Goal: Task Accomplishment & Management: Manage account settings

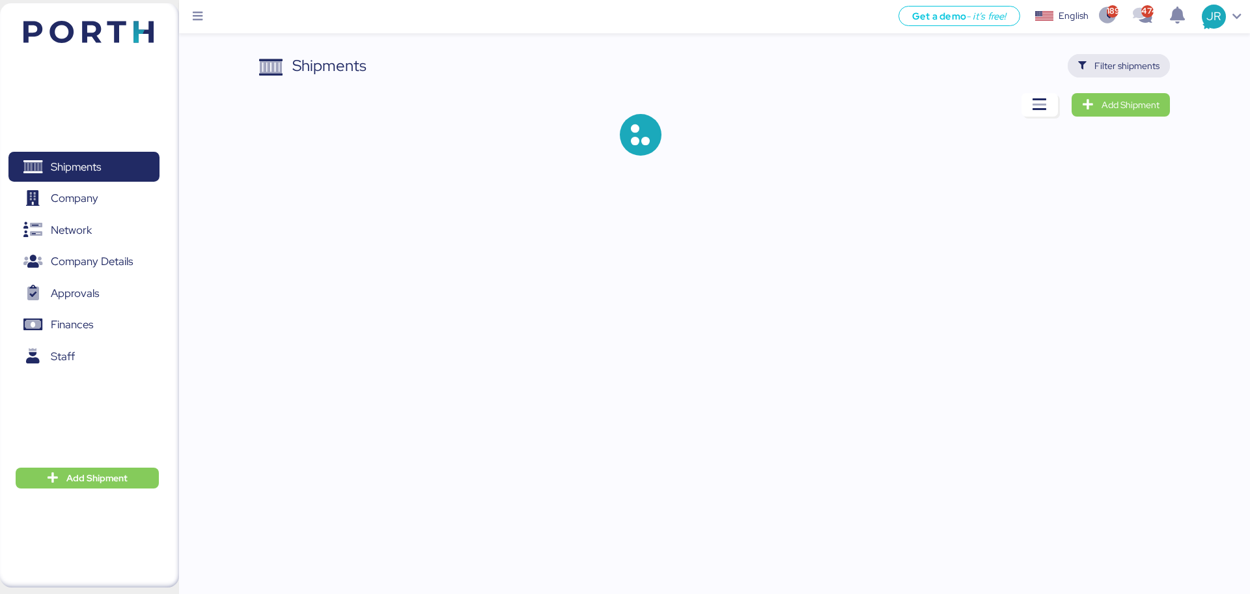
click at [1100, 69] on span "Filter shipments" at bounding box center [1126, 66] width 65 height 16
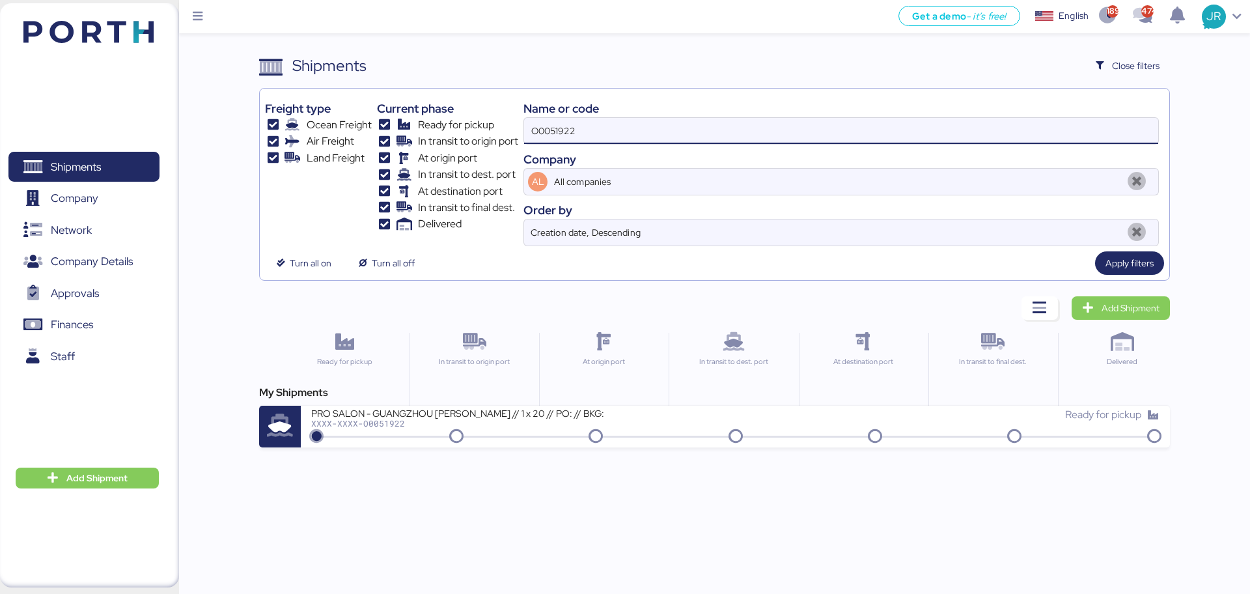
drag, startPoint x: 621, startPoint y: 122, endPoint x: 400, endPoint y: 128, distance: 221.4
click at [400, 128] on div "Freight type Ocean Freight Air Freight Land Freight Current phase Ready for pic…" at bounding box center [714, 170] width 898 height 152
paste input "98"
type input "O0051998"
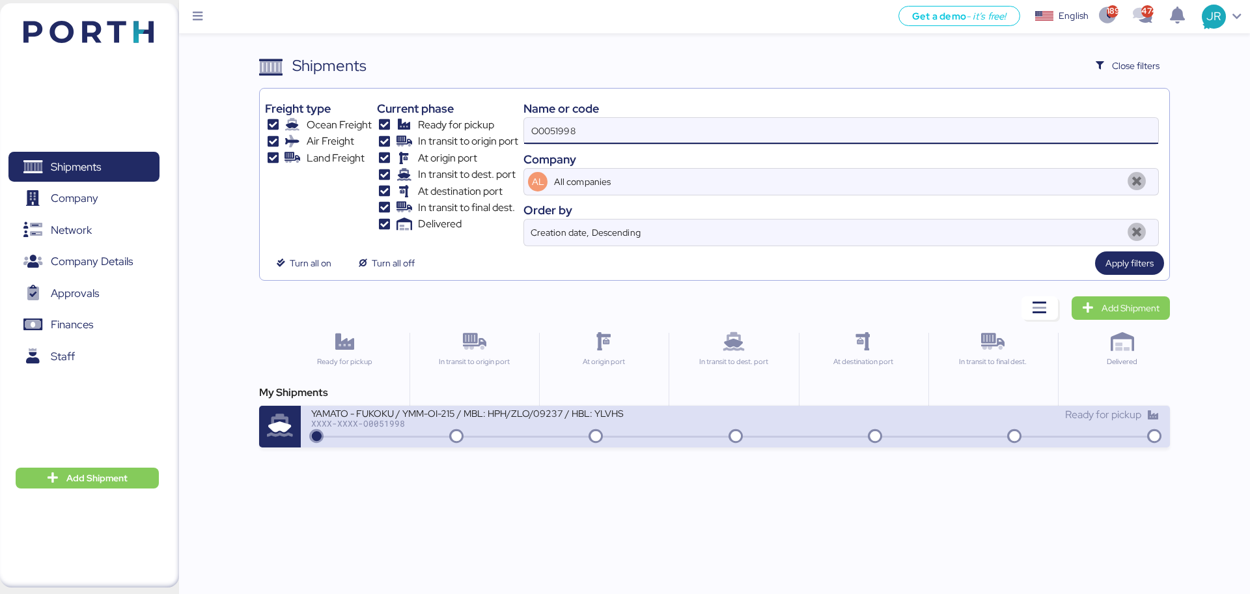
click at [387, 413] on div "YAMATO - FUKOKU / YMM-OI-215 / MBL: HPH/ZLO/09237 / HBL: YLVHS5070513 / LCL" at bounding box center [467, 412] width 312 height 11
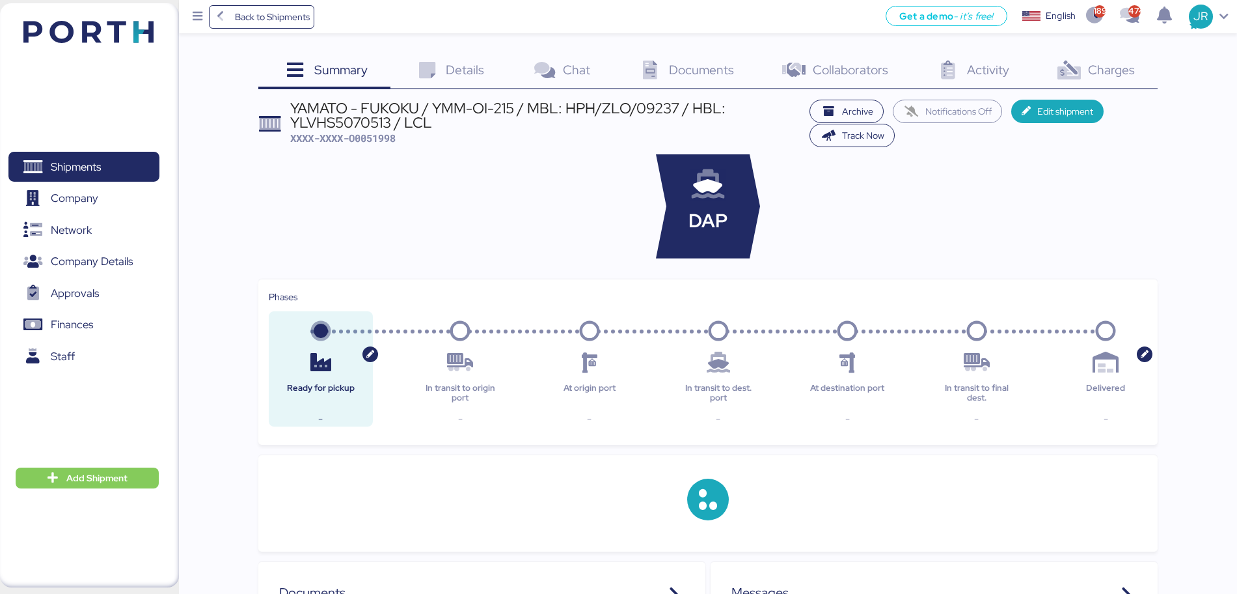
click at [669, 76] on div "Documents 0" at bounding box center [686, 71] width 144 height 35
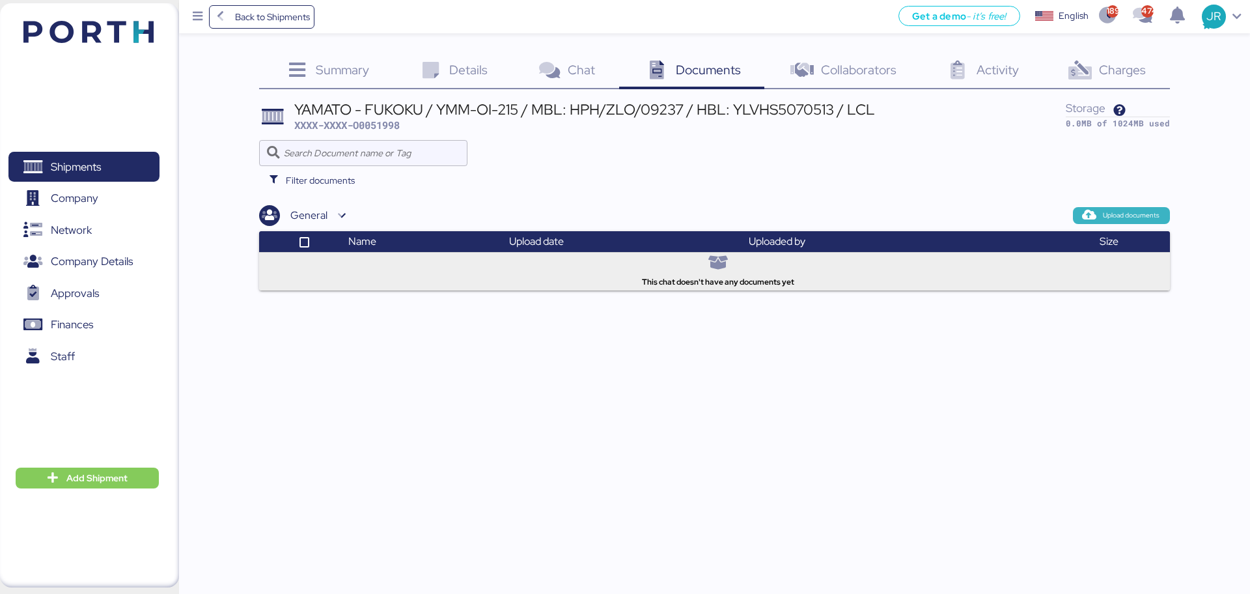
click at [1097, 222] on span "Upload documents" at bounding box center [1121, 215] width 97 height 17
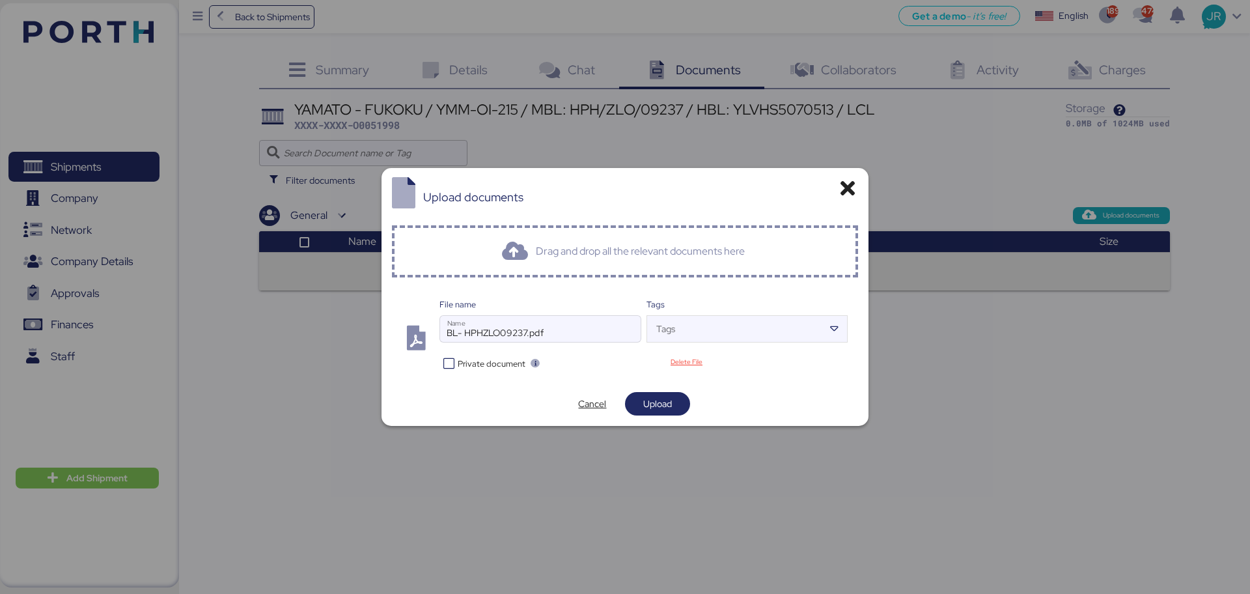
click at [503, 371] on div "File name BL- HPHZLO09237.pdf Name Tags Tags Private document Delete File" at bounding box center [625, 335] width 467 height 94
click at [506, 366] on span "Private document" at bounding box center [492, 363] width 68 height 12
click at [637, 397] on span "Upload" at bounding box center [657, 403] width 44 height 18
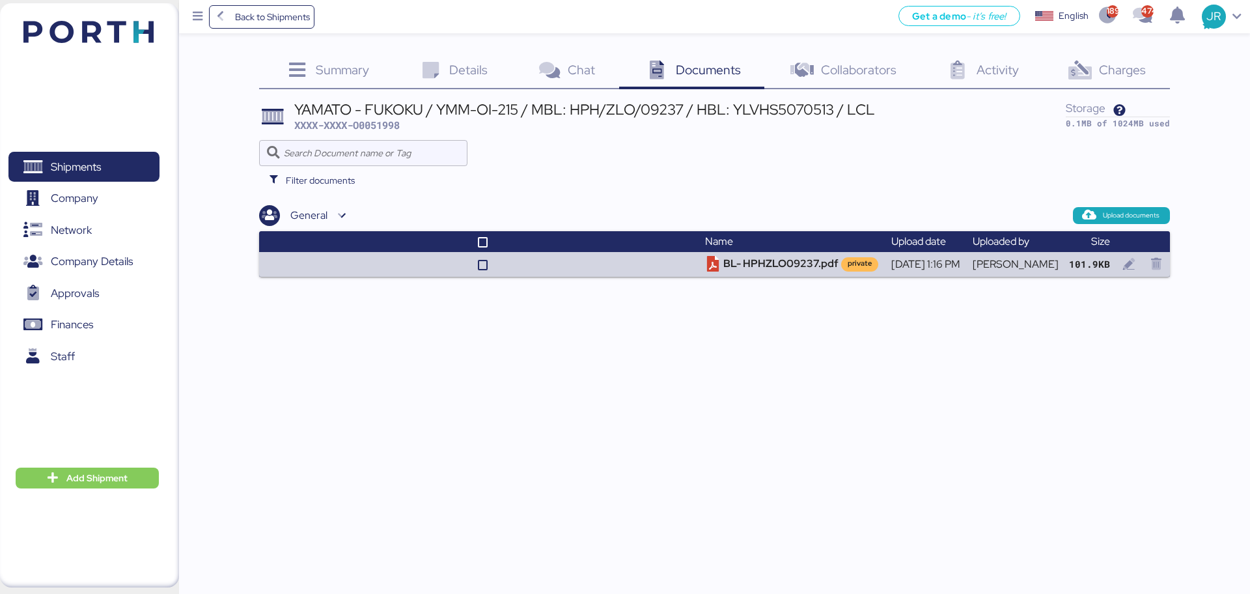
click at [1101, 70] on span "Charges" at bounding box center [1122, 69] width 47 height 17
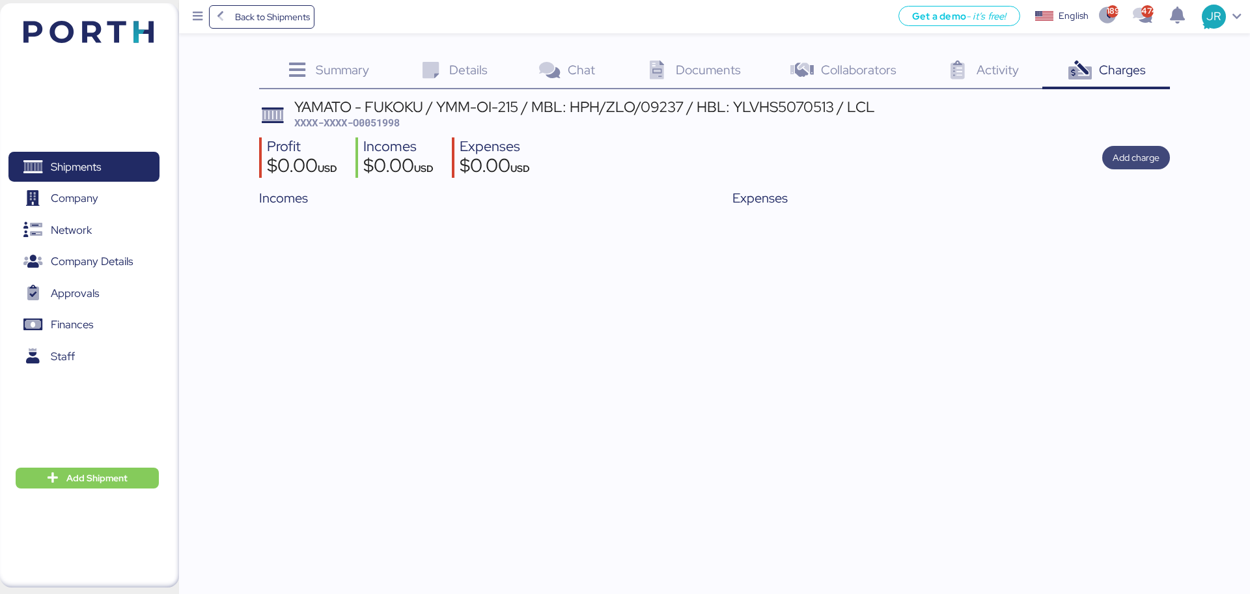
click at [1142, 161] on span "Add charge" at bounding box center [1135, 158] width 47 height 16
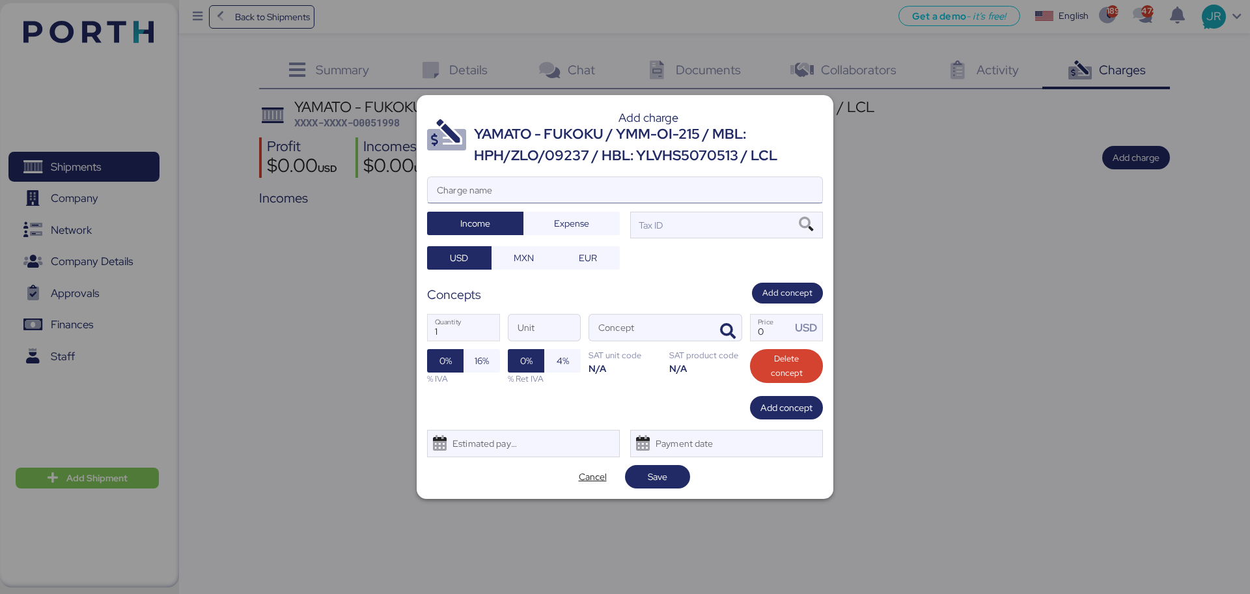
click at [465, 194] on input "Charge name" at bounding box center [625, 190] width 394 height 26
type input "CARGOS LCOALES"
click at [577, 220] on span "Expense" at bounding box center [571, 223] width 35 height 16
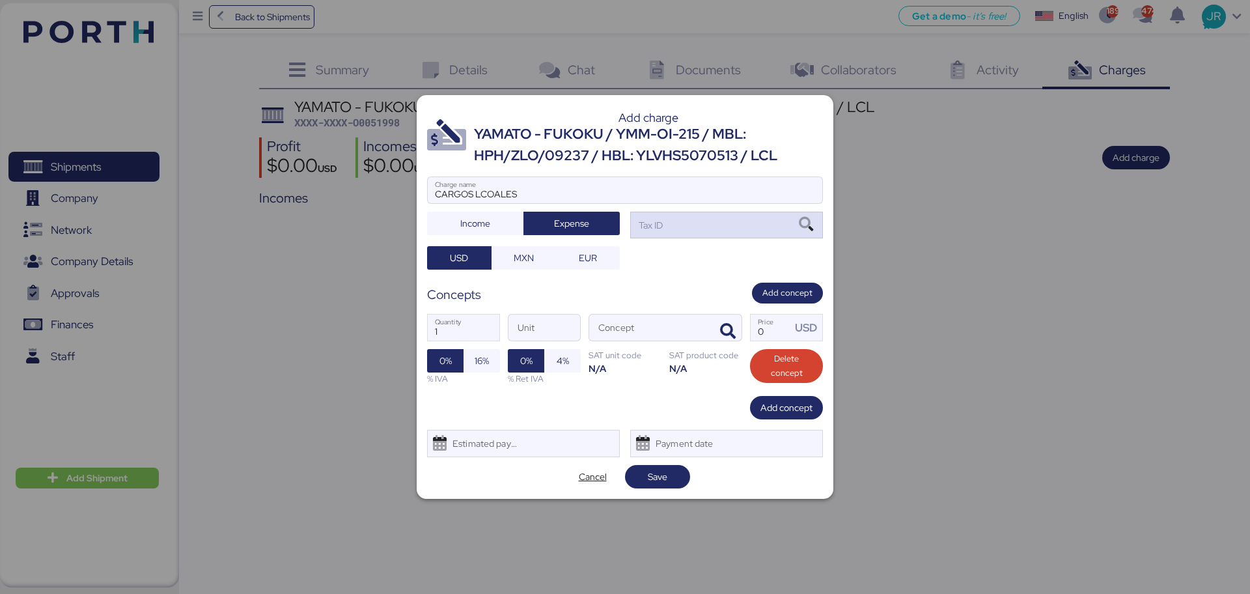
click at [806, 227] on icon at bounding box center [806, 224] width 22 height 14
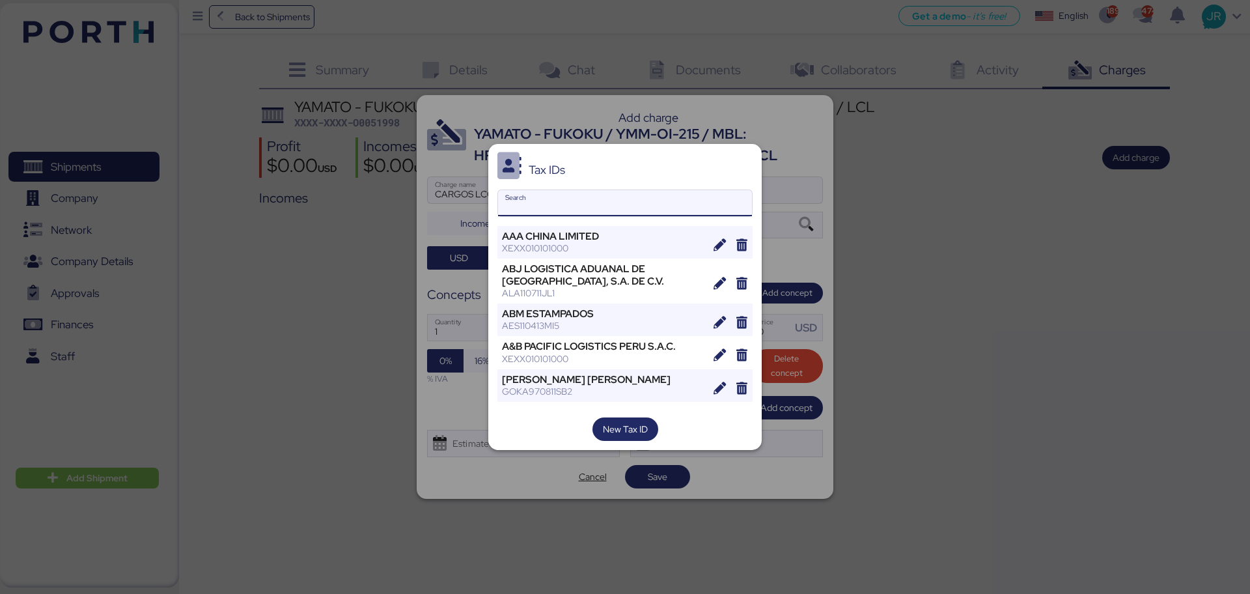
click at [553, 204] on input "Search" at bounding box center [625, 203] width 254 height 26
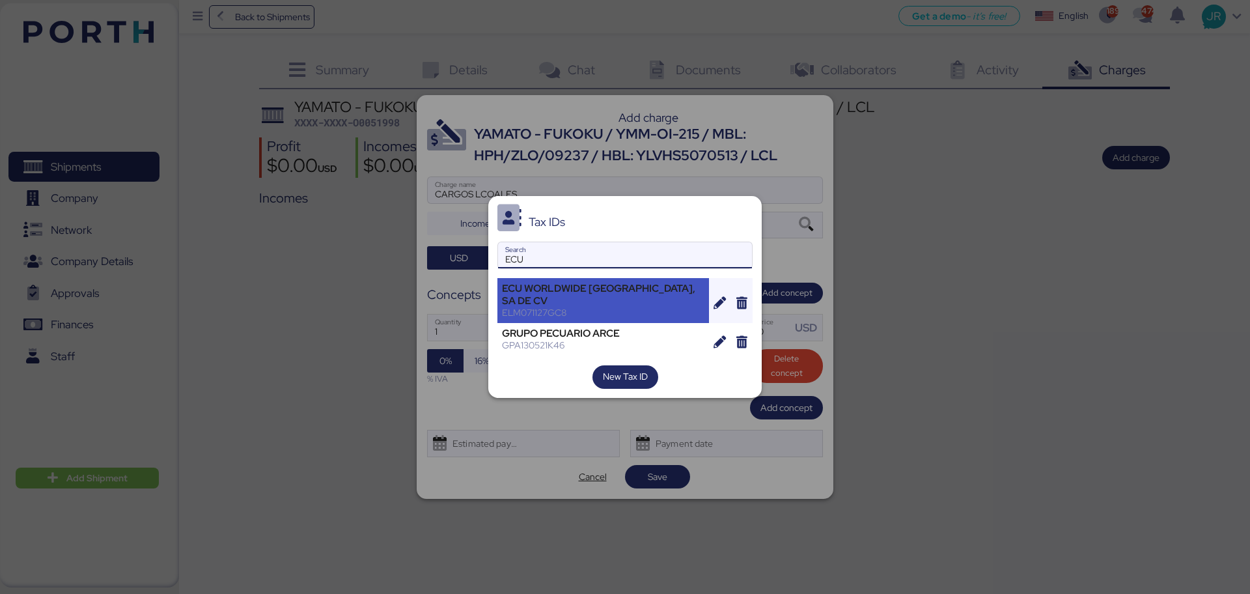
type input "ECU"
click at [559, 291] on div "ECU WORLDWIDE [GEOGRAPHIC_DATA], SA DE CV" at bounding box center [603, 294] width 202 height 23
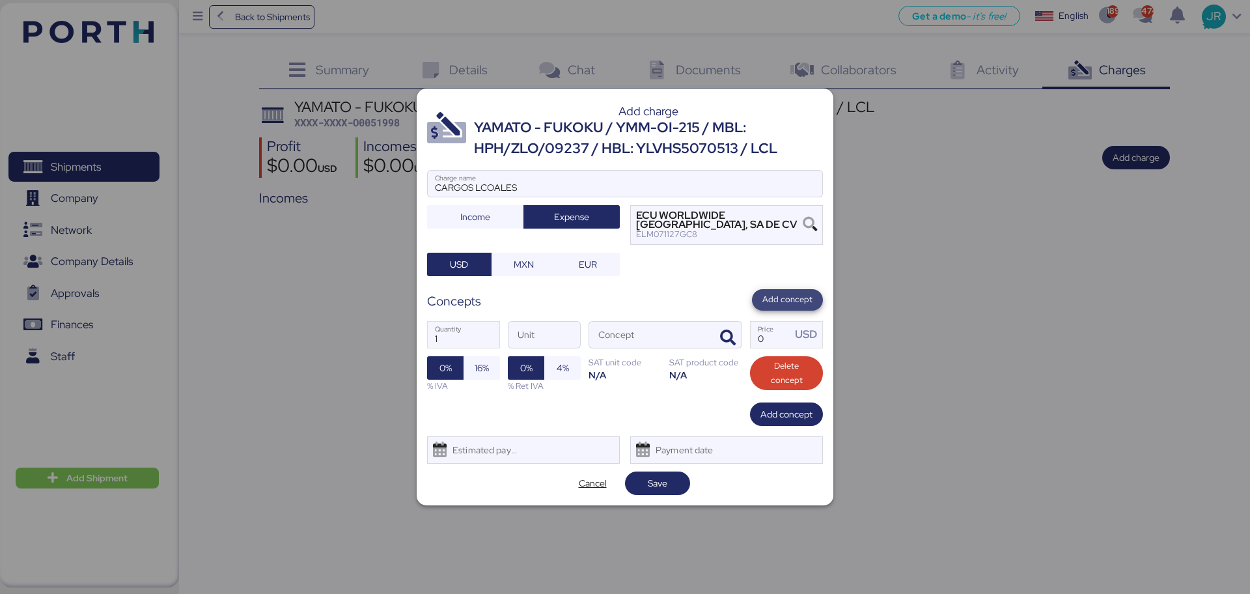
click at [777, 299] on span "Add concept" at bounding box center [787, 299] width 50 height 14
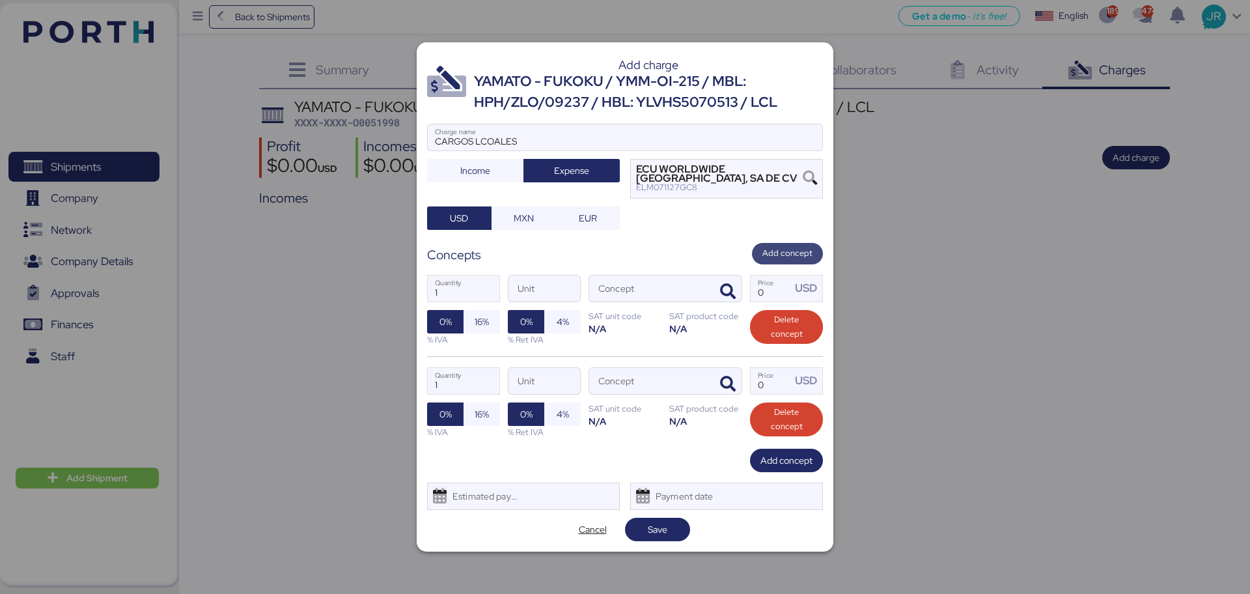
click at [773, 260] on span "Add concept" at bounding box center [787, 253] width 50 height 14
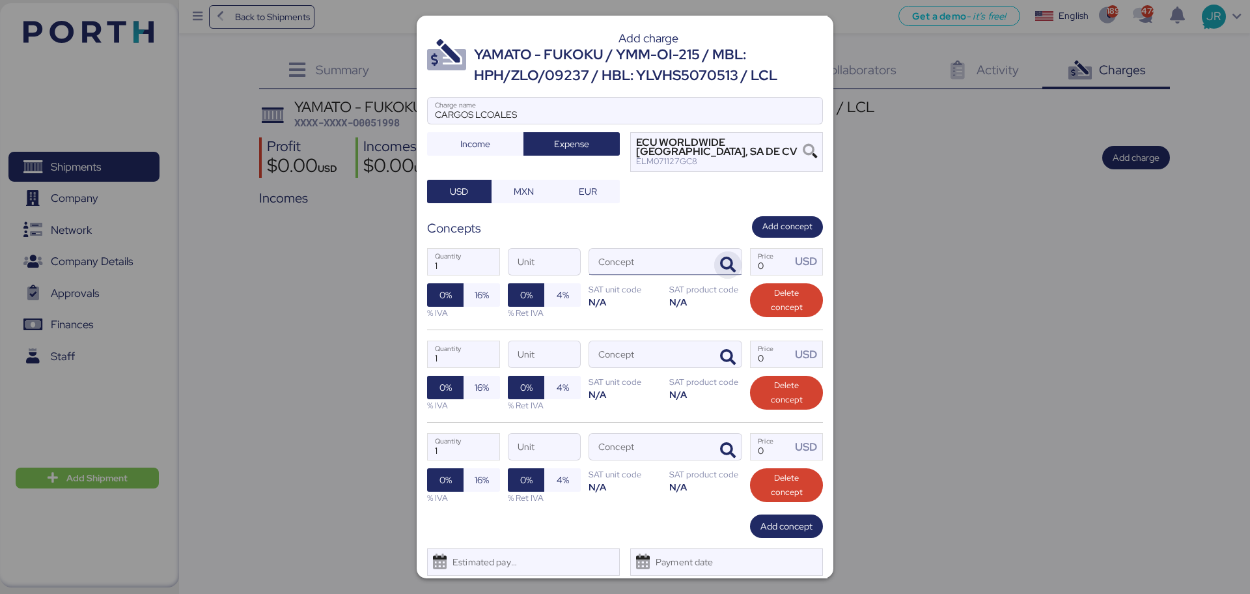
click at [720, 263] on icon "button" at bounding box center [728, 265] width 16 height 16
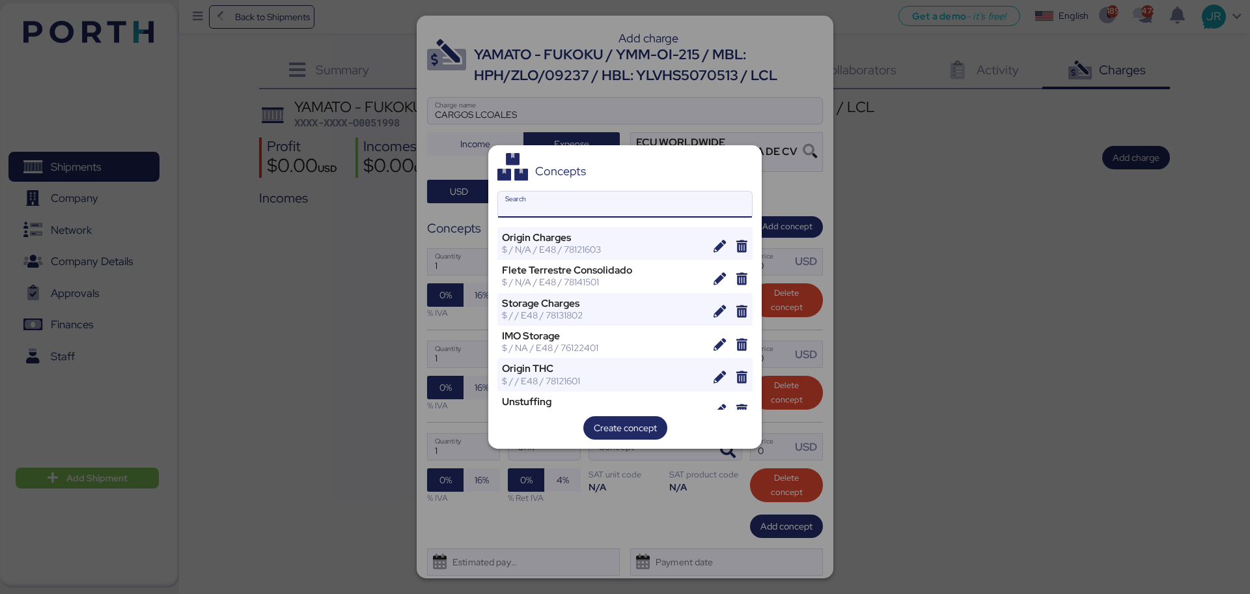
click at [512, 194] on input "Search" at bounding box center [625, 204] width 254 height 26
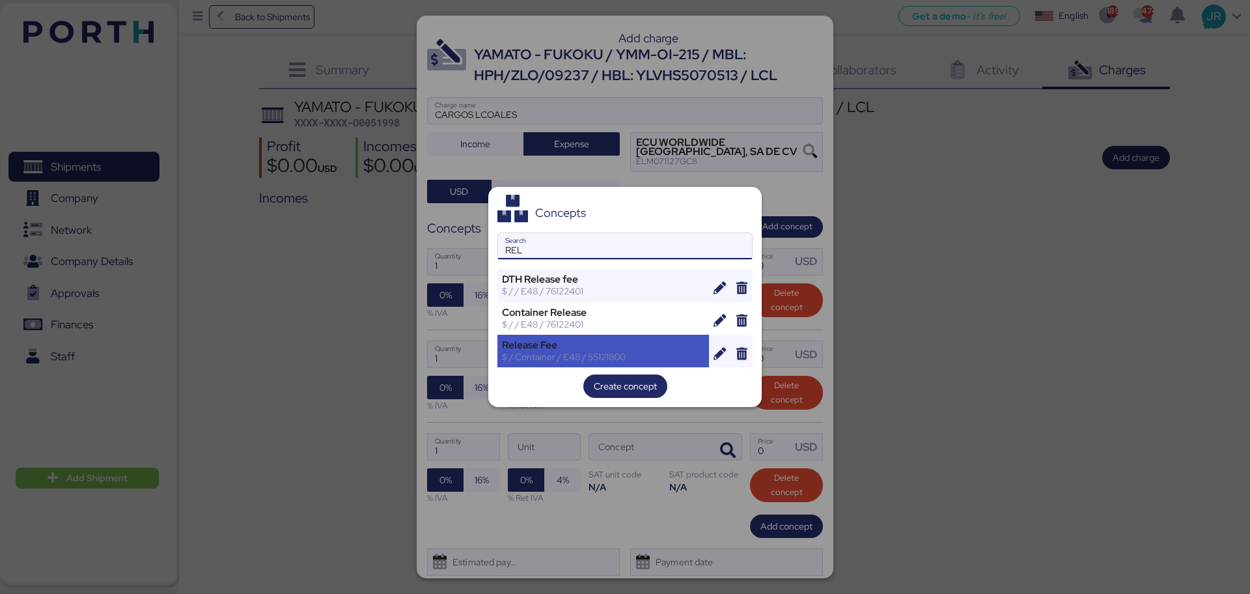
type input "REL"
click at [551, 342] on div "Release Fee" at bounding box center [603, 345] width 202 height 12
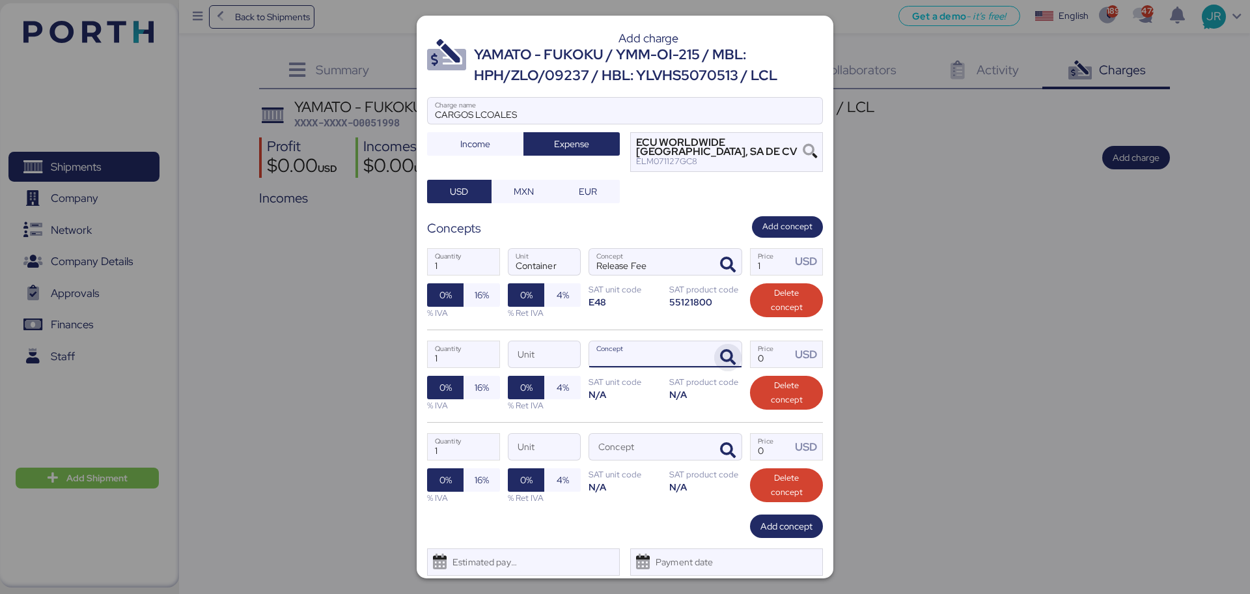
click at [720, 350] on icon "button" at bounding box center [728, 358] width 16 height 16
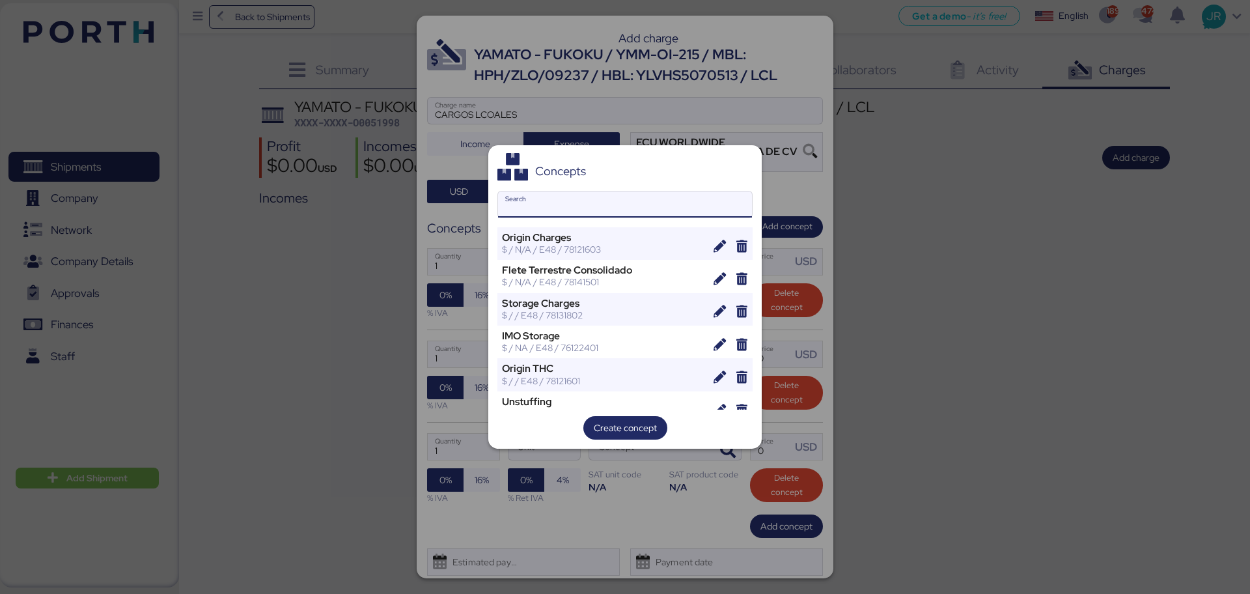
click at [568, 210] on input "Search" at bounding box center [625, 204] width 254 height 26
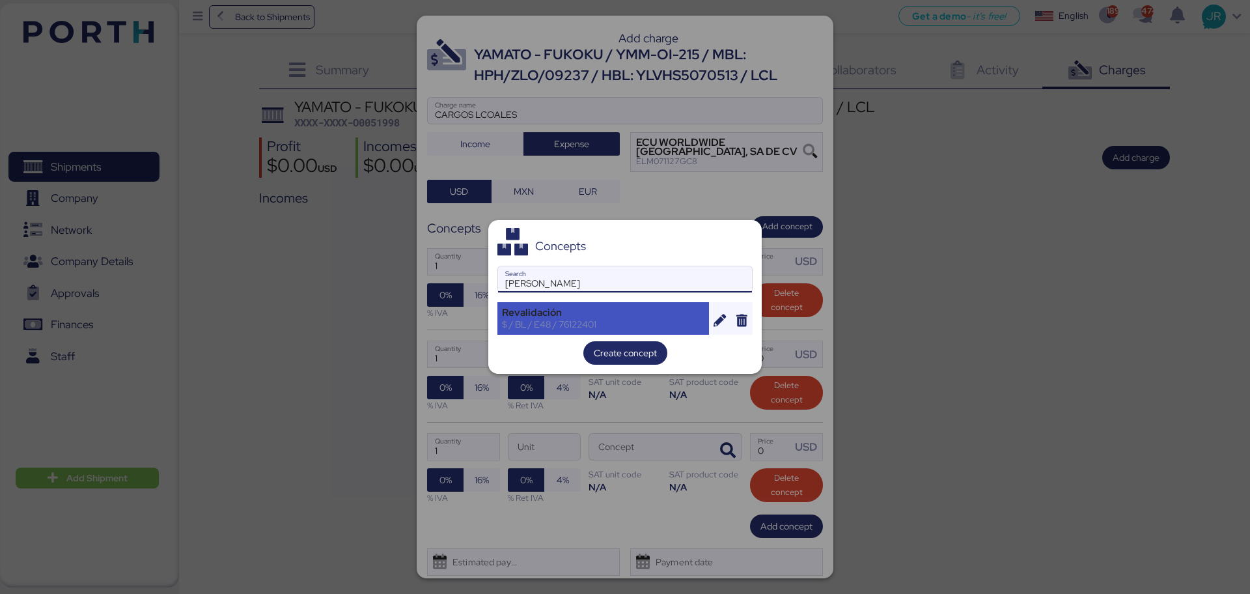
type input "[PERSON_NAME]"
click at [555, 314] on div "Revalidación" at bounding box center [603, 313] width 202 height 12
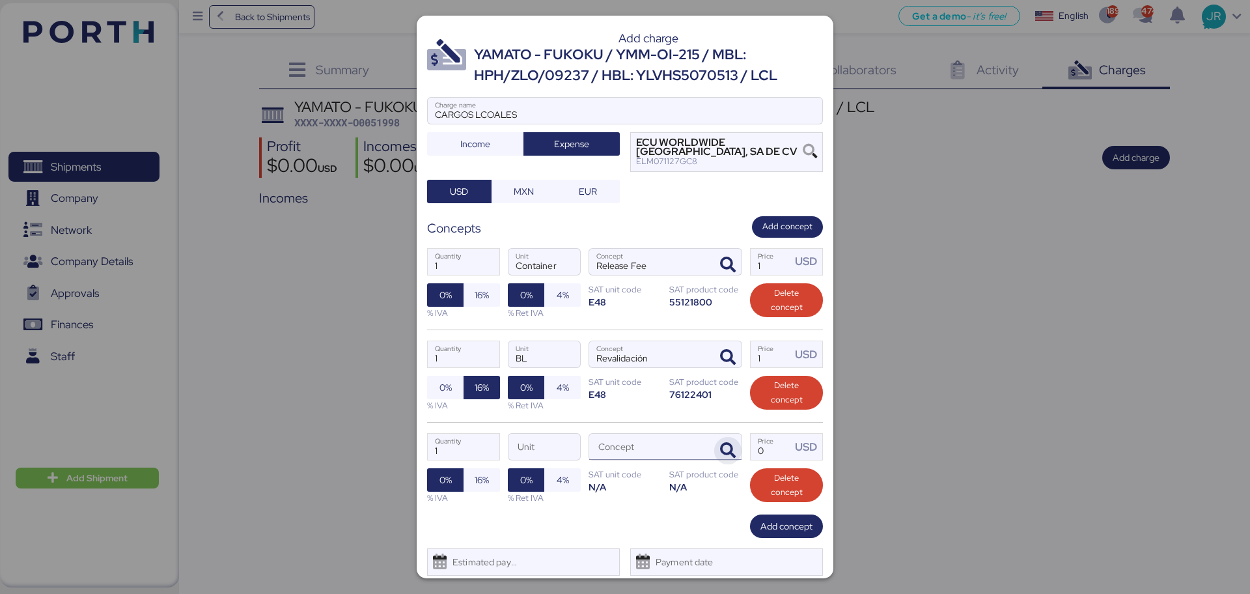
click at [720, 456] on icon "button" at bounding box center [728, 451] width 16 height 16
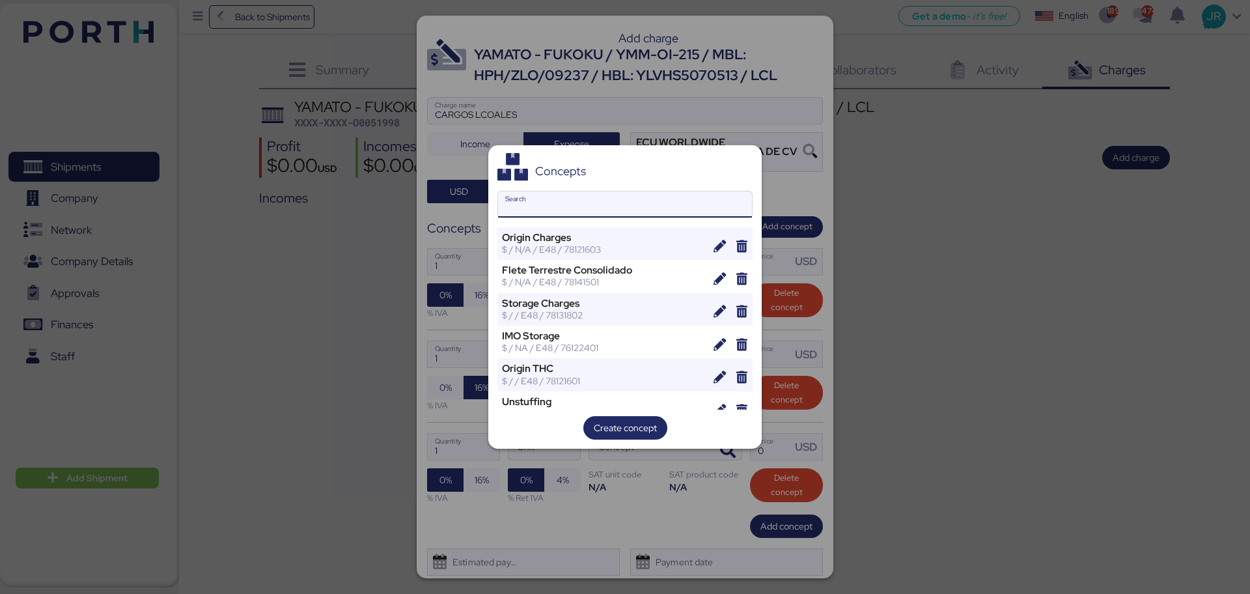
click at [525, 199] on input "Search" at bounding box center [625, 204] width 254 height 26
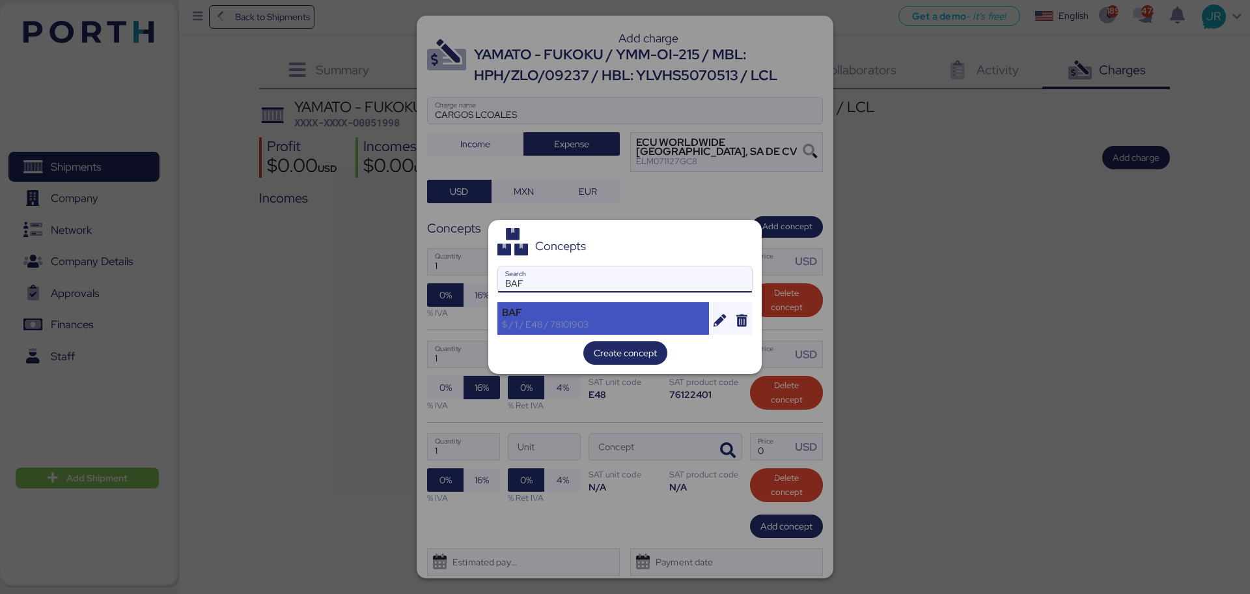
type input "BAF"
click at [523, 320] on div "$ / 1 / E48 / 78101903" at bounding box center [603, 324] width 202 height 12
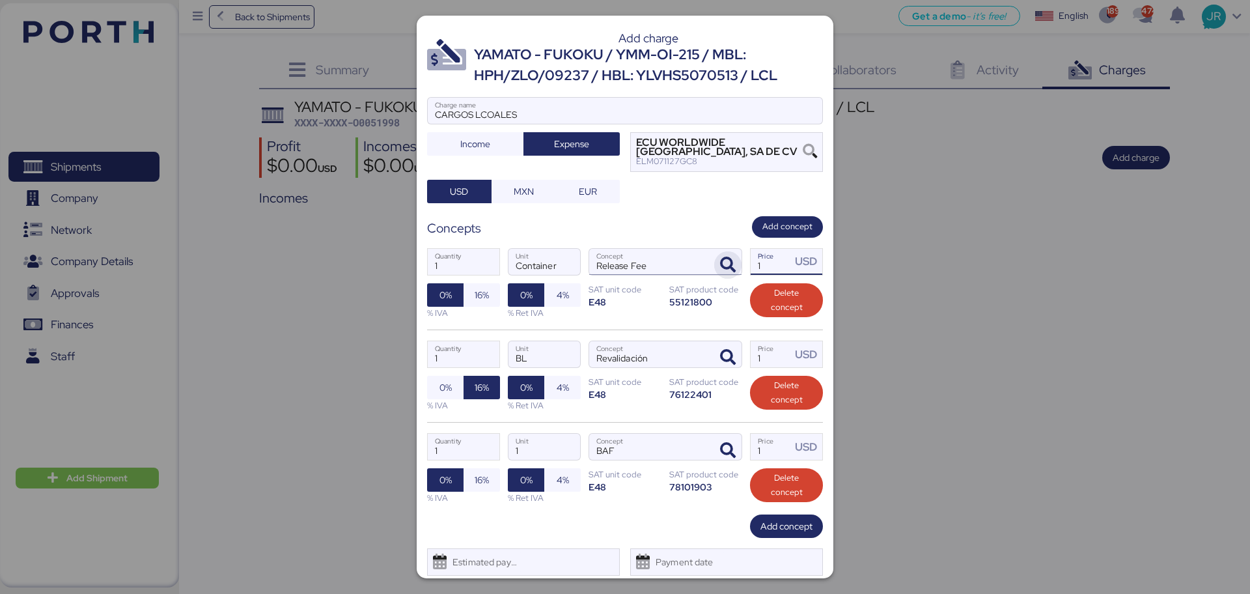
drag, startPoint x: 761, startPoint y: 256, endPoint x: 718, endPoint y: 257, distance: 43.0
click at [723, 257] on div "1 Quantity Container Unit Release Fee Concept 1 Price USD 0% 16% % IVA 0% 4% % …" at bounding box center [625, 284] width 396 height 92
paste input "026.20"
type input "1026.2"
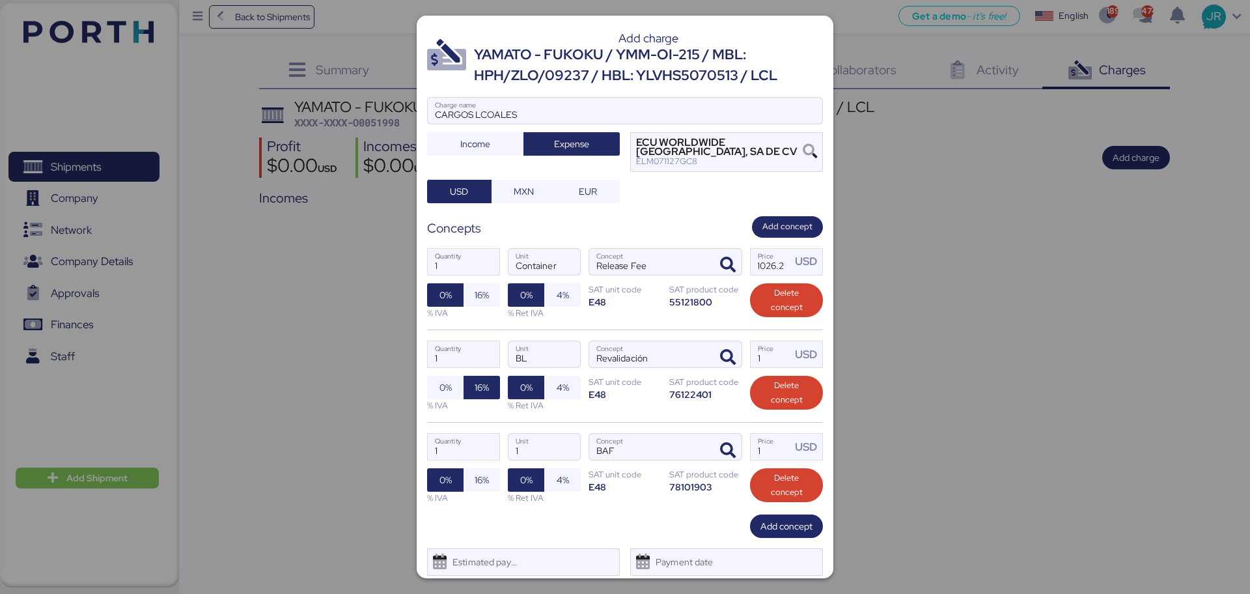
scroll to position [0, 0]
drag, startPoint x: 760, startPoint y: 352, endPoint x: 710, endPoint y: 351, distance: 50.1
click at [723, 355] on div "1 Quantity BL Unit Revalidación Concept 1 Price USD 0% 16% % IVA 0% 4% % Ret IV…" at bounding box center [625, 375] width 396 height 92
paste input "05.00"
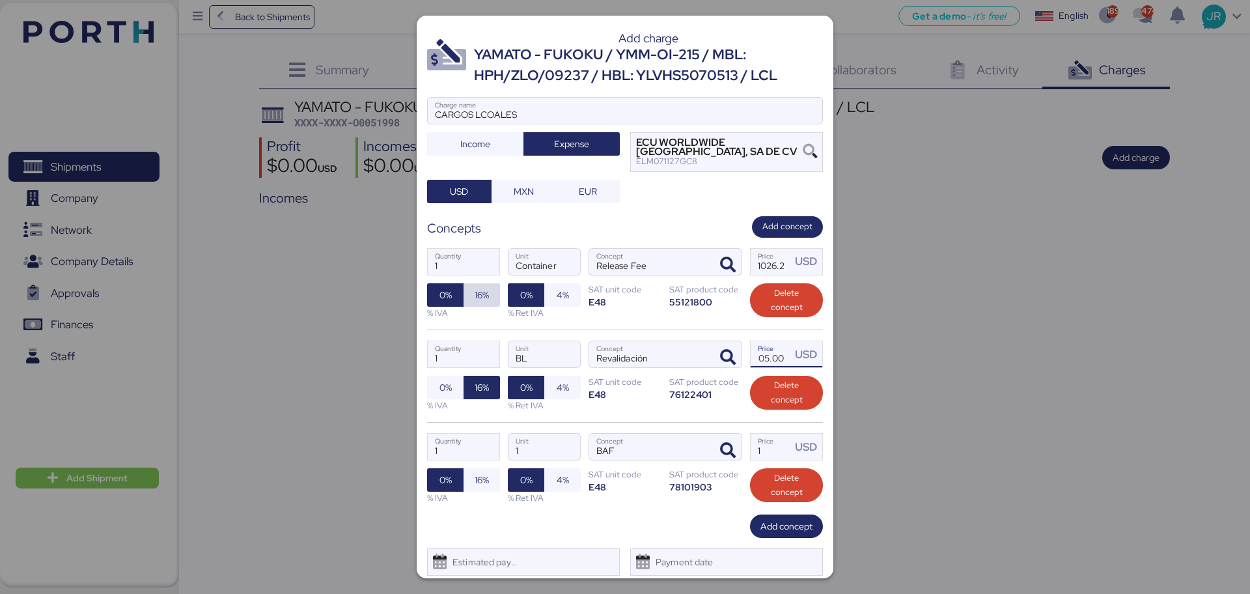
type input "105"
drag, startPoint x: 473, startPoint y: 292, endPoint x: 486, endPoint y: 390, distance: 98.5
click at [475, 292] on span "16%" at bounding box center [482, 295] width 14 height 16
click at [482, 482] on span "16%" at bounding box center [482, 480] width 14 height 16
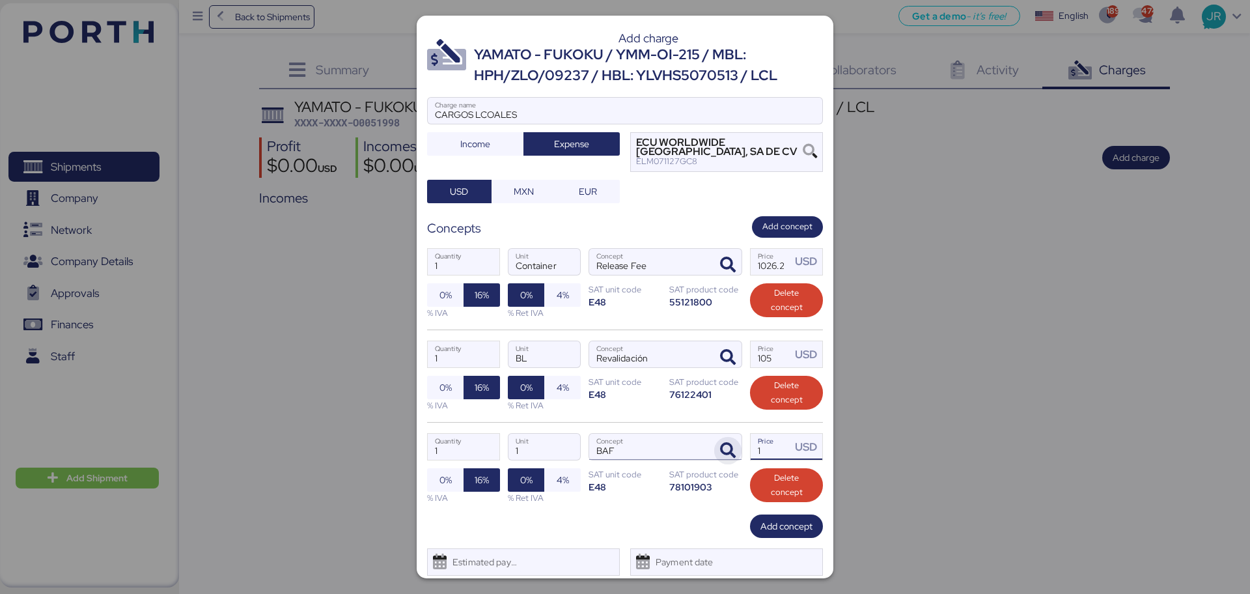
drag, startPoint x: 758, startPoint y: 442, endPoint x: 725, endPoint y: 443, distance: 32.6
click at [725, 443] on div "1 Quantity 1 Unit BAF Concept 1 Price USD 0% 16% % IVA 0% 4% % Ret IVA SAT unit…" at bounding box center [625, 468] width 396 height 92
paste input "733.00"
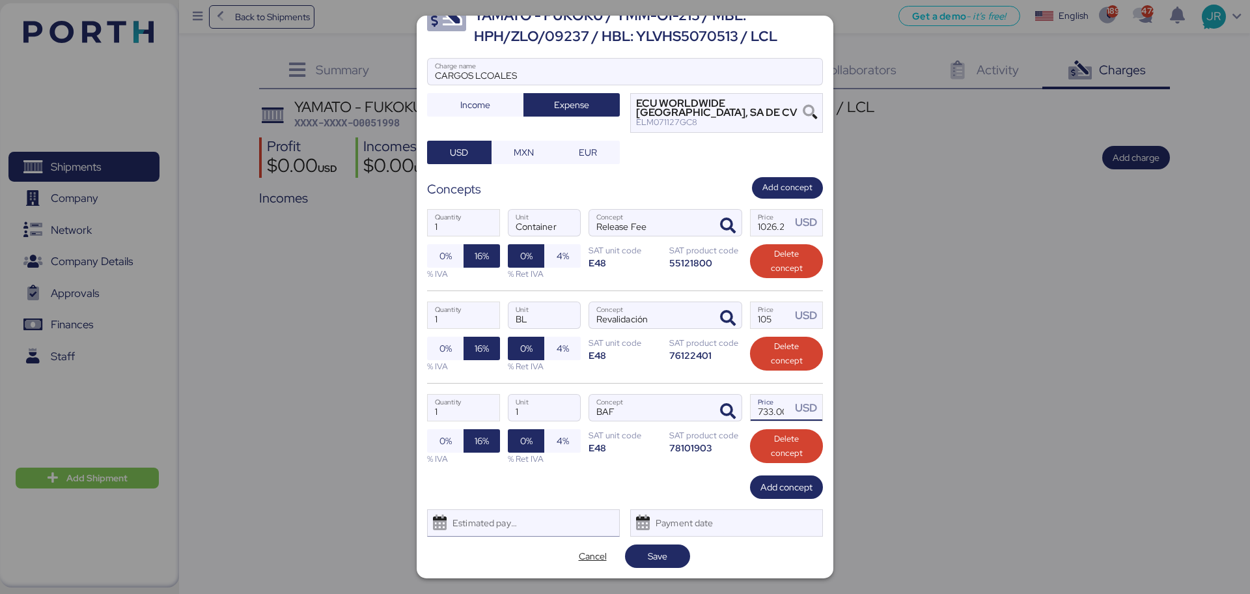
type input "733"
click at [531, 514] on div "Estimated payment date" at bounding box center [523, 522] width 193 height 27
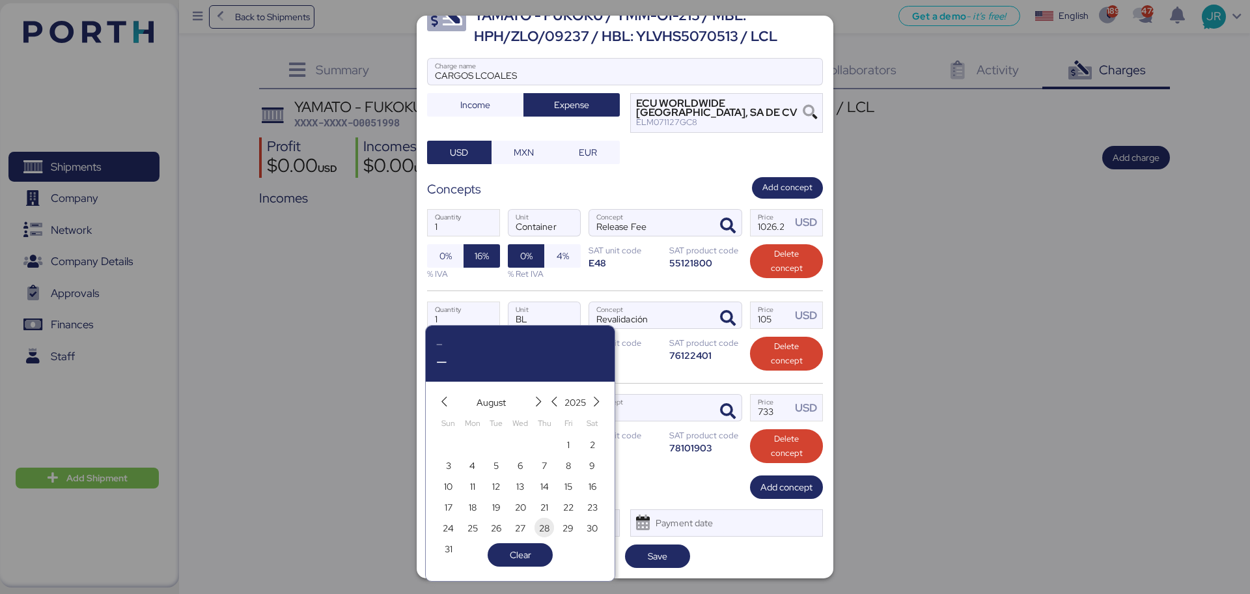
click at [546, 528] on span "28" at bounding box center [544, 528] width 10 height 16
type input "[DATE]"
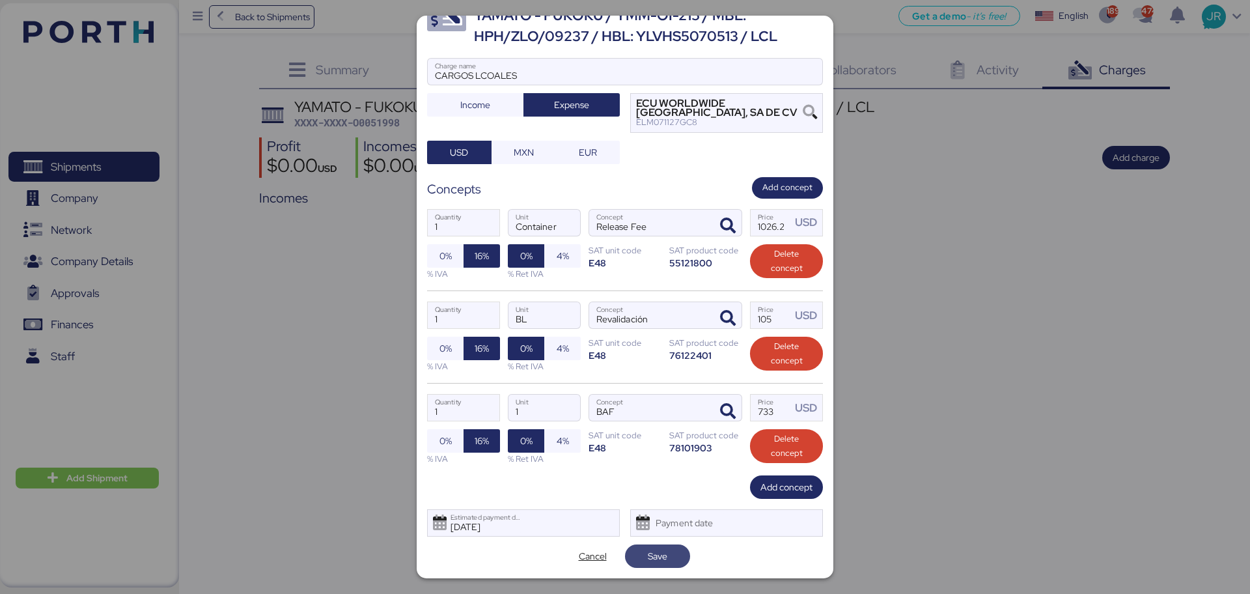
click at [648, 552] on span "Save" at bounding box center [658, 556] width 20 height 16
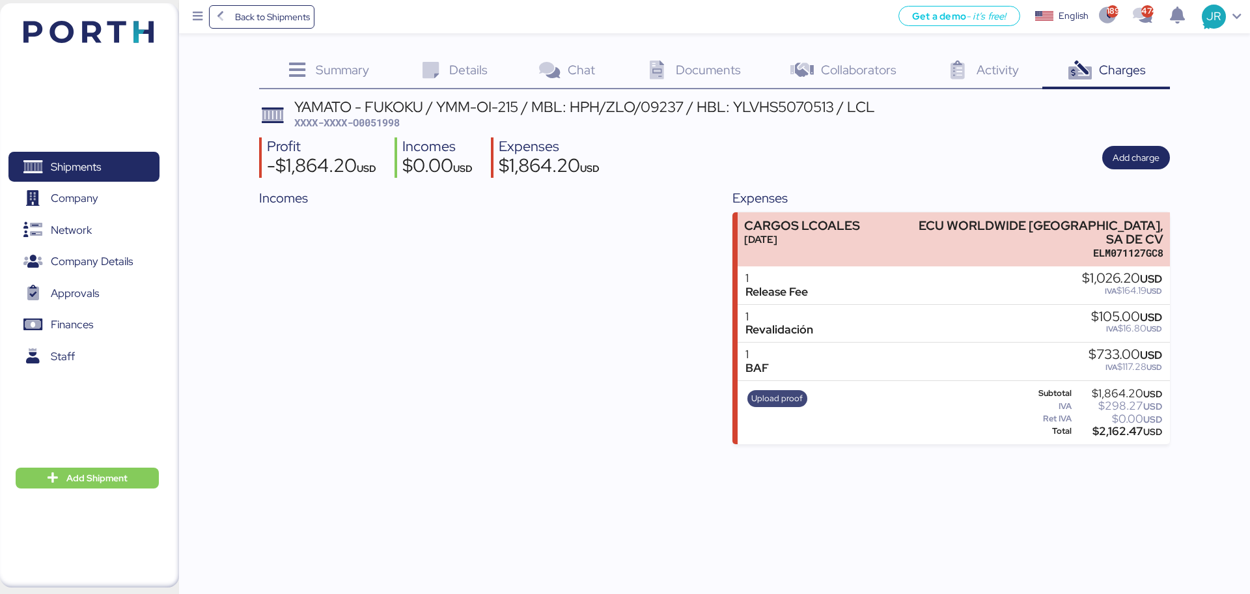
click at [768, 391] on span "Upload proof" at bounding box center [776, 398] width 51 height 14
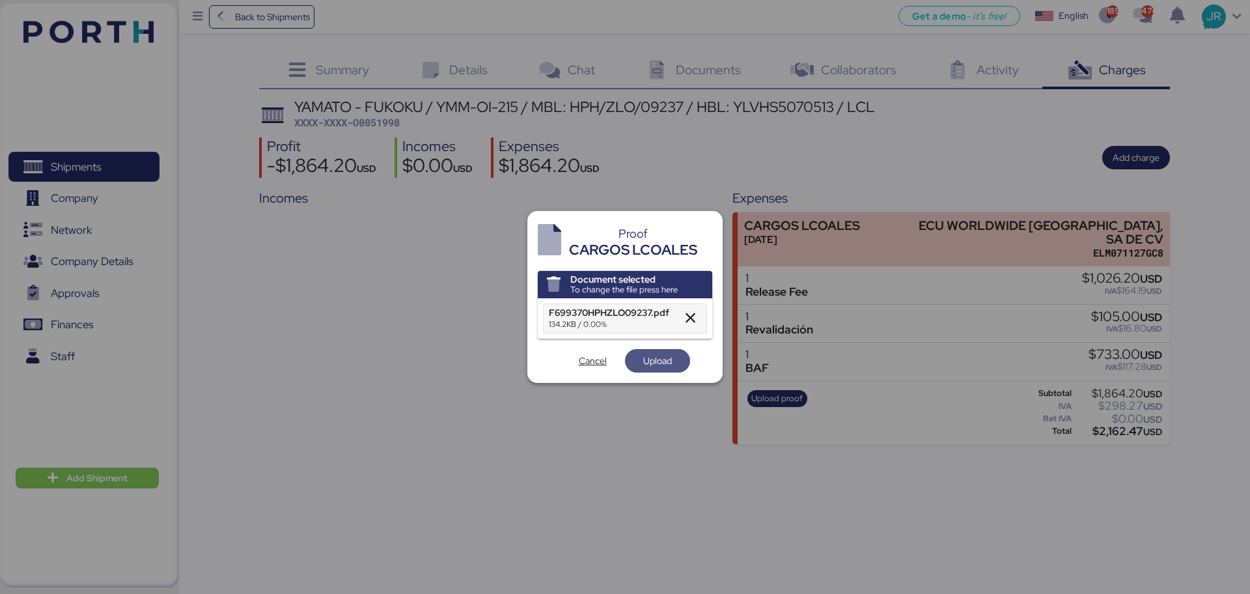
drag, startPoint x: 652, startPoint y: 357, endPoint x: 571, endPoint y: 289, distance: 105.8
click at [652, 357] on span "Upload" at bounding box center [657, 361] width 29 height 16
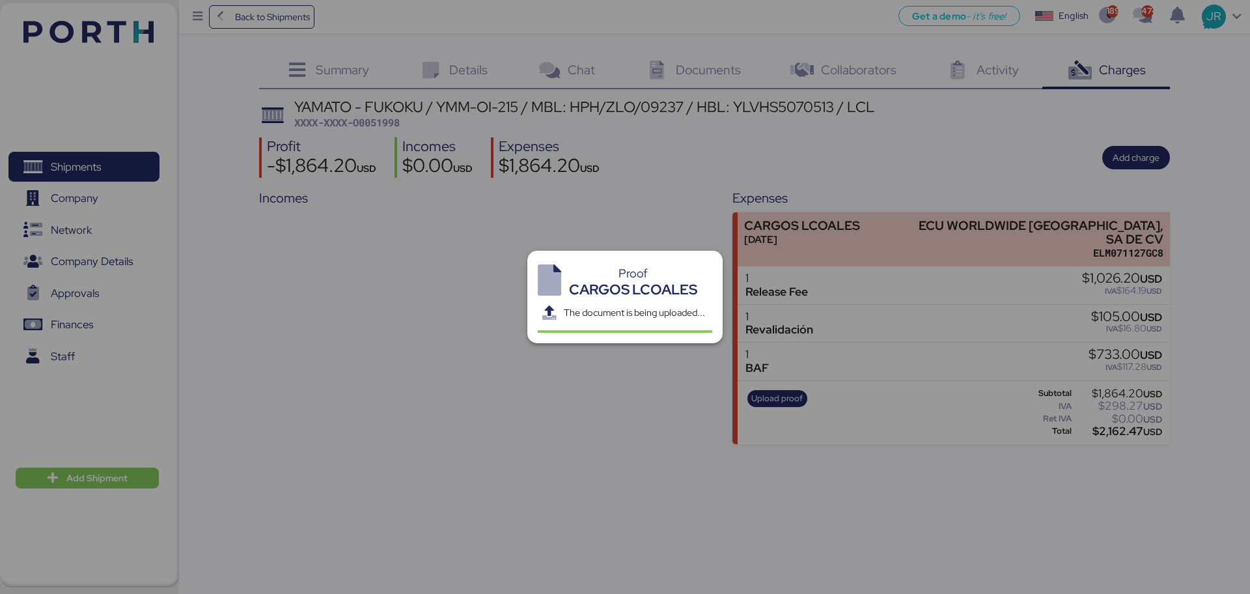
click at [383, 118] on div at bounding box center [625, 297] width 1250 height 594
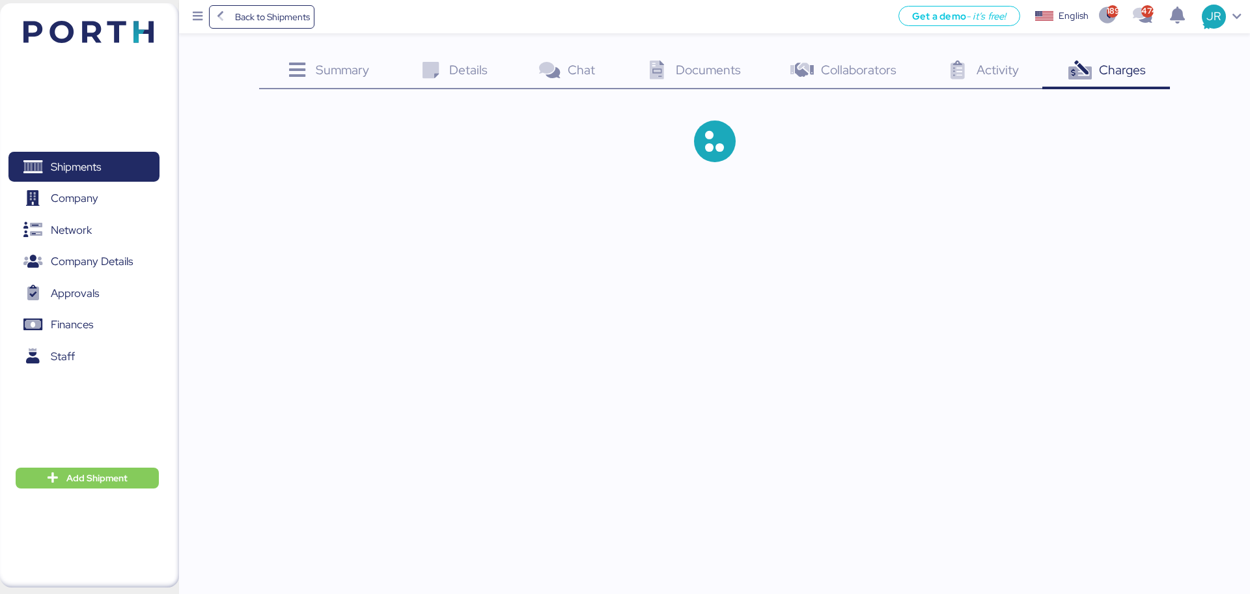
click at [383, 118] on div at bounding box center [625, 297] width 1250 height 594
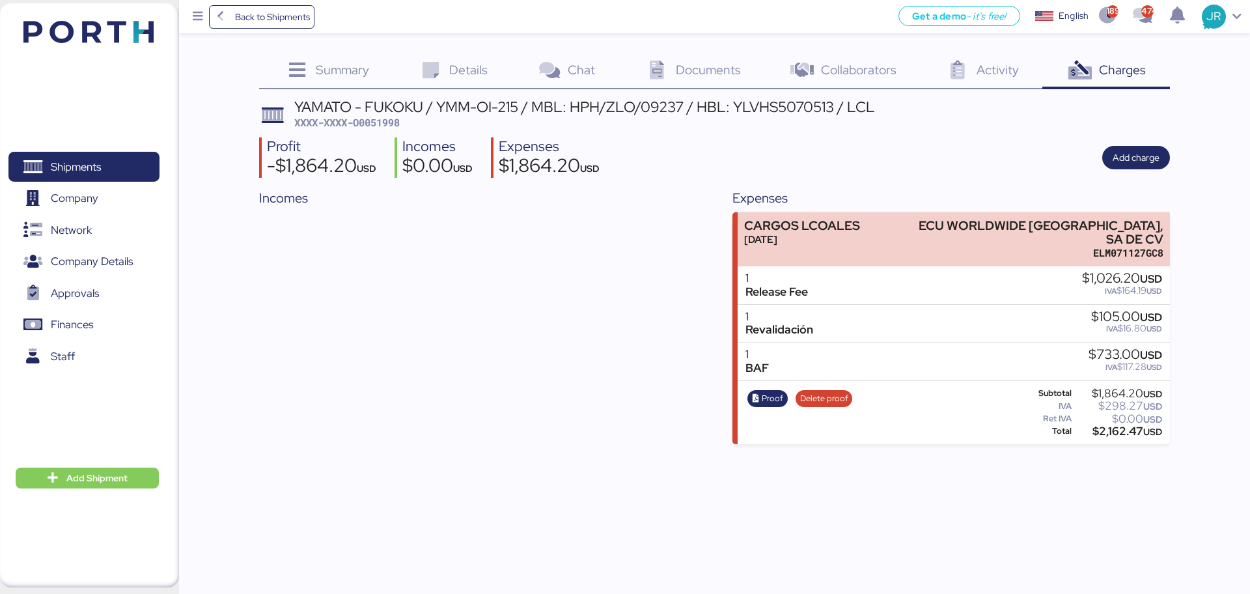
click at [380, 120] on span "XXXX-XXXX-O0051998" at bounding box center [346, 122] width 105 height 13
copy span "O0051998"
click at [651, 296] on div "Incomes" at bounding box center [477, 316] width 437 height 256
click at [1148, 154] on span "Add charge" at bounding box center [1135, 158] width 47 height 16
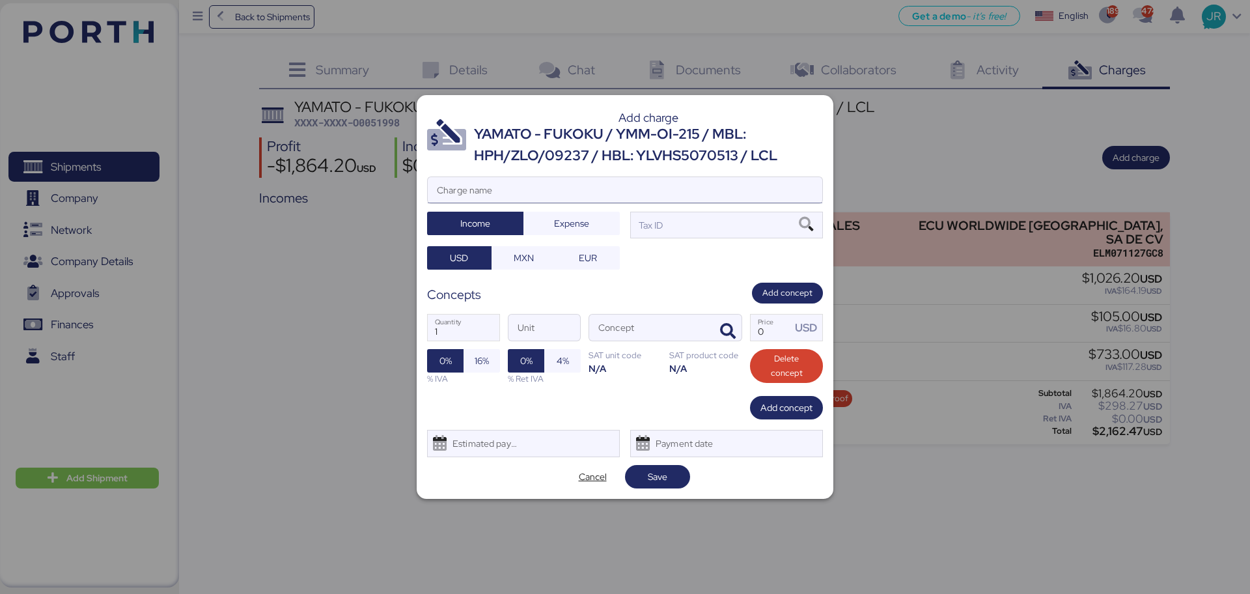
click at [592, 196] on input "Charge name" at bounding box center [625, 190] width 394 height 26
type input "CAAT"
click at [572, 223] on span "Expense" at bounding box center [571, 223] width 35 height 16
click at [530, 259] on span "MXN" at bounding box center [524, 258] width 20 height 16
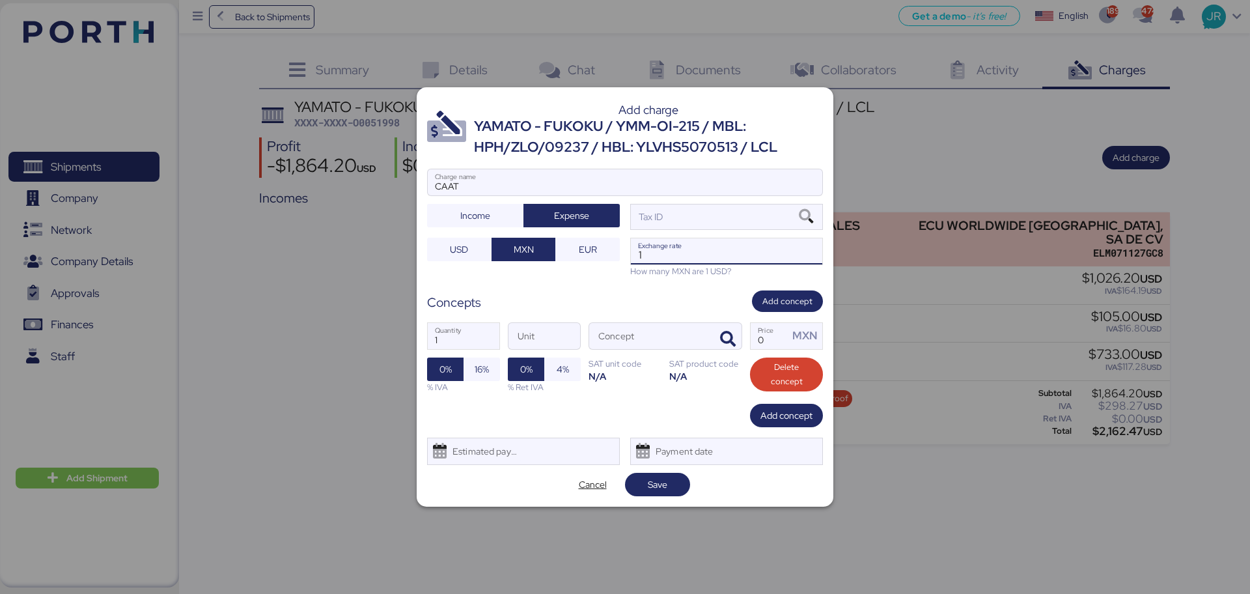
click at [680, 255] on input "1" at bounding box center [726, 251] width 191 height 26
paste input "18.6663"
type input "18.6663"
click at [806, 213] on icon at bounding box center [806, 217] width 22 height 14
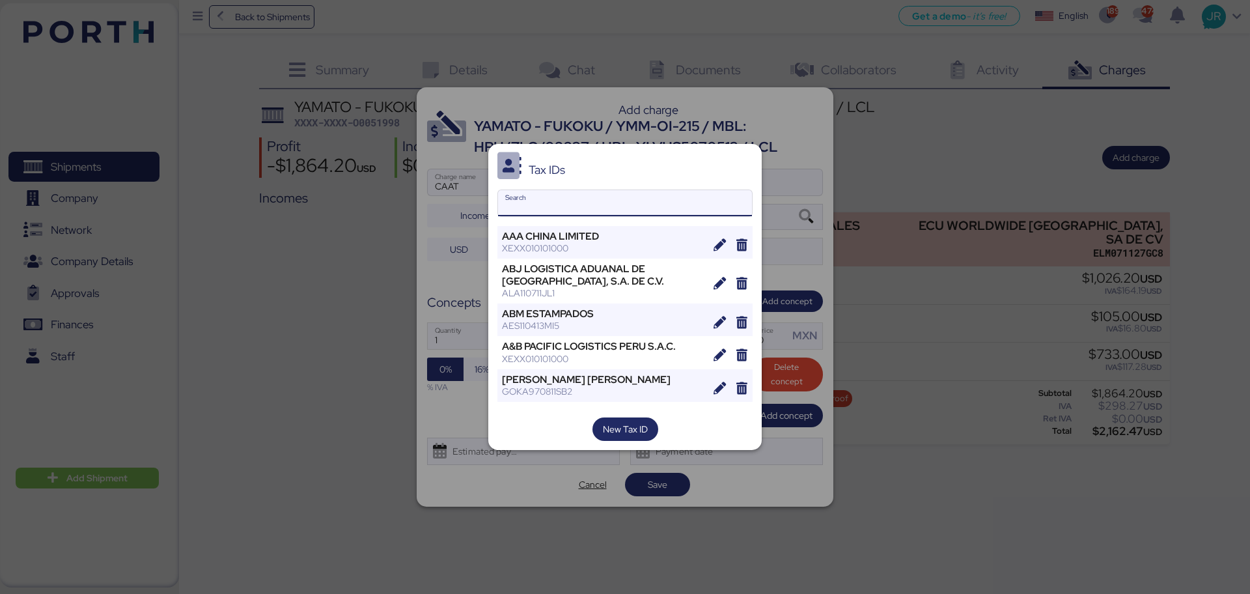
click at [533, 203] on input "Search" at bounding box center [625, 203] width 254 height 26
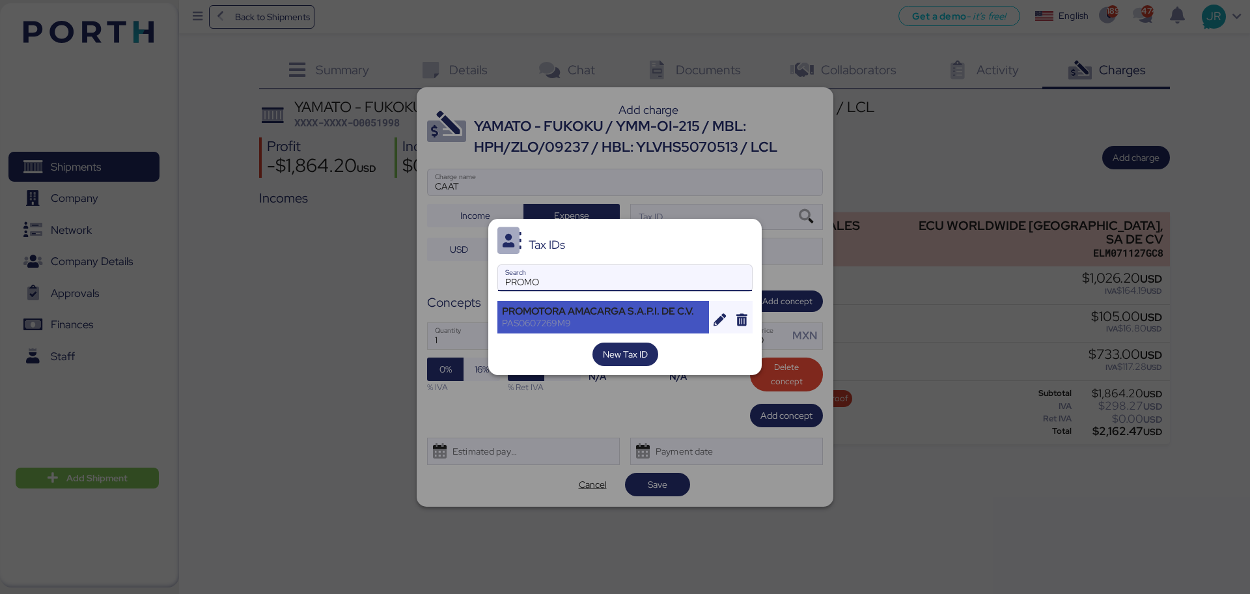
type input "PROMO"
click at [559, 324] on div "PAS0607269M9" at bounding box center [603, 323] width 202 height 12
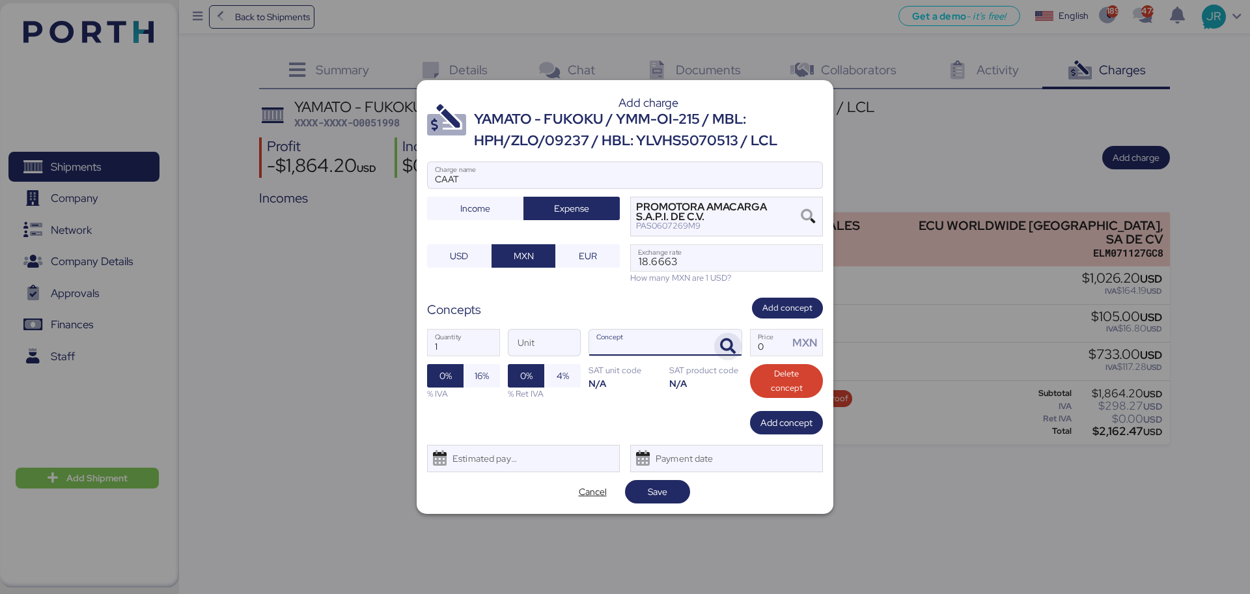
click at [724, 338] on icon "button" at bounding box center [728, 346] width 16 height 16
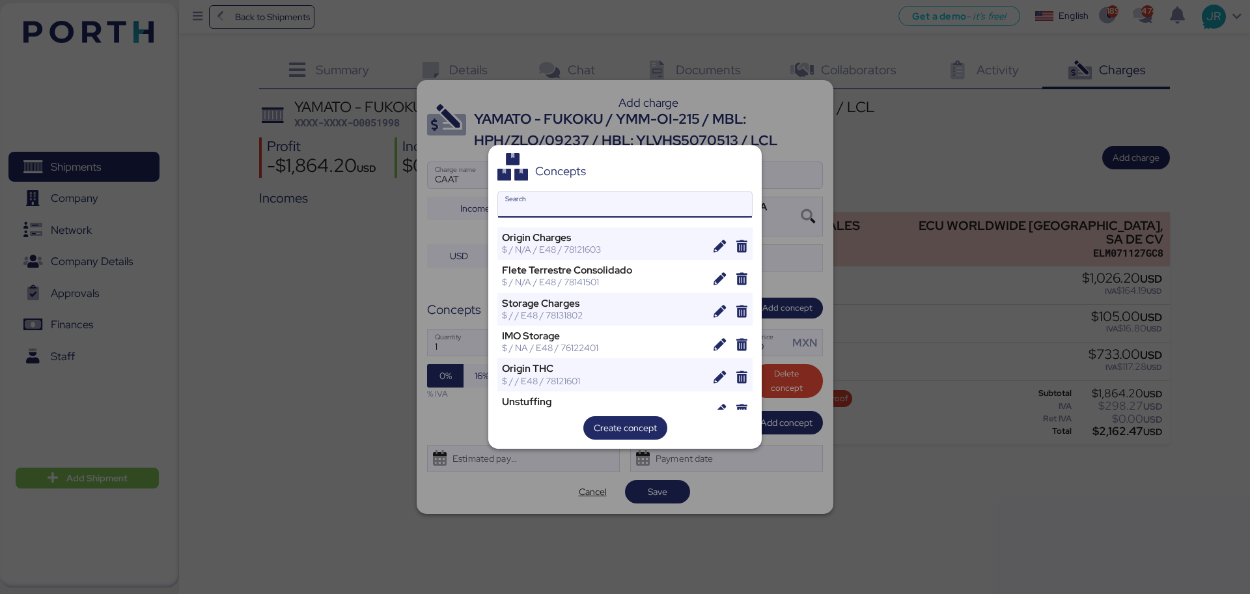
click at [551, 206] on input "Search" at bounding box center [625, 204] width 254 height 26
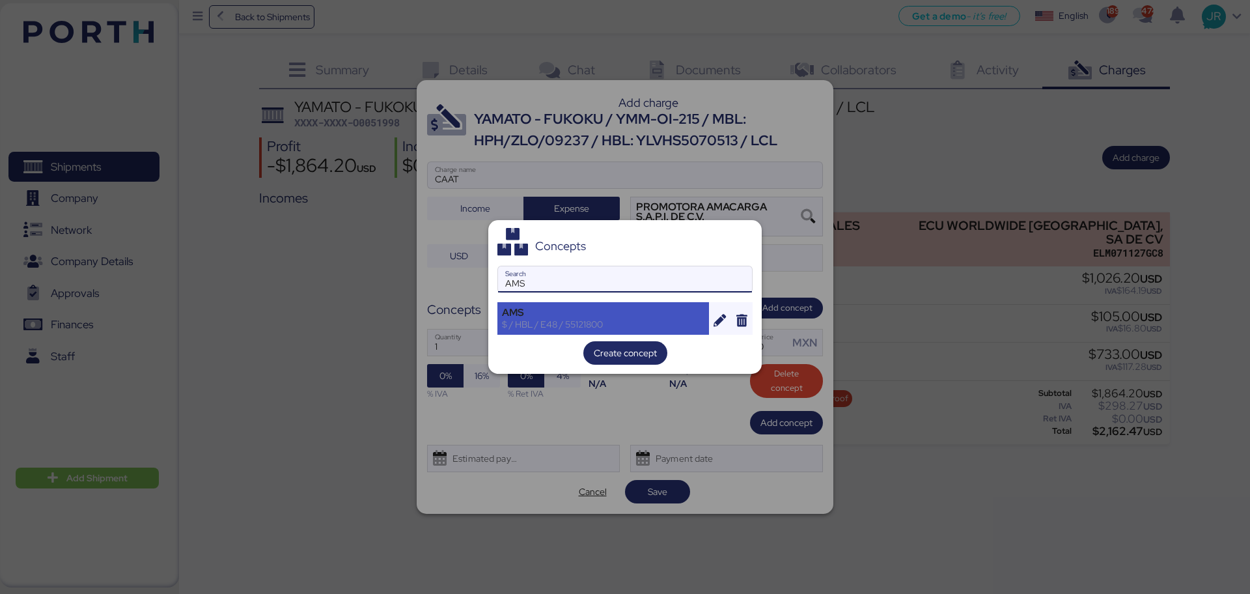
type input "AMS"
click at [544, 333] on div "AMS $ / HBL / E48 / 55121800" at bounding box center [603, 318] width 212 height 33
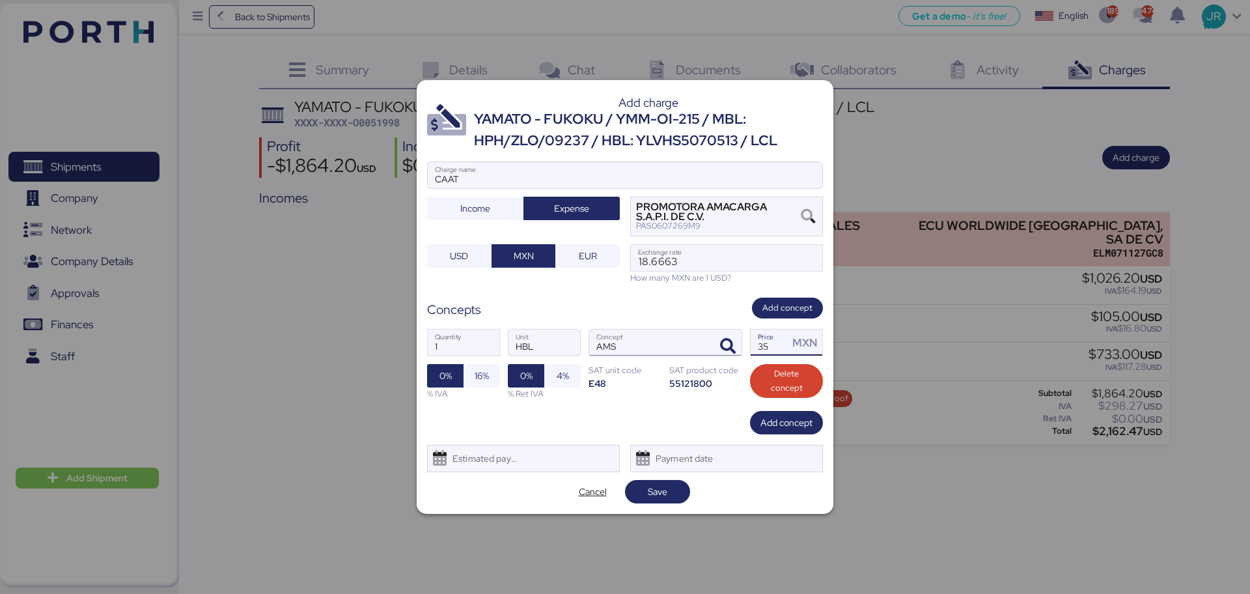
drag, startPoint x: 773, startPoint y: 346, endPoint x: 705, endPoint y: 349, distance: 68.4
click at [715, 351] on div "1 Quantity HBL Unit AMS Concept 35 Price MXN 0% 16% % IVA 0% 4% % Ret IVA SAT u…" at bounding box center [625, 364] width 396 height 92
type input "60"
drag, startPoint x: 486, startPoint y: 376, endPoint x: 491, endPoint y: 450, distance: 73.7
click at [485, 376] on span "16%" at bounding box center [482, 376] width 14 height 16
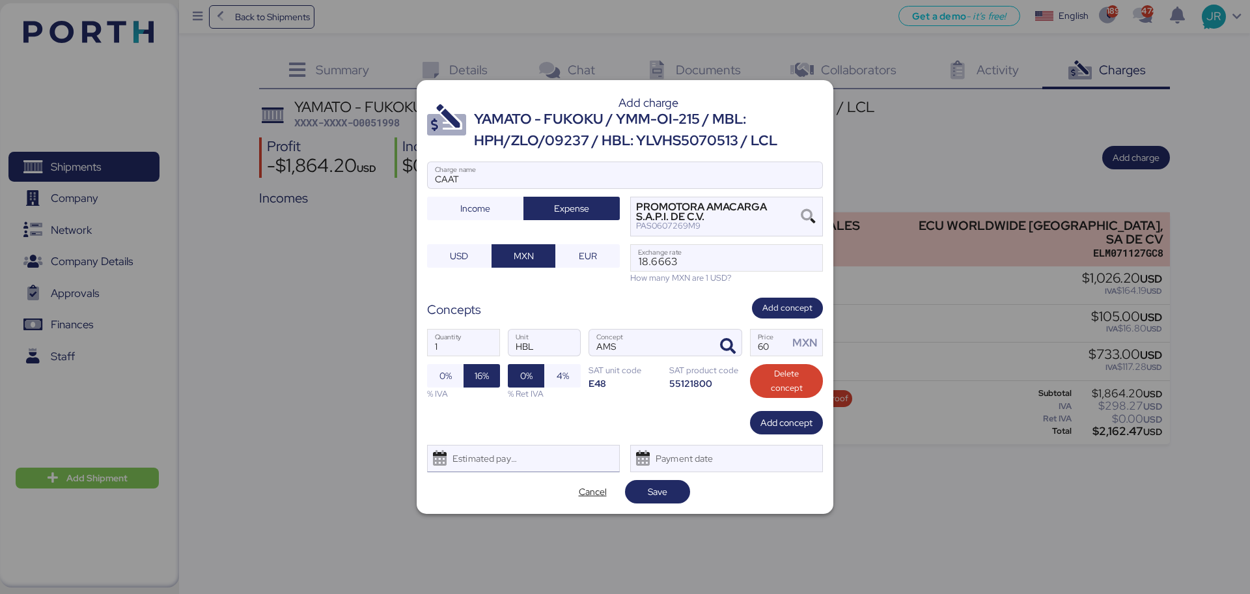
click at [495, 464] on div "Estimated payment date" at bounding box center [481, 458] width 77 height 26
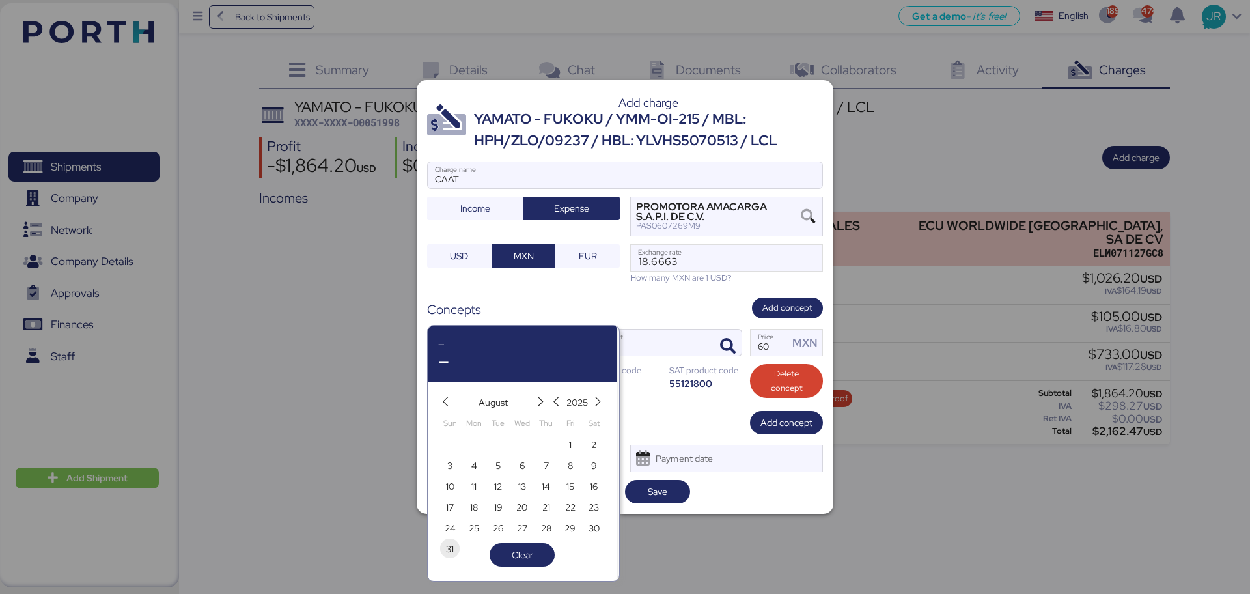
click at [452, 551] on span "31" at bounding box center [450, 549] width 8 height 16
type input "[DATE]"
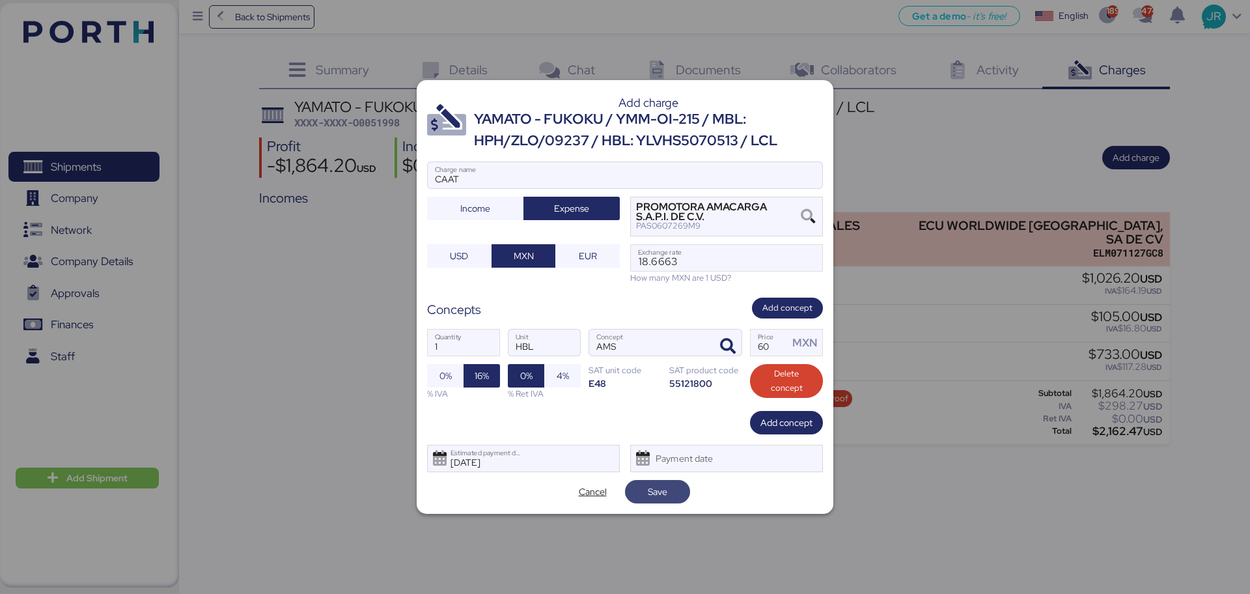
click at [661, 480] on span "Save" at bounding box center [657, 491] width 65 height 23
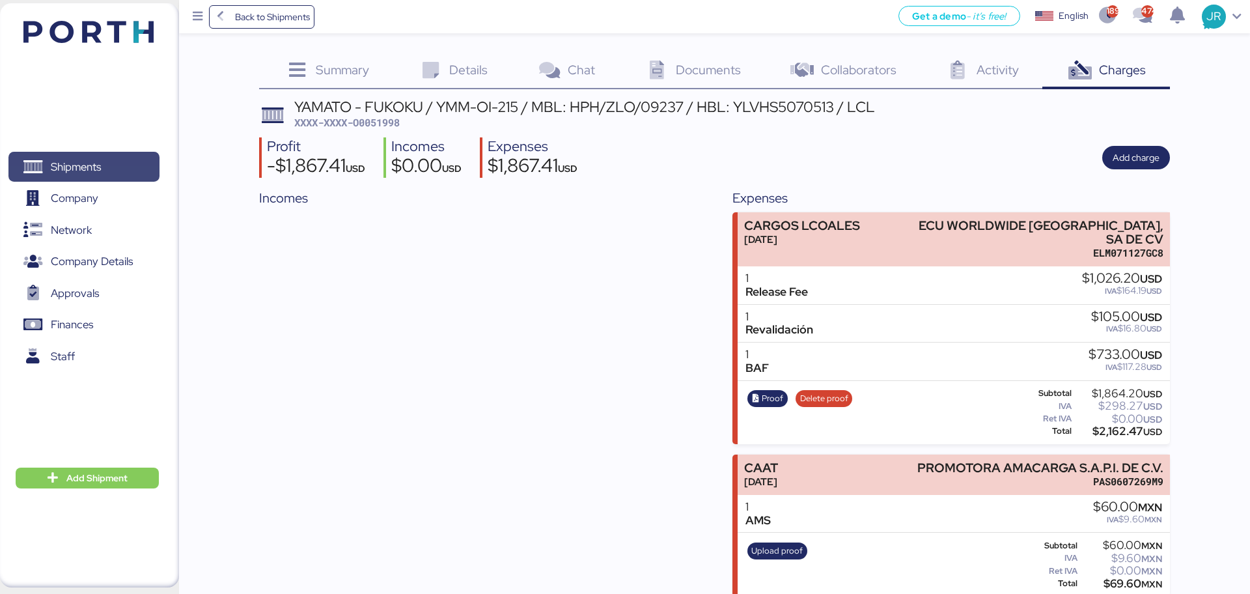
click at [76, 165] on span "Shipments" at bounding box center [76, 167] width 50 height 19
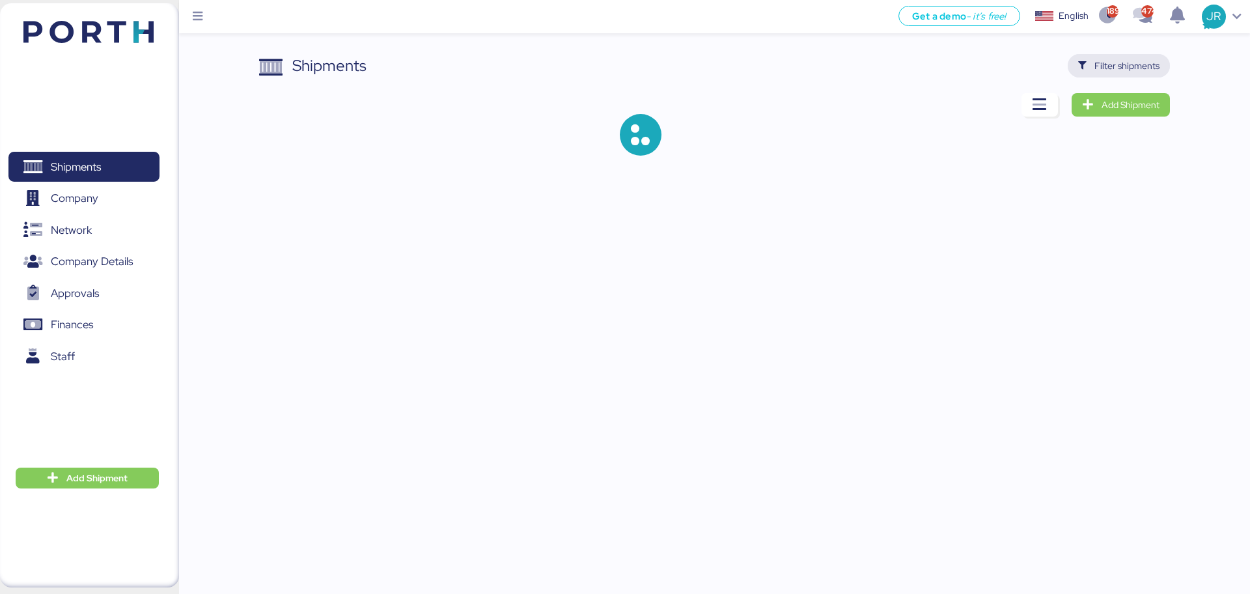
click at [1137, 64] on span "Filter shipments" at bounding box center [1126, 66] width 65 height 16
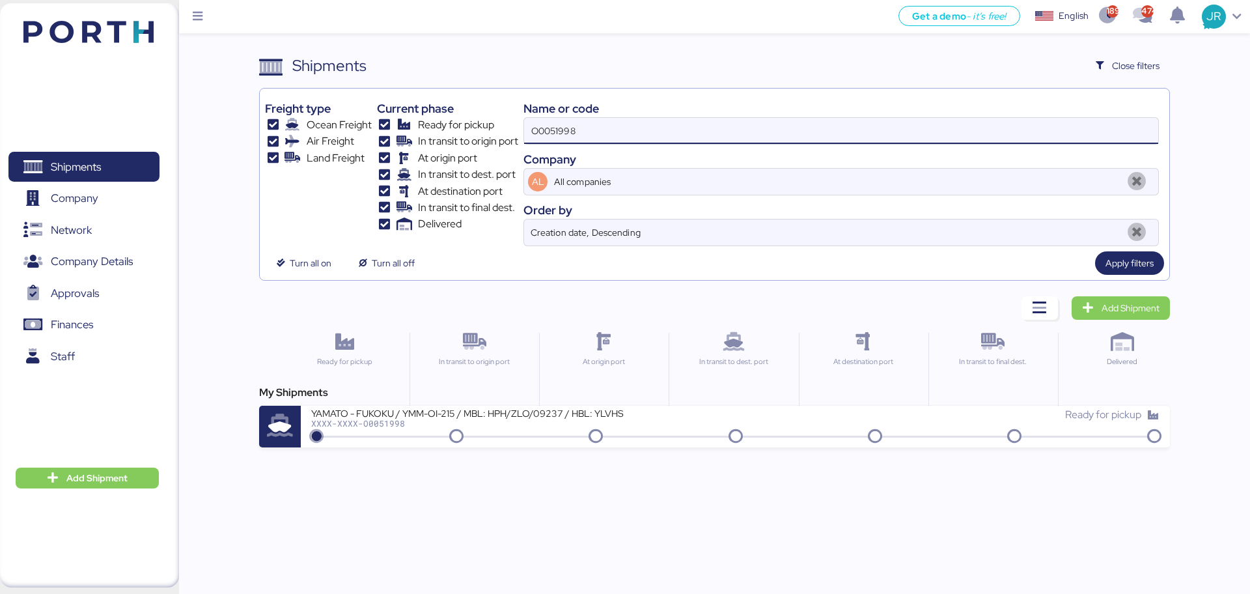
drag, startPoint x: 605, startPoint y: 128, endPoint x: 454, endPoint y: 134, distance: 150.5
click at [456, 134] on div "Freight type Ocean Freight Air Freight Land Freight Current phase Ready for pic…" at bounding box center [714, 170] width 898 height 152
paste input "7"
type input "O0051997"
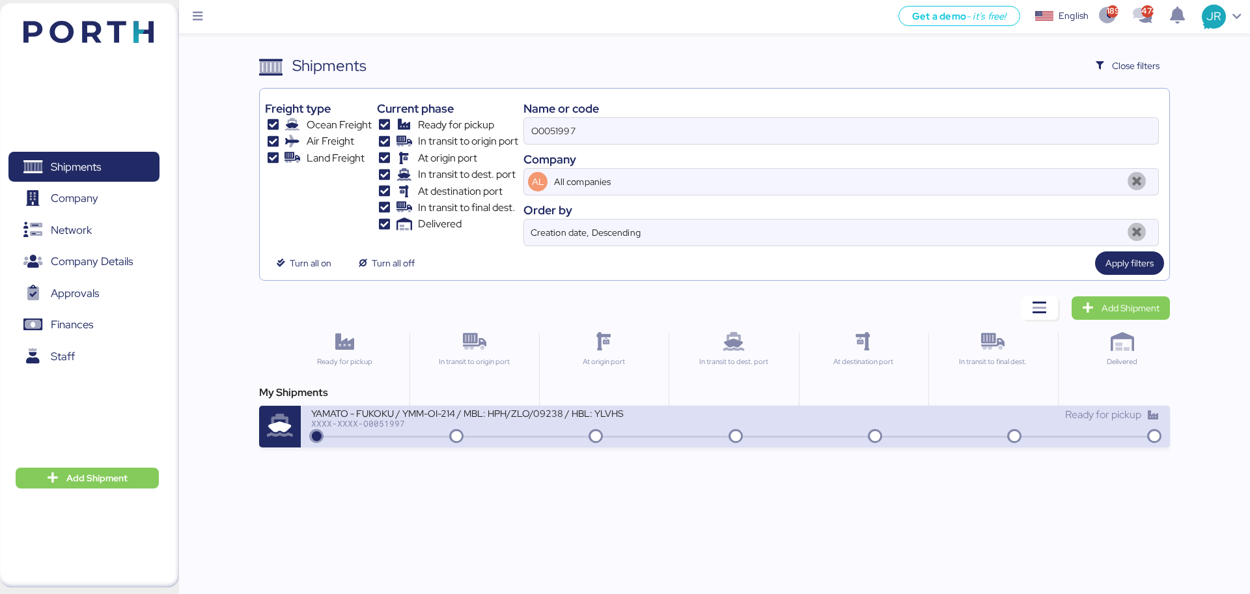
click at [379, 419] on div "XXXX-XXXX-O0051997" at bounding box center [467, 423] width 312 height 9
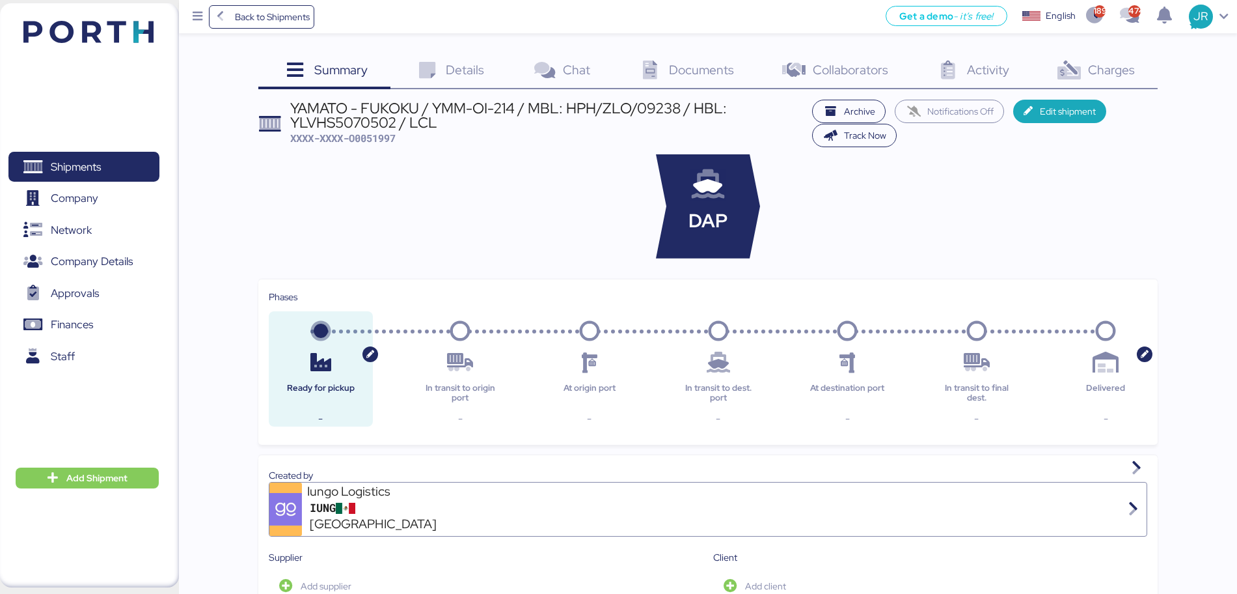
click at [1096, 66] on span "Charges" at bounding box center [1111, 69] width 47 height 17
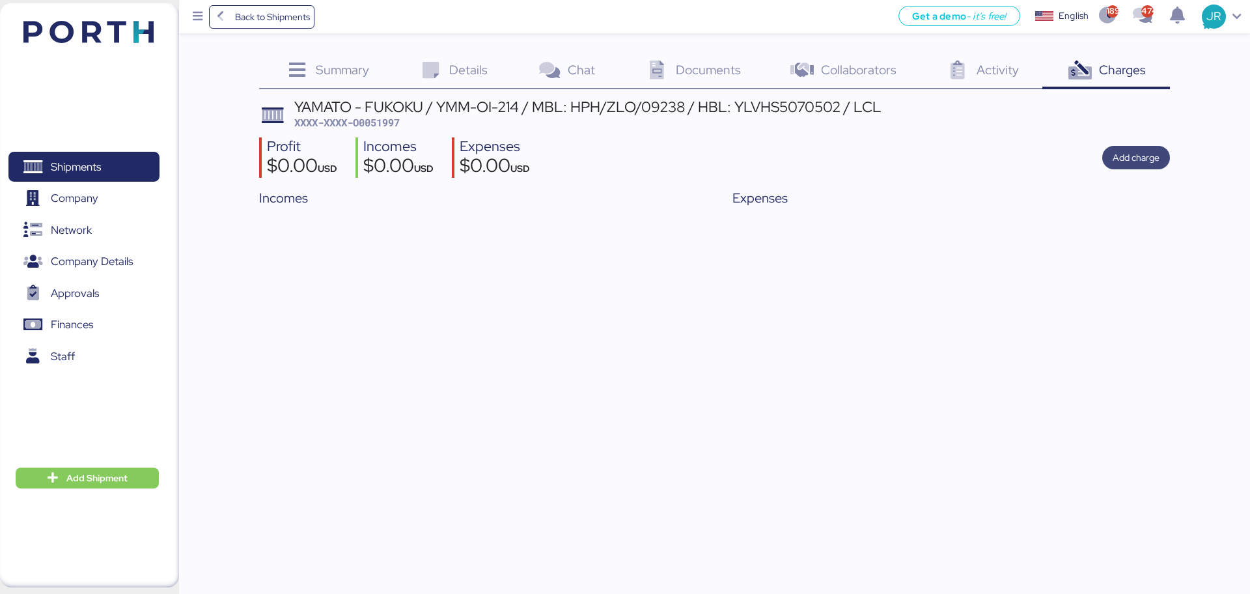
click at [1130, 145] on div "Profit $0.00 USD Incomes $0.00 USD Expenses $0.00 USD Add charge" at bounding box center [714, 157] width 910 height 41
click at [1129, 154] on span "Add charge" at bounding box center [1135, 158] width 47 height 16
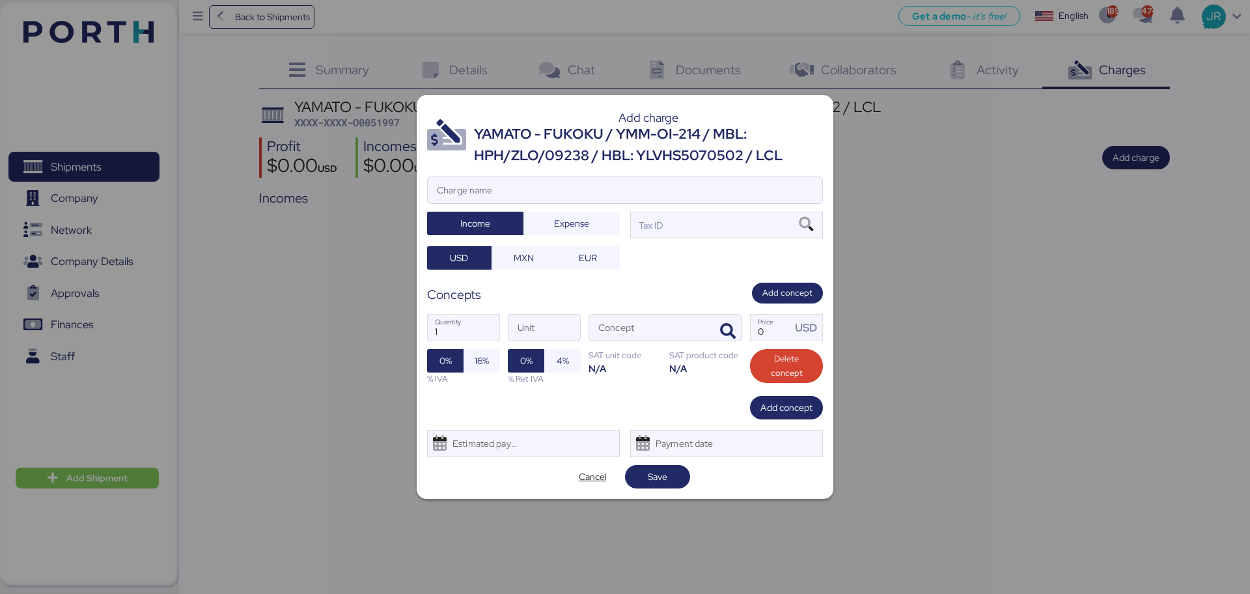
click at [545, 171] on div "Add charge YAMATO - FUKOKU / YMM-OI-214 / MBL: HPH/ZLO/09238 / HBL: YLVHS507050…" at bounding box center [625, 296] width 417 height 403
click at [534, 187] on input "Charge name" at bounding box center [625, 190] width 394 height 26
type input "CAAT"
click at [548, 221] on span "Expense" at bounding box center [572, 223] width 76 height 18
click at [525, 267] on span "MXN" at bounding box center [523, 257] width 64 height 23
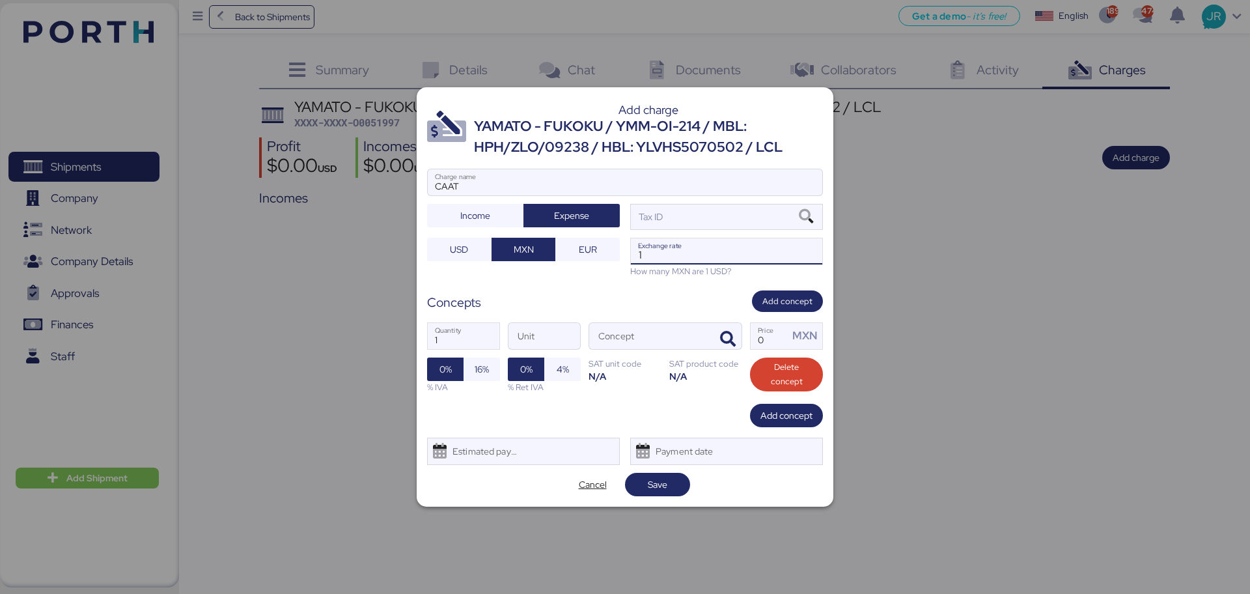
click at [667, 246] on input "1" at bounding box center [726, 251] width 191 height 26
paste input "18.6663"
type input "18.6663"
click at [728, 335] on icon "button" at bounding box center [728, 339] width 16 height 16
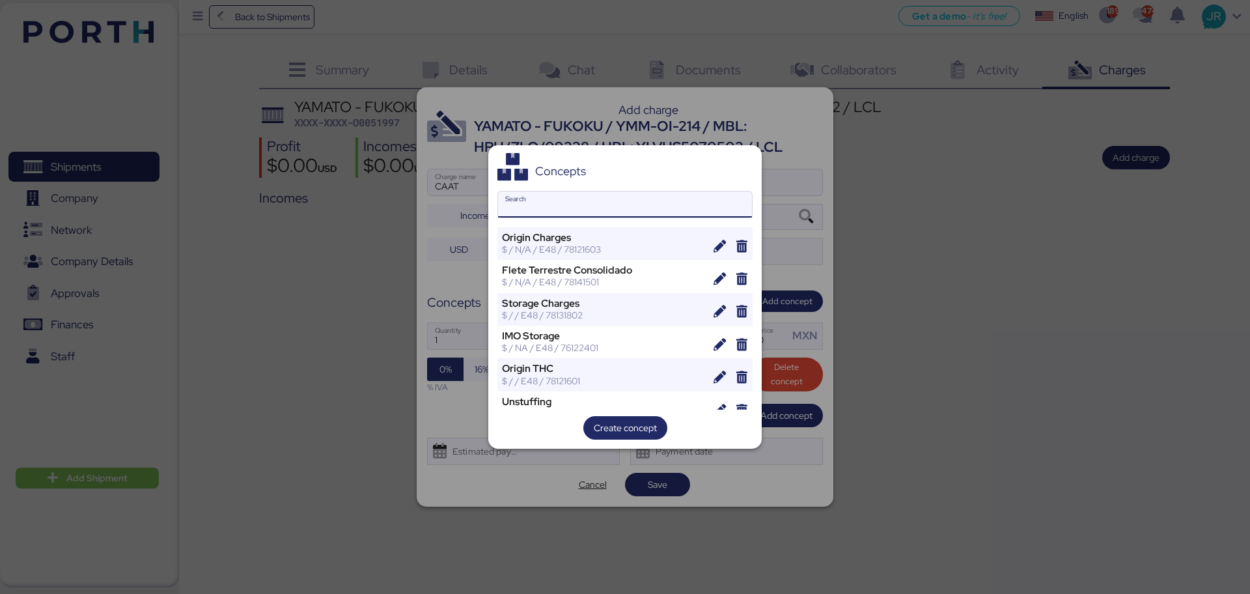
click at [597, 212] on input "Search" at bounding box center [625, 204] width 254 height 26
type input "P"
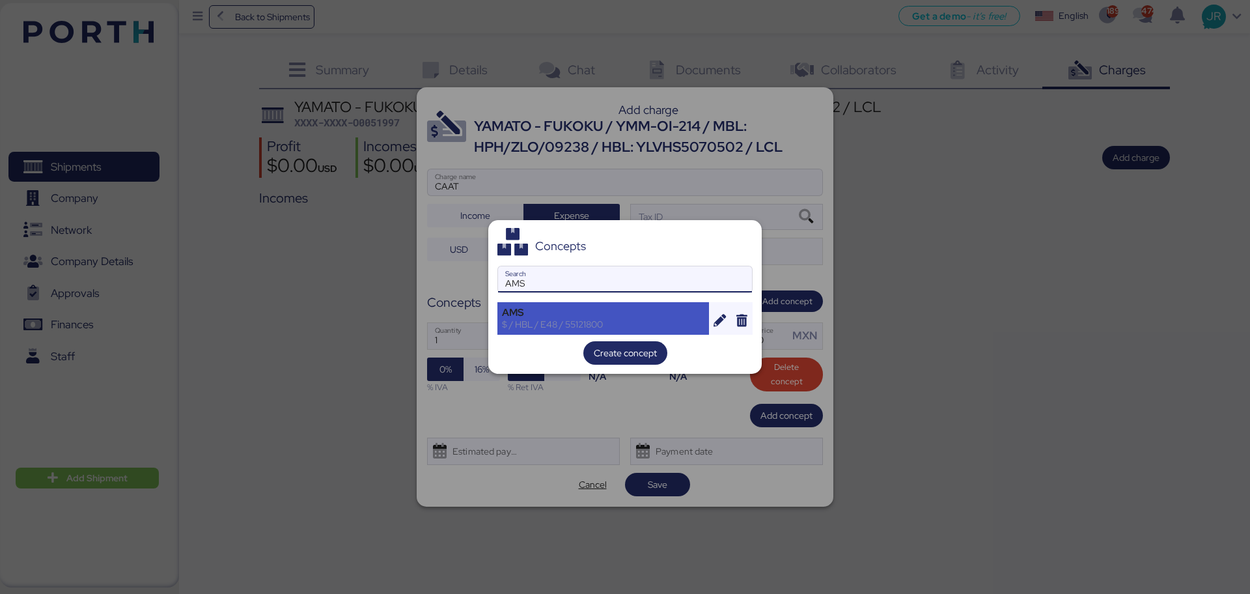
type input "AMS"
click at [528, 329] on div "$ / HBL / E48 / 55121800" at bounding box center [603, 324] width 202 height 12
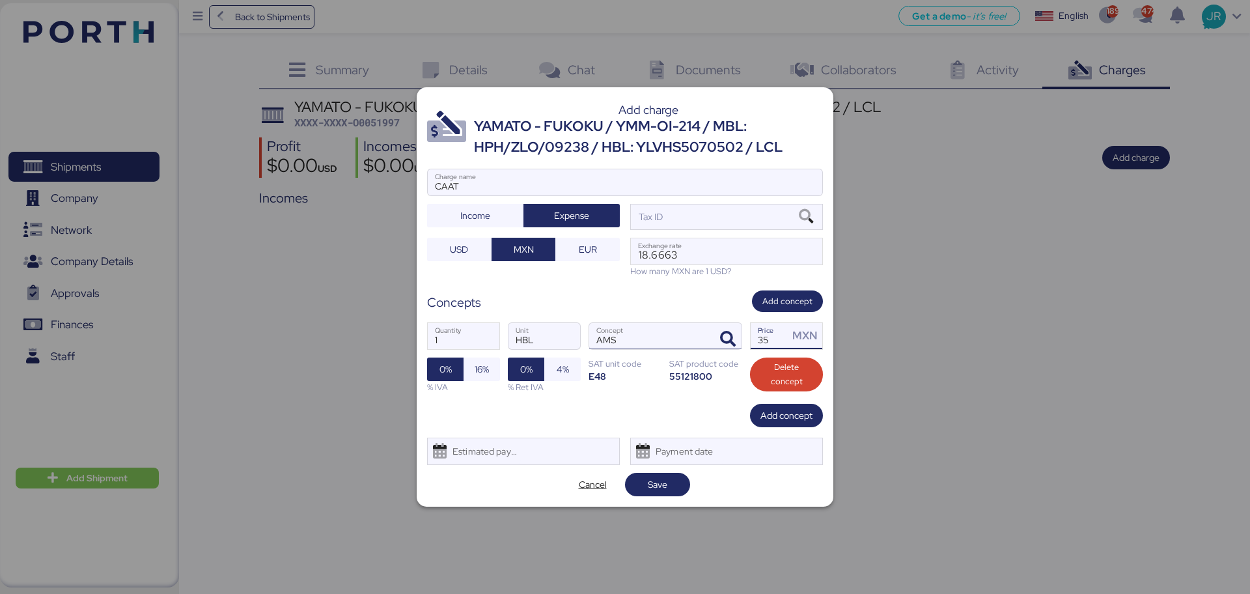
drag, startPoint x: 767, startPoint y: 331, endPoint x: 657, endPoint y: 333, distance: 109.4
click at [693, 346] on div "1 Quantity HBL Unit AMS Concept 35 Price MXN 0% 16% % IVA 0% 4% % Ret IVA SAT u…" at bounding box center [625, 358] width 396 height 92
type input "60"
click at [476, 362] on span "16%" at bounding box center [482, 369] width 14 height 16
click at [488, 445] on div "Estimated payment date" at bounding box center [481, 451] width 77 height 26
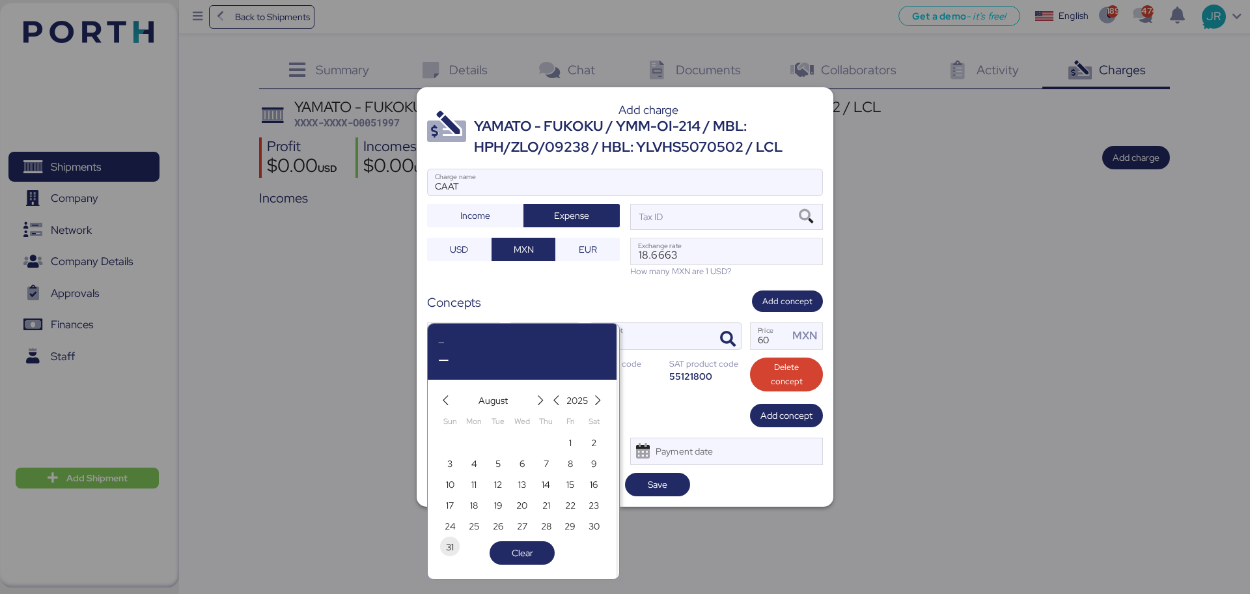
click at [451, 549] on span "31" at bounding box center [450, 547] width 8 height 16
type input "[DATE]"
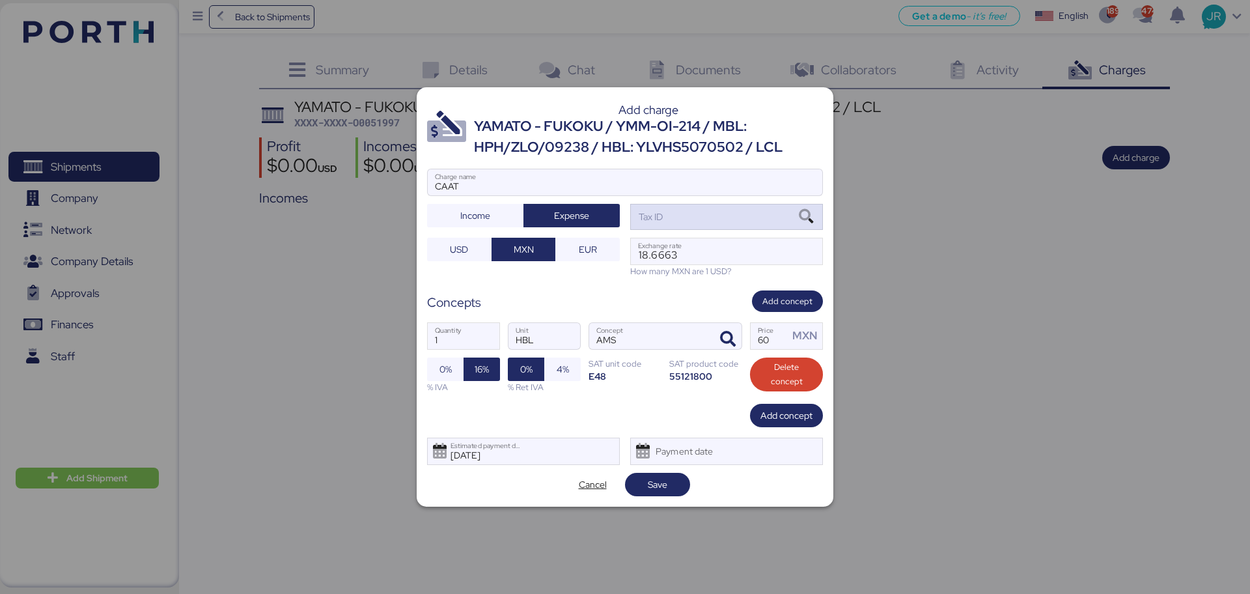
click at [807, 212] on icon at bounding box center [806, 217] width 22 height 14
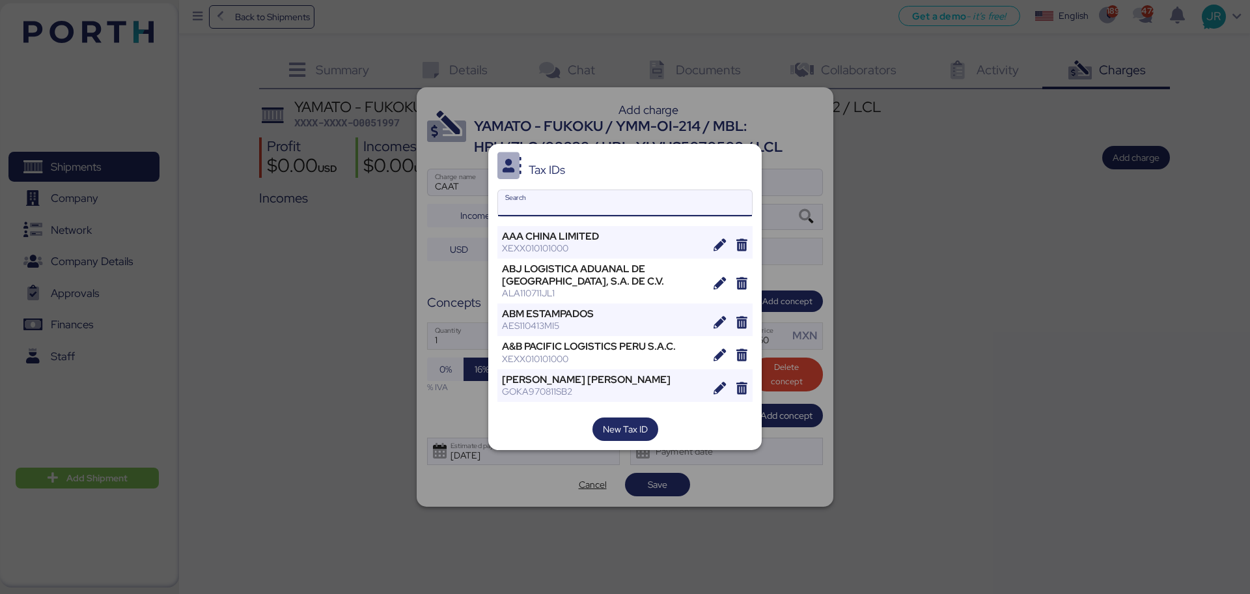
click at [541, 197] on input "Search" at bounding box center [625, 203] width 254 height 26
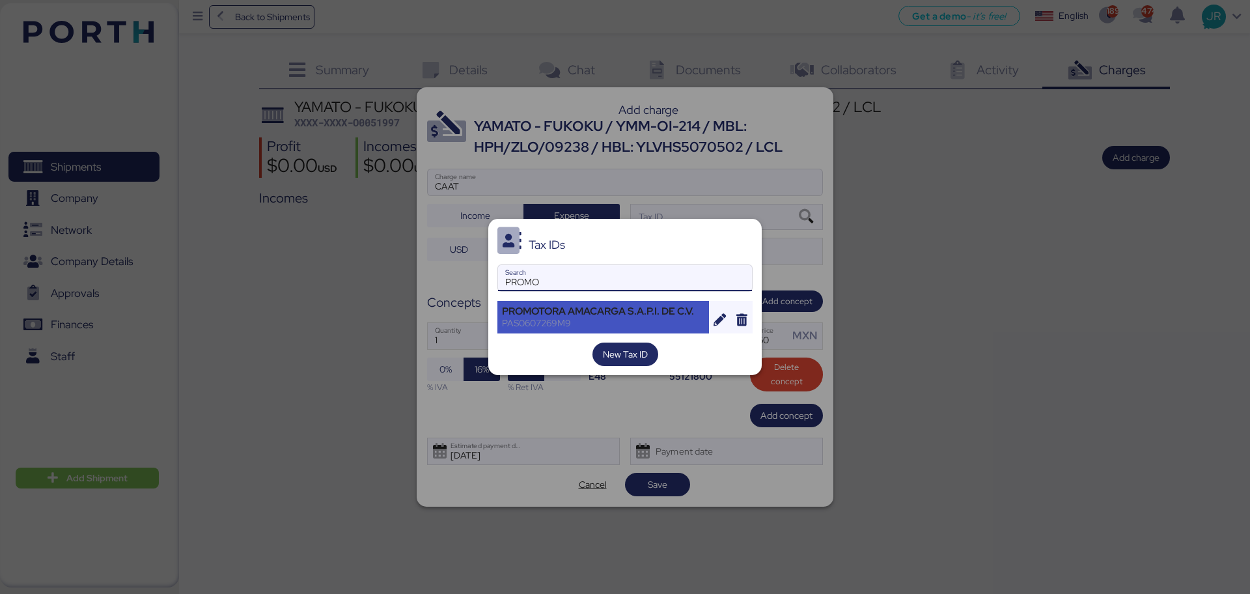
type input "PROMO"
click at [574, 322] on div "PAS0607269M9" at bounding box center [603, 323] width 202 height 12
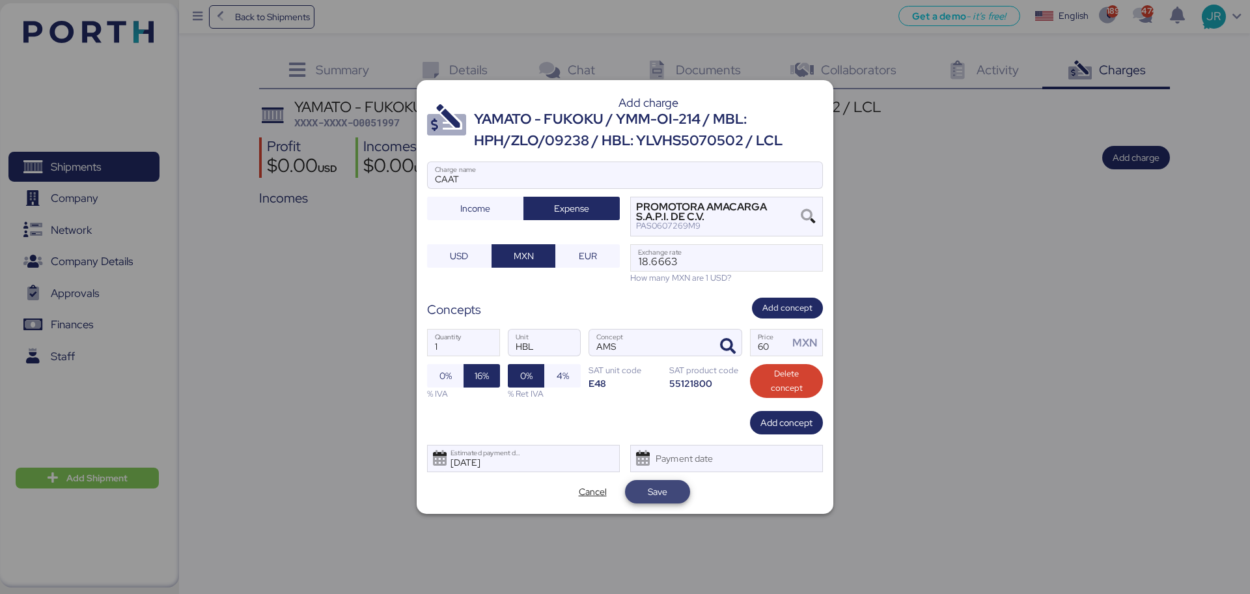
click at [661, 489] on span "Save" at bounding box center [658, 492] width 20 height 16
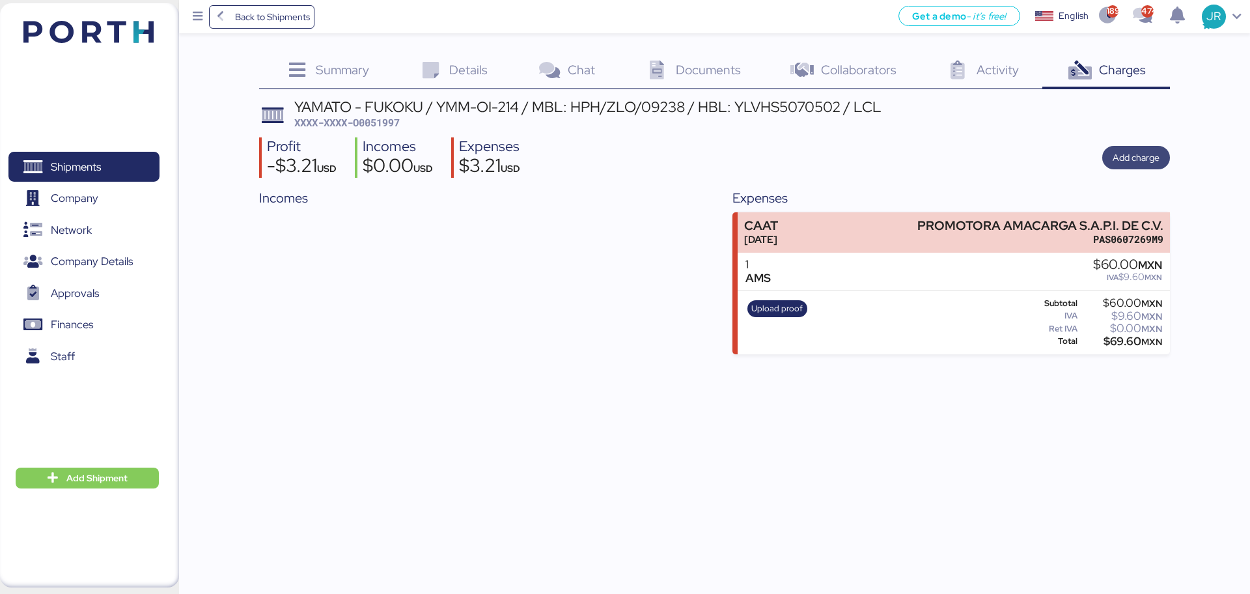
click at [1123, 159] on span "Add charge" at bounding box center [1135, 158] width 47 height 16
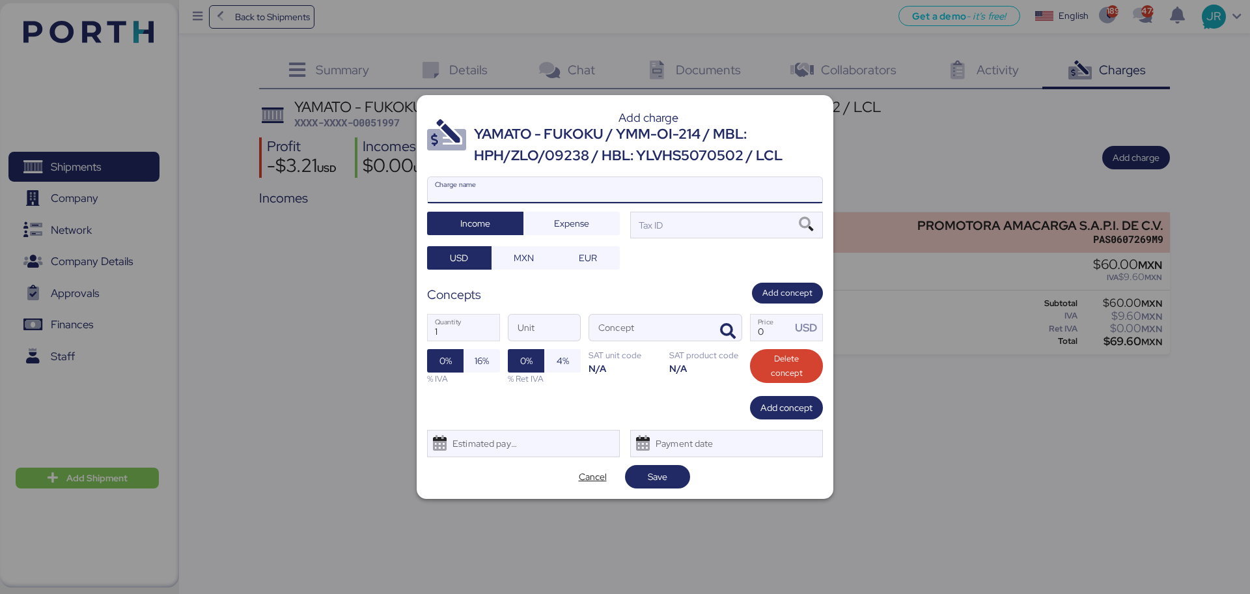
click at [532, 191] on input "Charge name" at bounding box center [625, 190] width 394 height 26
type input "CARGOS LCOALES"
click at [550, 219] on span "Expense" at bounding box center [572, 223] width 76 height 18
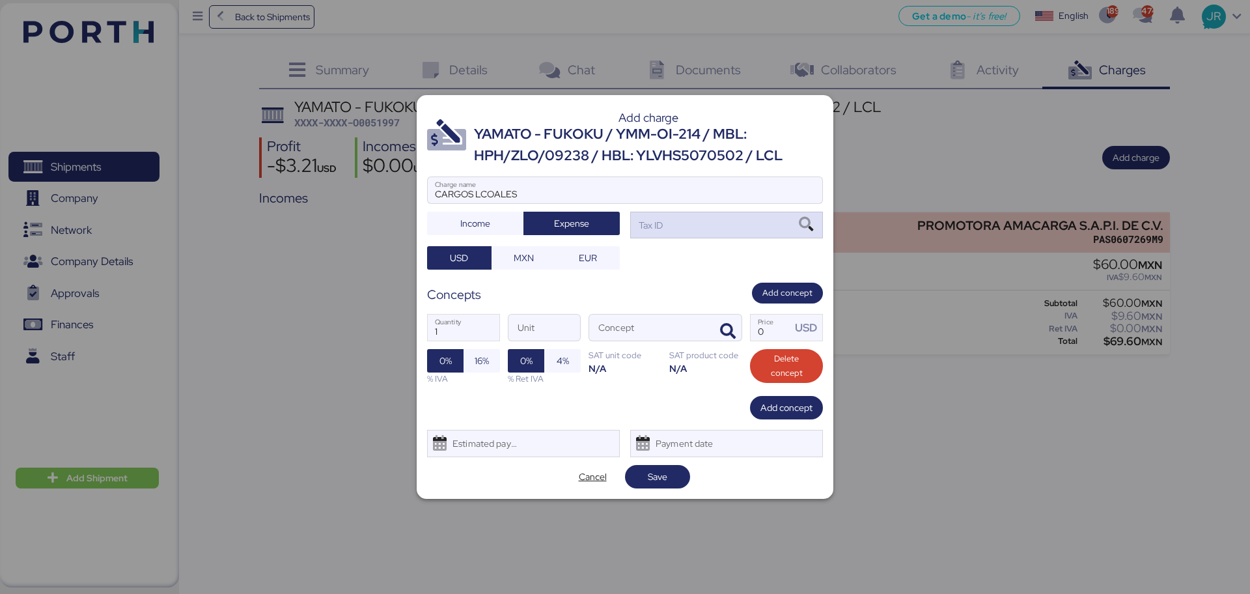
click at [687, 227] on div "Tax ID" at bounding box center [726, 225] width 193 height 26
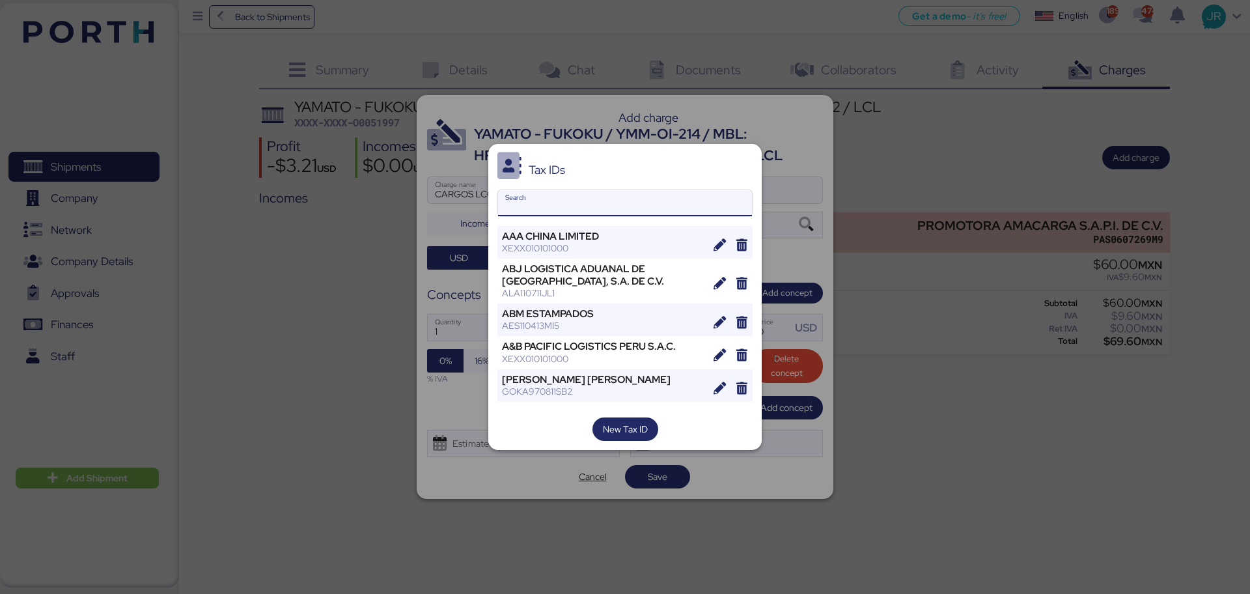
click at [537, 203] on input "Search" at bounding box center [625, 203] width 254 height 26
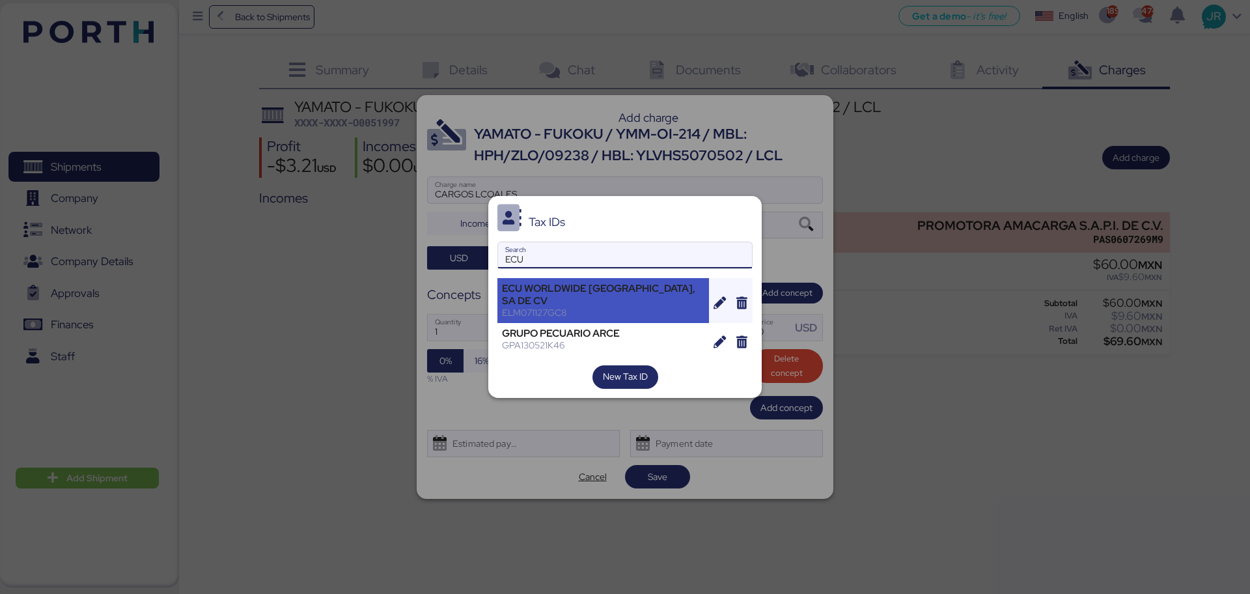
type input "ECU"
click at [538, 307] on div "ELM071127GC8" at bounding box center [603, 313] width 202 height 12
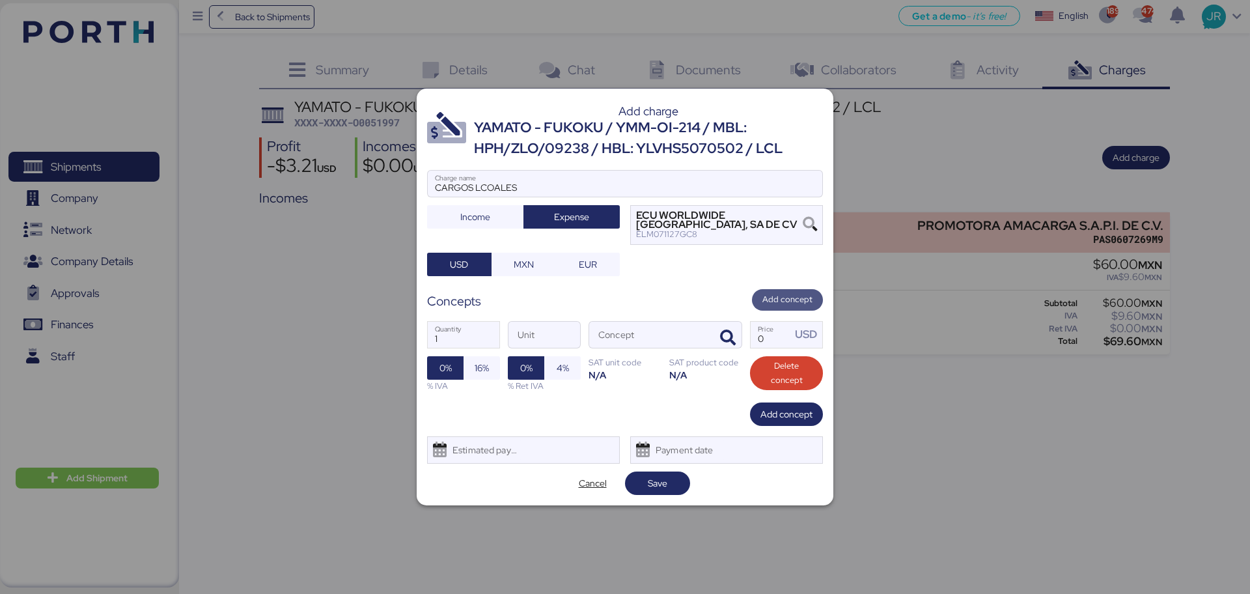
click at [784, 297] on span "Add concept" at bounding box center [787, 299] width 50 height 14
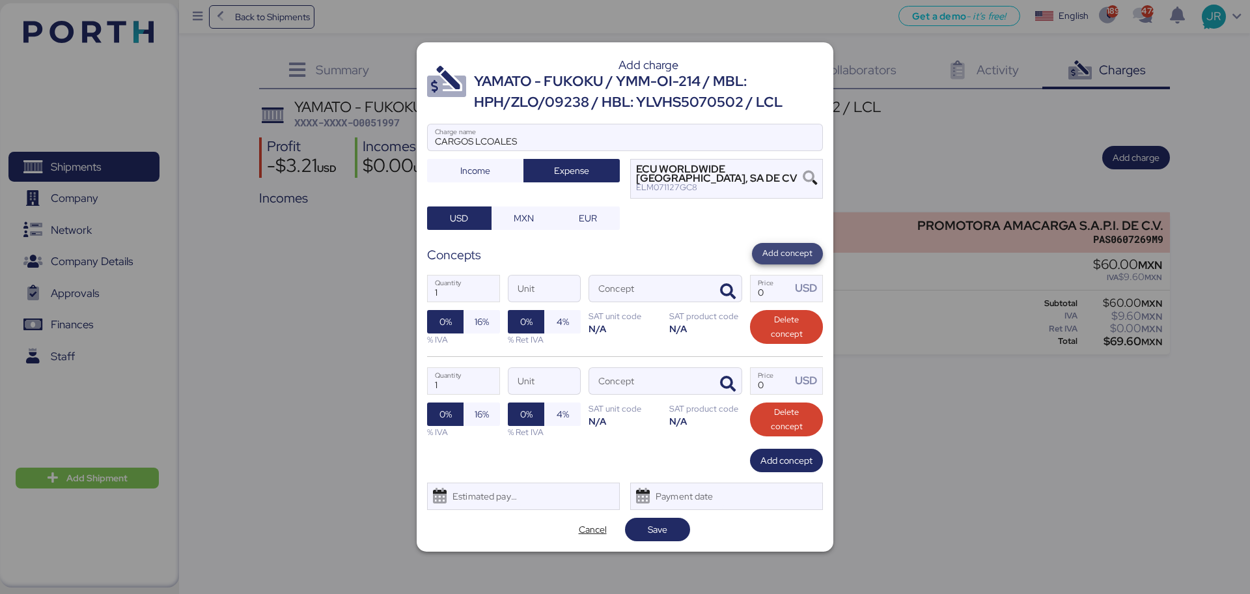
click at [775, 255] on span "Add concept" at bounding box center [787, 253] width 50 height 14
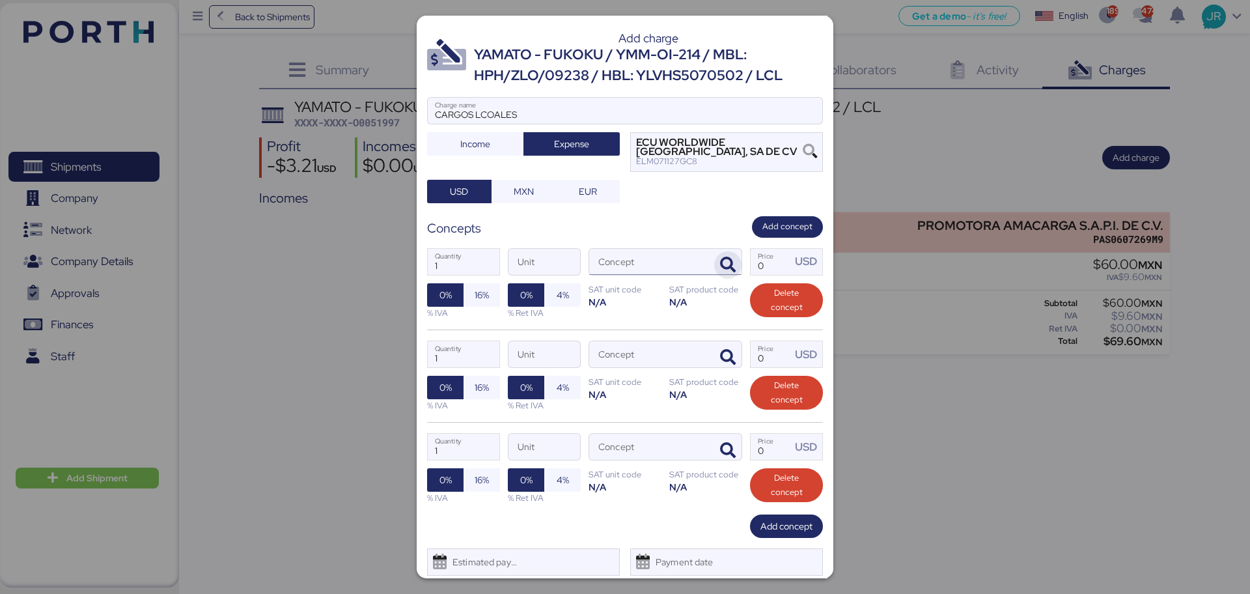
click at [720, 265] on icon "button" at bounding box center [728, 265] width 16 height 16
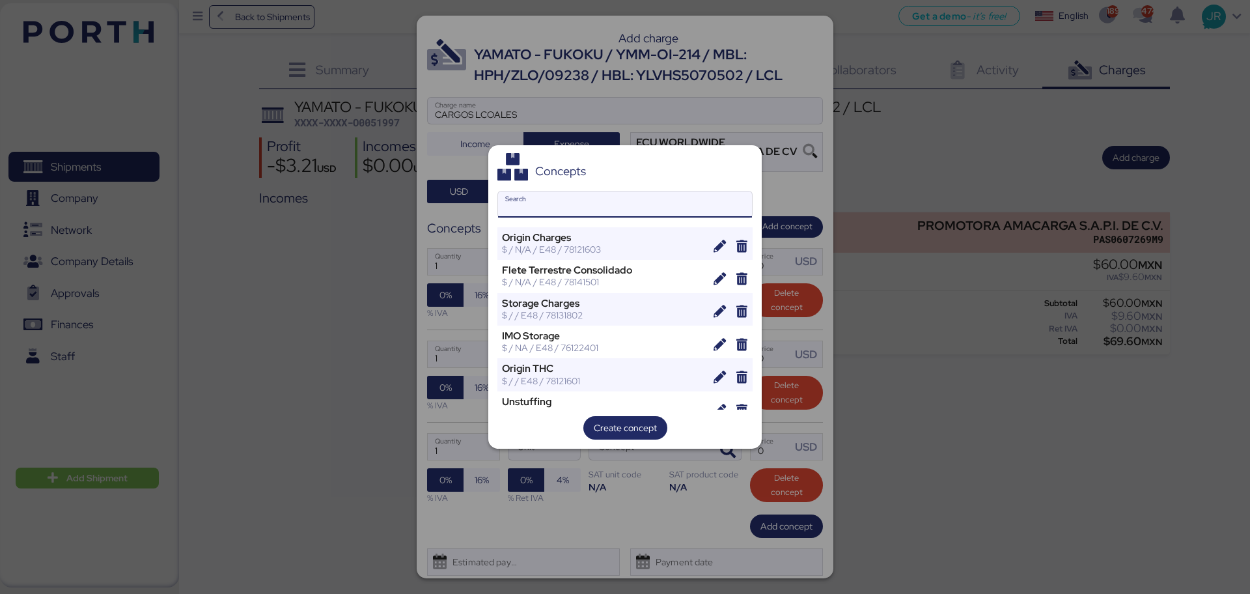
click at [562, 205] on input "Search" at bounding box center [625, 204] width 254 height 26
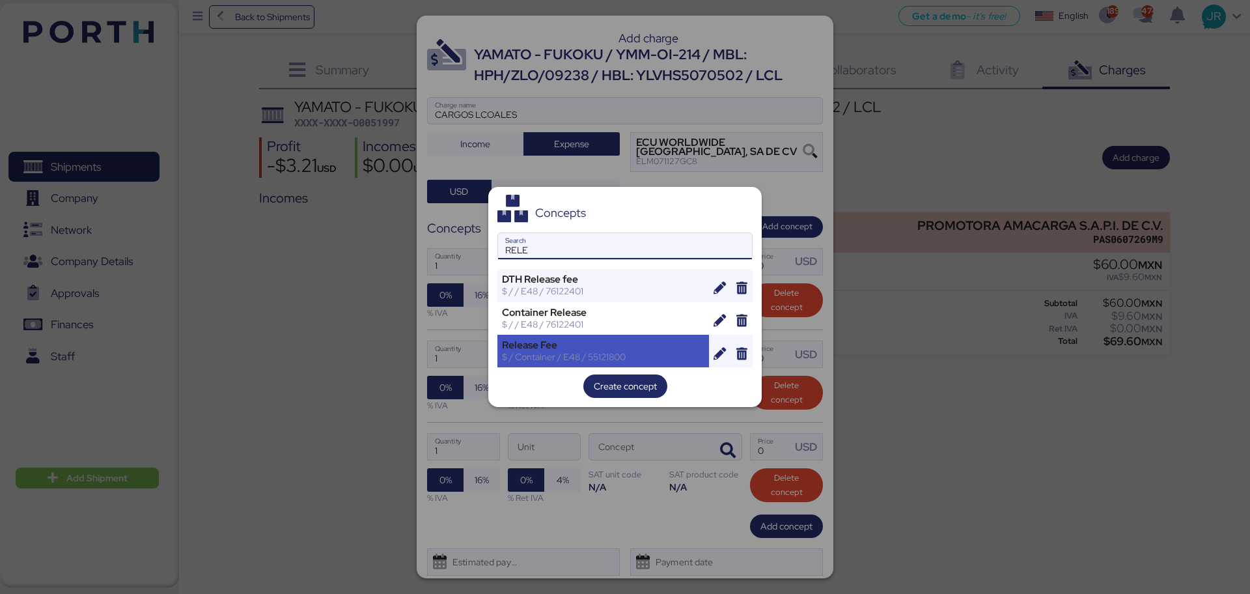
type input "RELE"
click at [513, 361] on div "$ / Container / E48 / 55121800" at bounding box center [603, 357] width 202 height 12
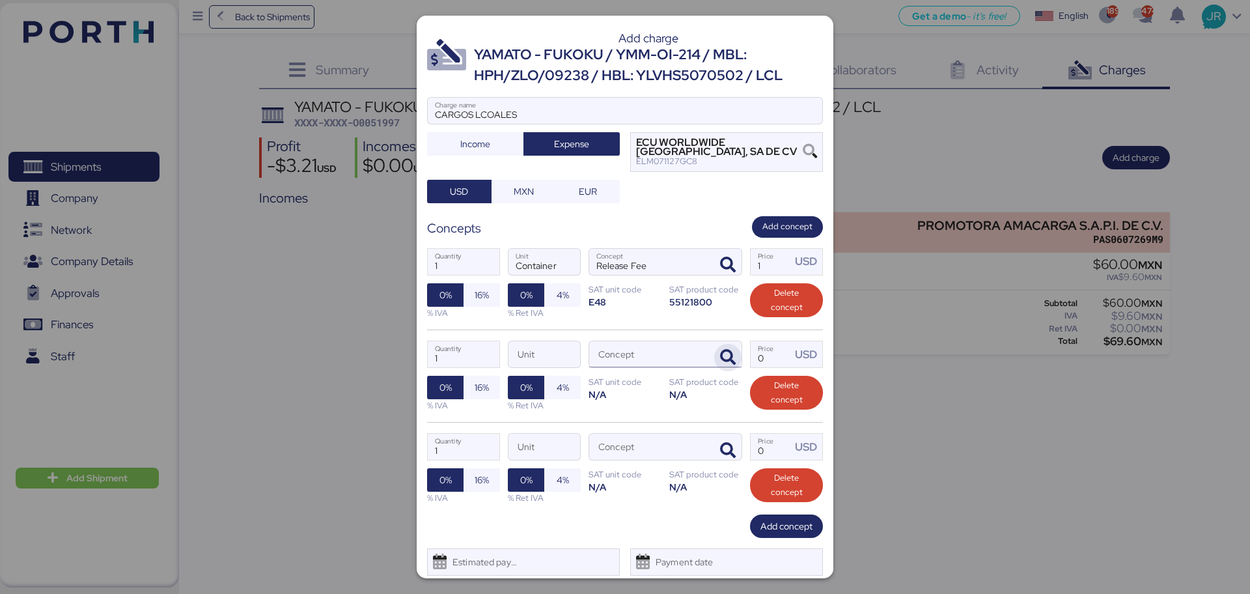
click at [720, 356] on icon "button" at bounding box center [728, 358] width 16 height 16
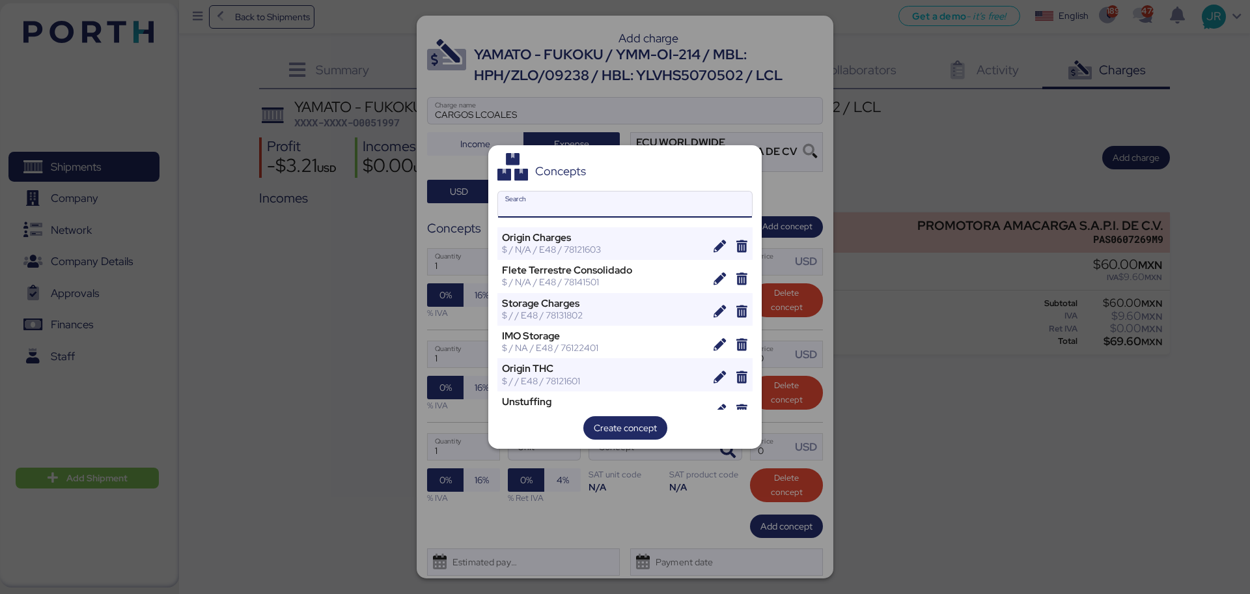
click at [585, 210] on input "Search" at bounding box center [625, 204] width 254 height 26
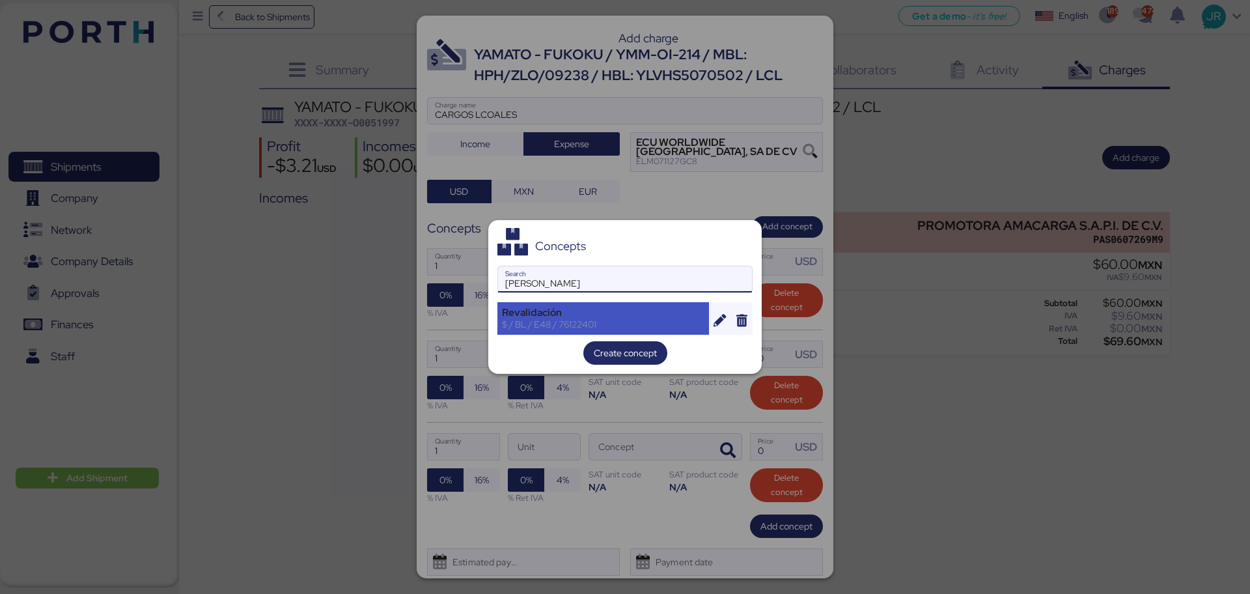
type input "[PERSON_NAME]"
click at [569, 308] on div "Revalidación" at bounding box center [603, 313] width 202 height 12
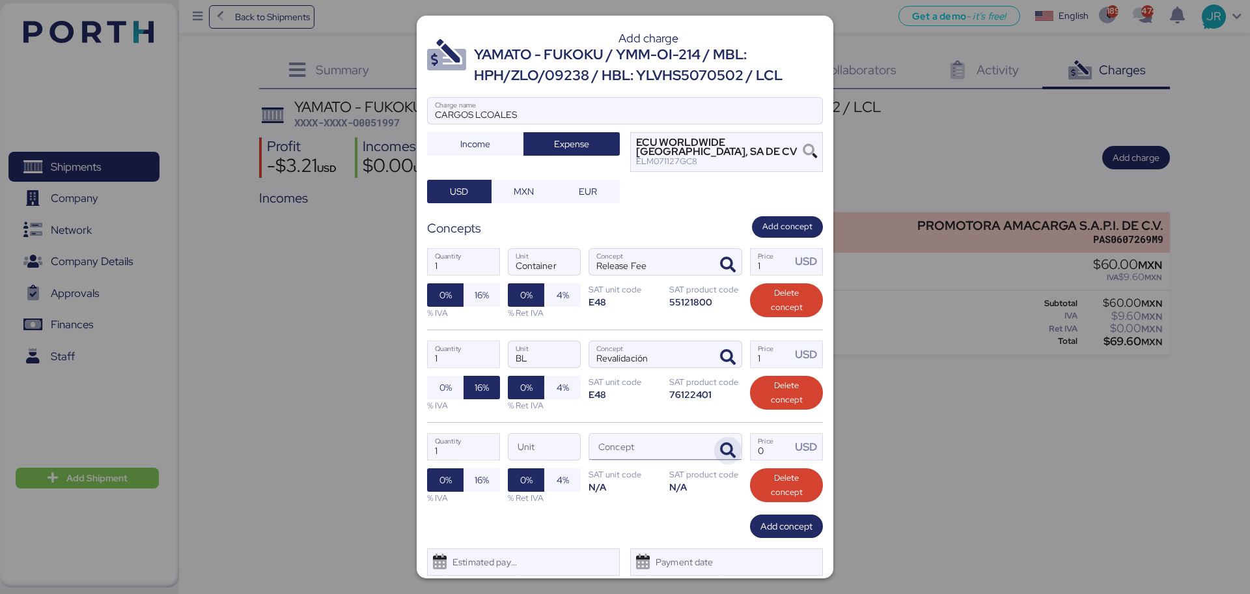
click at [720, 448] on icon "button" at bounding box center [728, 451] width 16 height 16
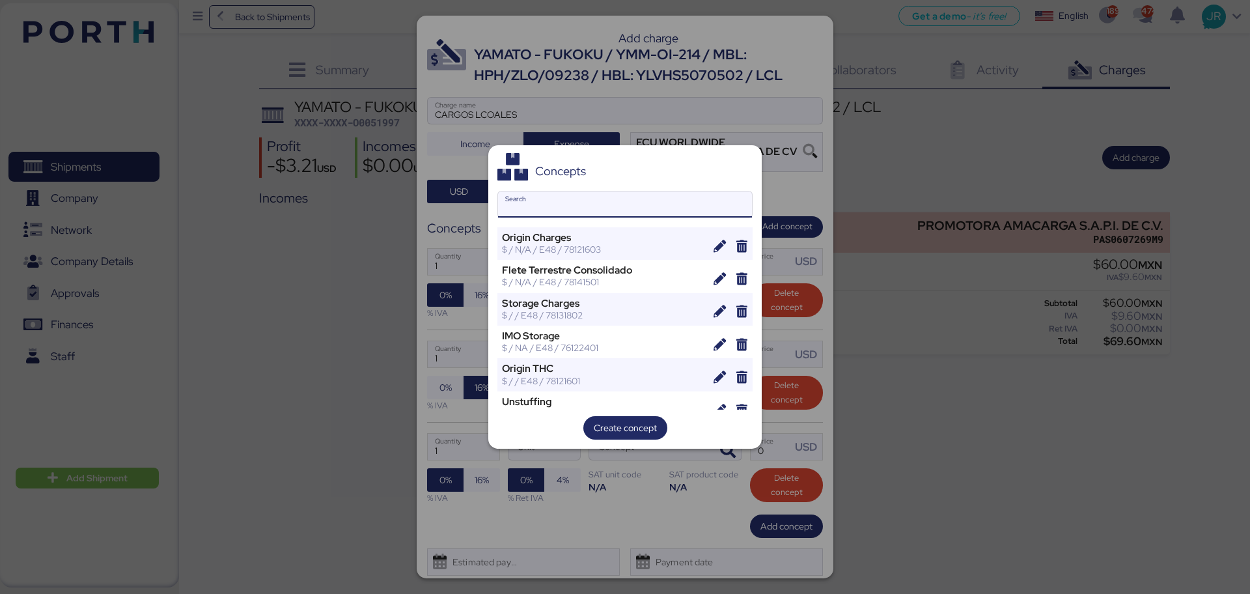
click at [536, 213] on input "Search" at bounding box center [625, 204] width 254 height 26
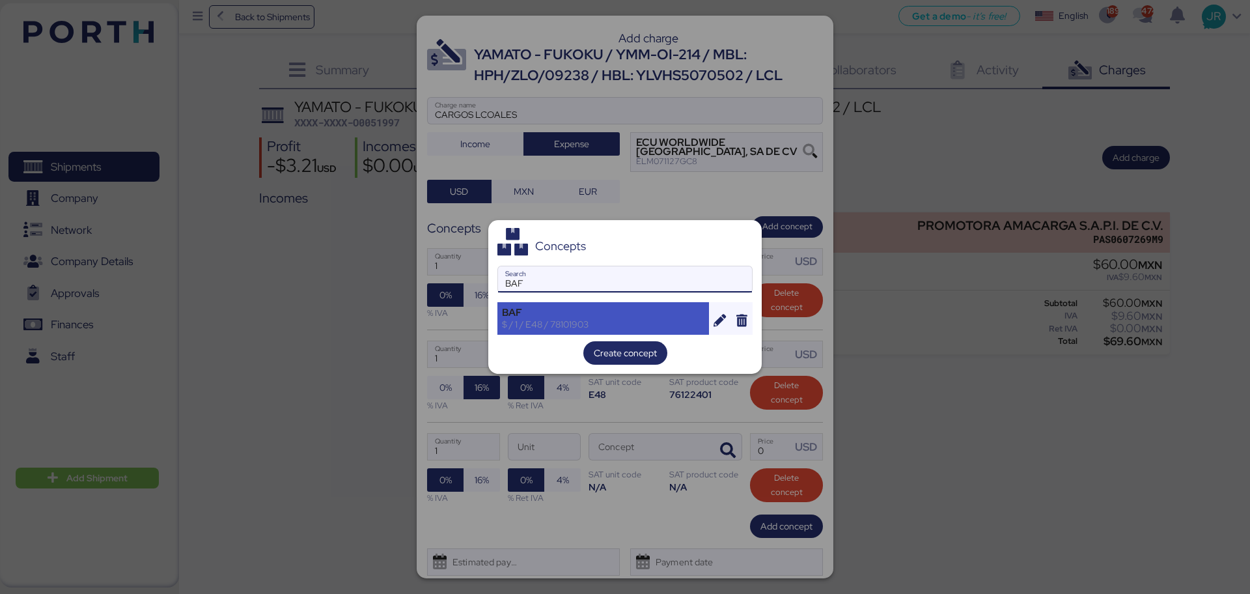
type input "BAF"
click at [520, 309] on div "BAF" at bounding box center [603, 313] width 202 height 12
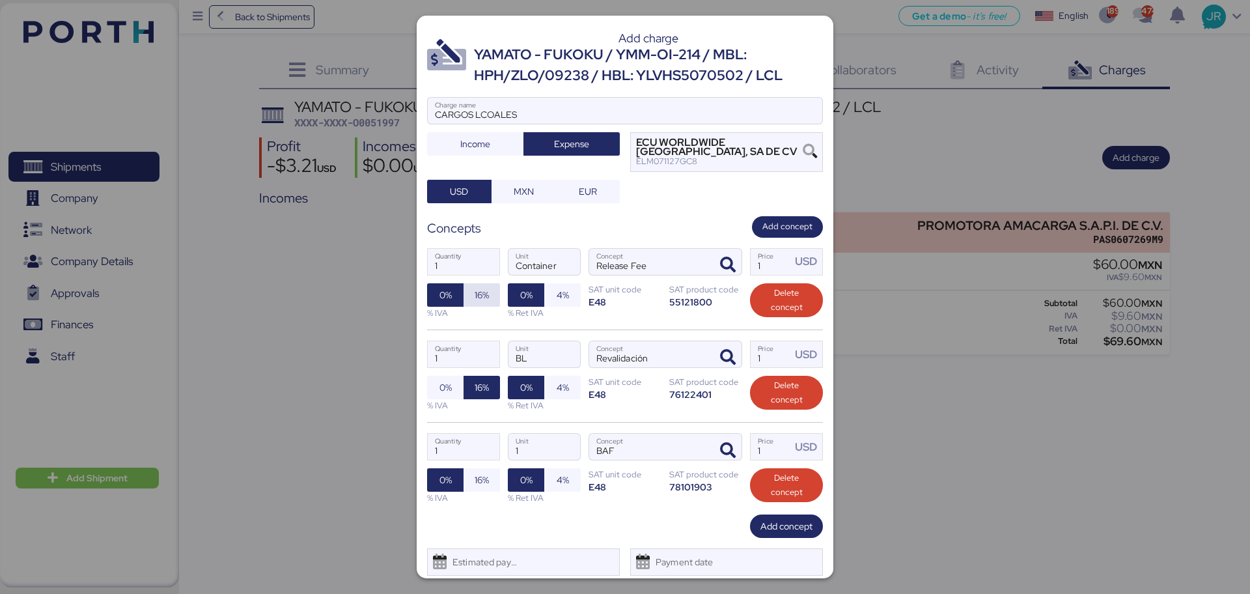
click at [478, 292] on span "16%" at bounding box center [482, 295] width 14 height 16
click at [489, 473] on span "16%" at bounding box center [481, 479] width 36 height 23
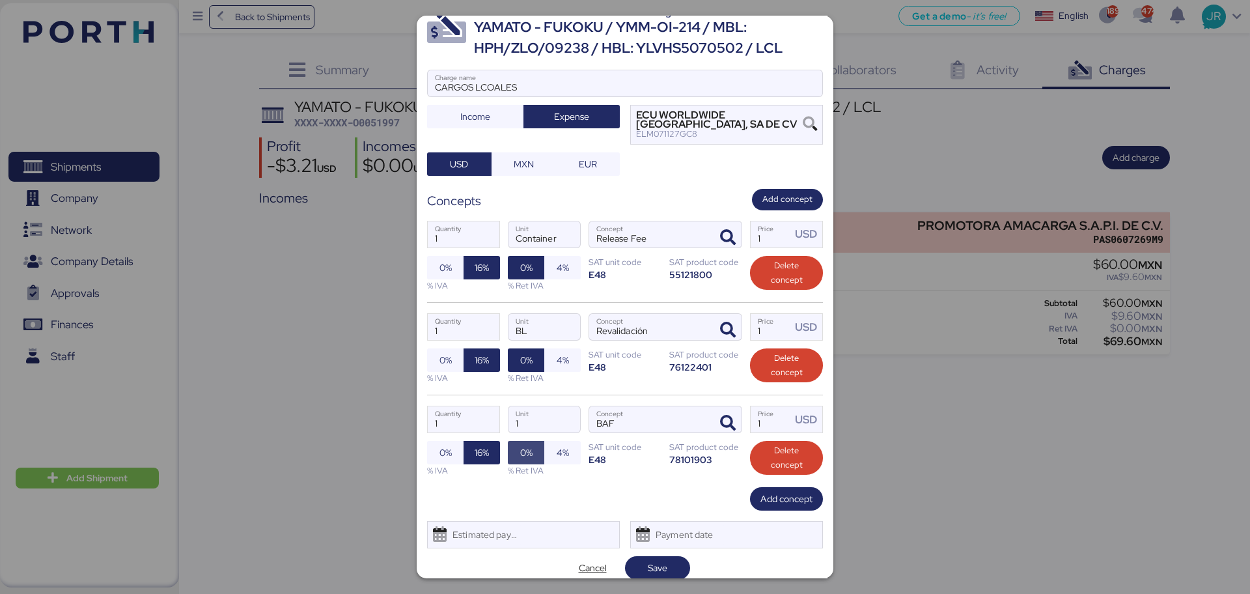
scroll to position [39, 0]
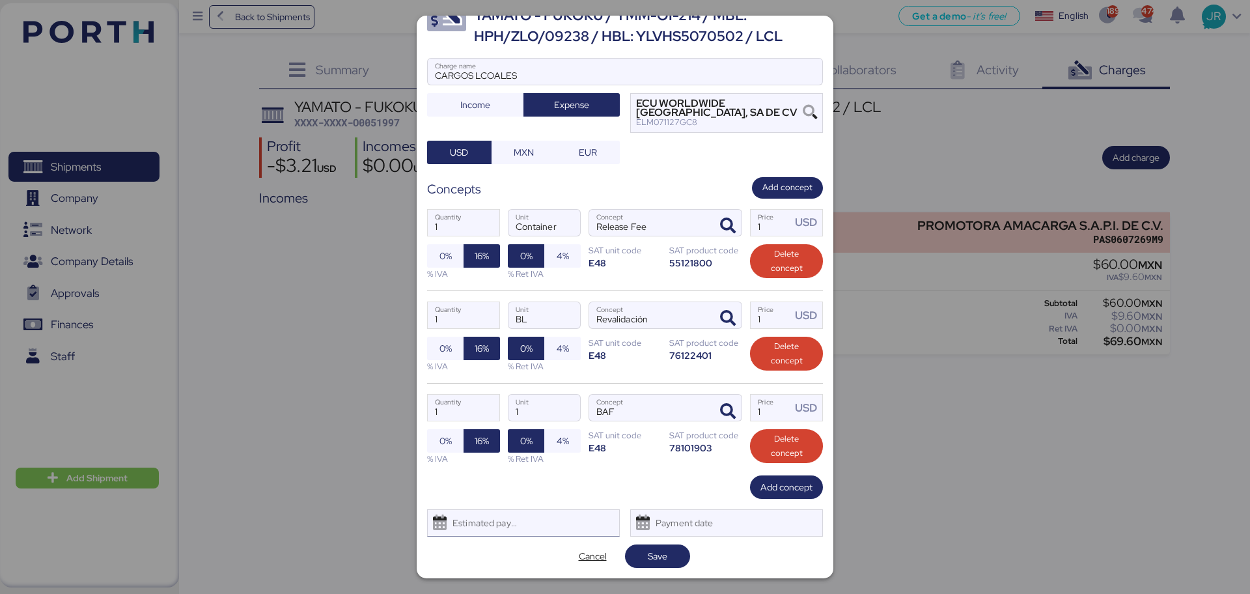
click at [476, 523] on div "Estimated payment date" at bounding box center [481, 523] width 77 height 26
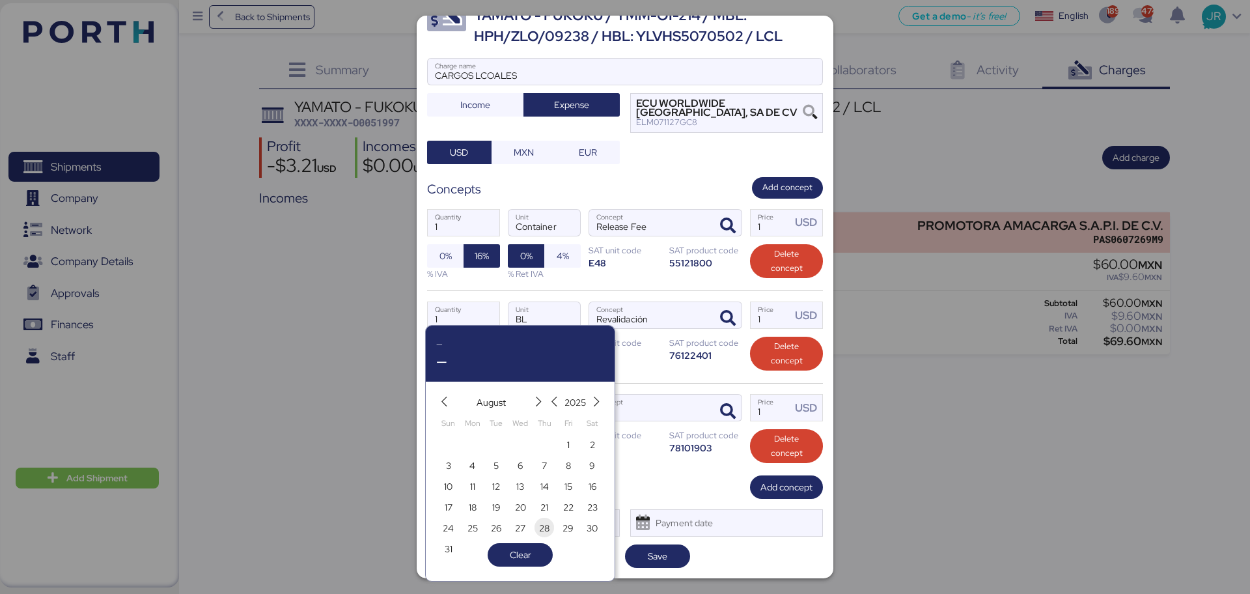
click at [549, 529] on span "28" at bounding box center [544, 528] width 10 height 16
type input "[DATE]"
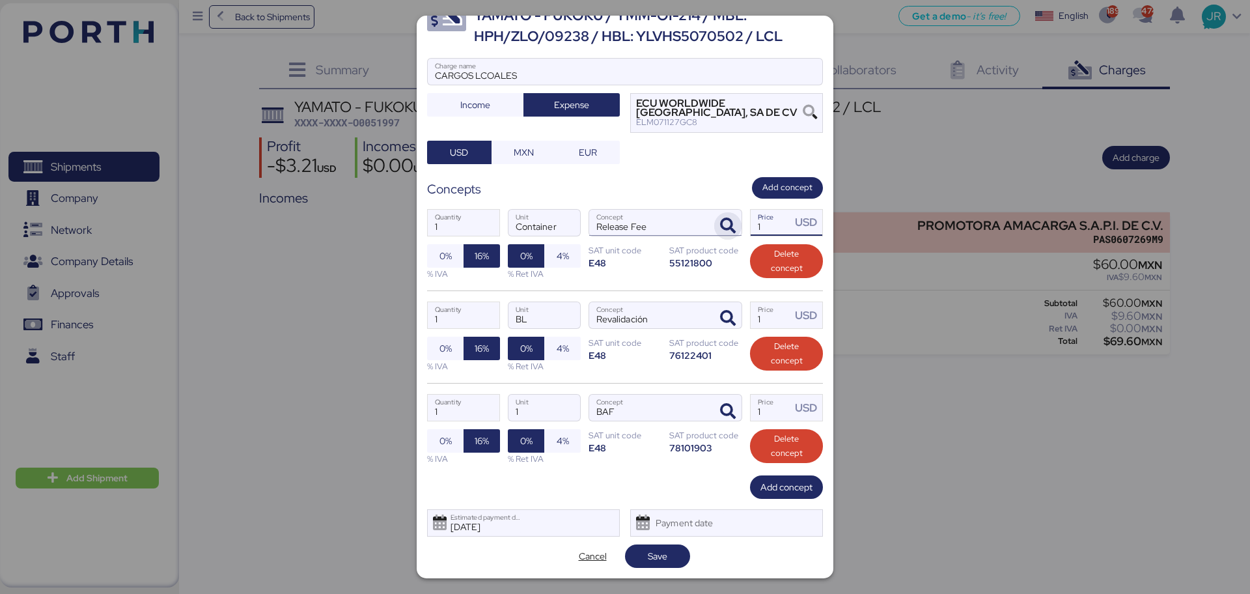
drag, startPoint x: 752, startPoint y: 227, endPoint x: 714, endPoint y: 227, distance: 37.8
click at [721, 227] on div "1 Quantity Container Unit Release Fee Concept 1 Price USD 0% 16% % IVA 0% 4% % …" at bounding box center [625, 245] width 396 height 92
paste input "916.30"
type input "916.3"
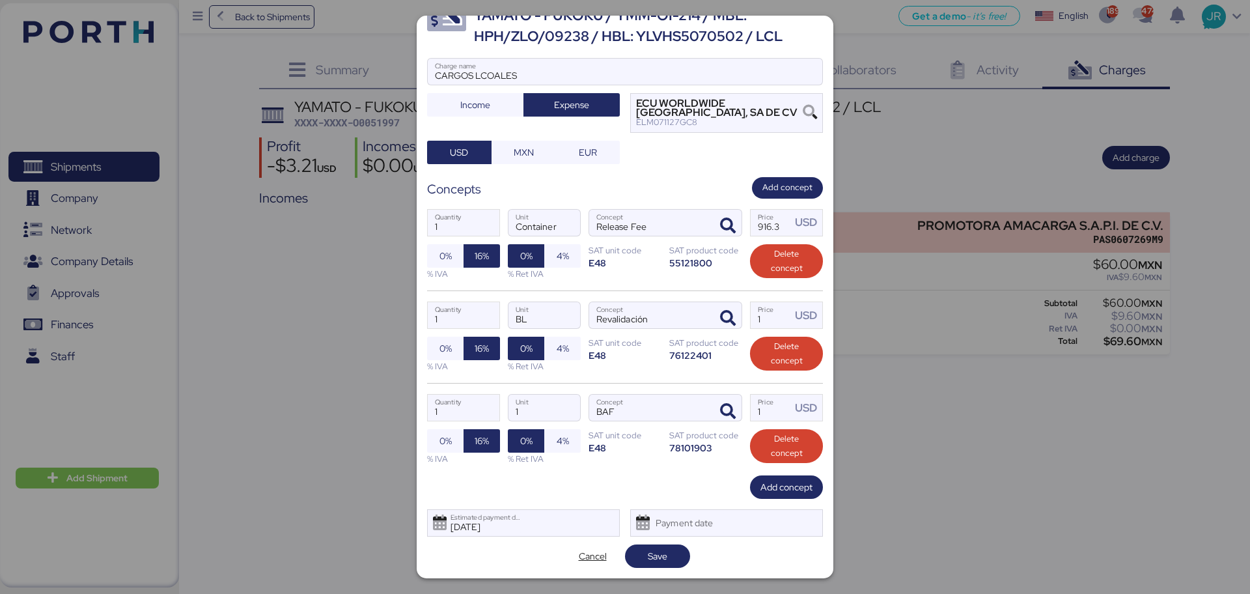
scroll to position [0, 0]
drag, startPoint x: 762, startPoint y: 320, endPoint x: 710, endPoint y: 320, distance: 52.1
click at [710, 320] on div "1 Quantity BL Unit Revalidación Concept 1 Price USD 0% 16% % IVA 0% 4% % Ret IV…" at bounding box center [625, 336] width 396 height 92
paste input "05.00"
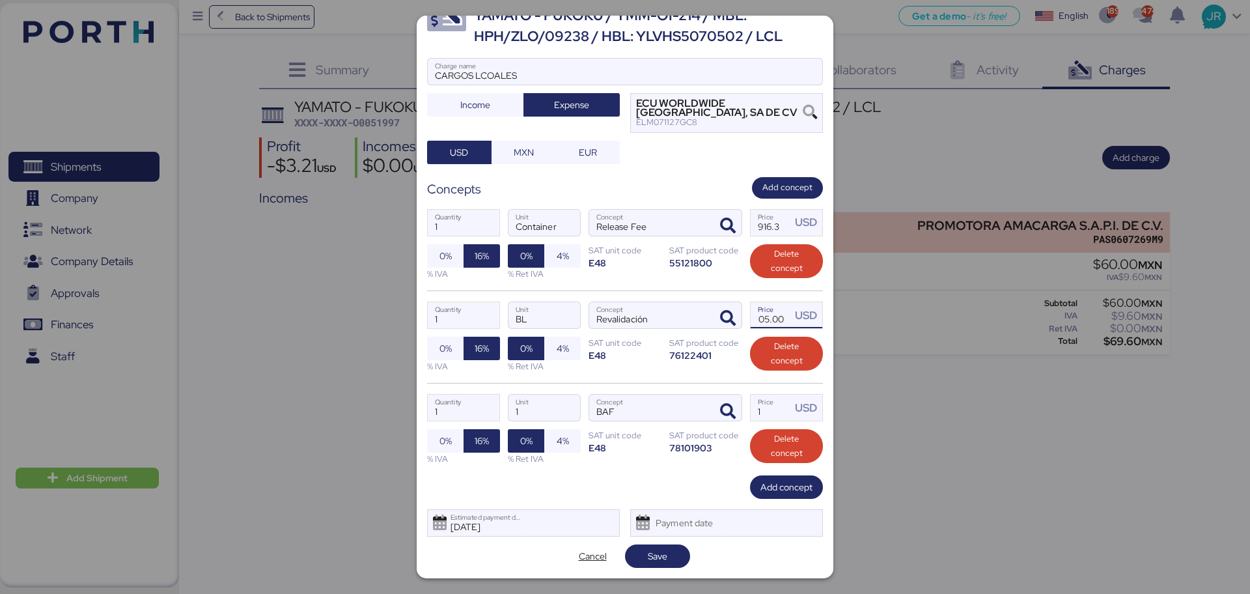
type input "105"
drag, startPoint x: 755, startPoint y: 407, endPoint x: 732, endPoint y: 412, distance: 23.4
click at [732, 412] on div "1 Quantity 1 Unit BAF Concept 1 Price USD 0% 16% % IVA 0% 4% % Ret IVA SAT unit…" at bounding box center [625, 429] width 396 height 92
paste input "654.50"
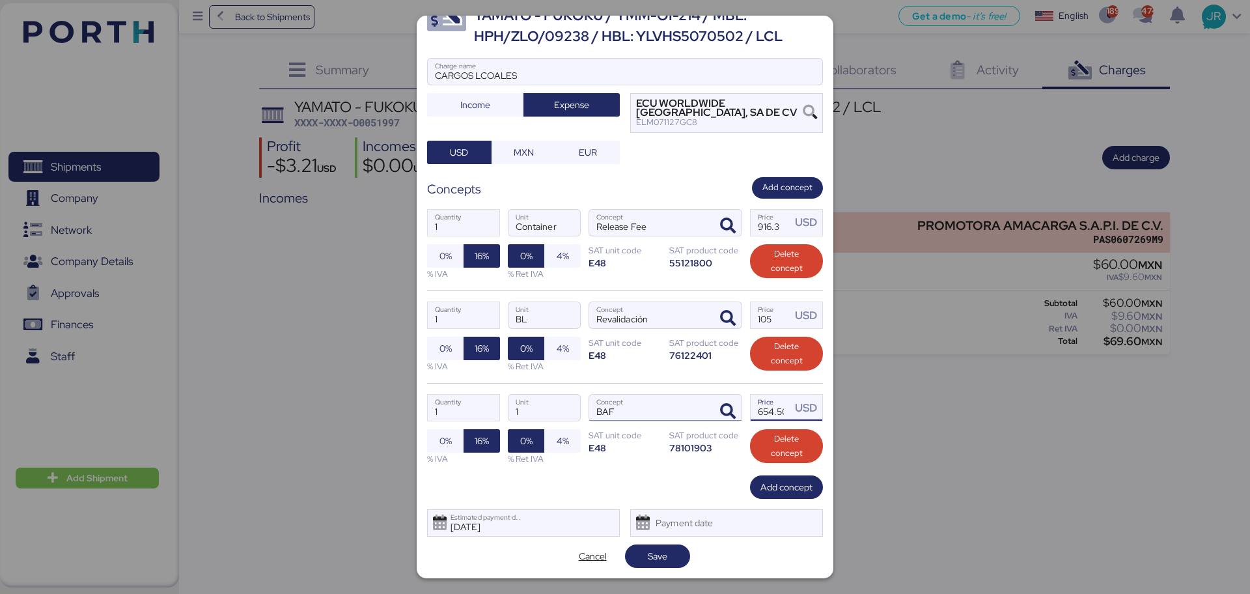
scroll to position [0, 7]
type input "654.5"
click at [641, 554] on span "Save" at bounding box center [657, 556] width 44 height 18
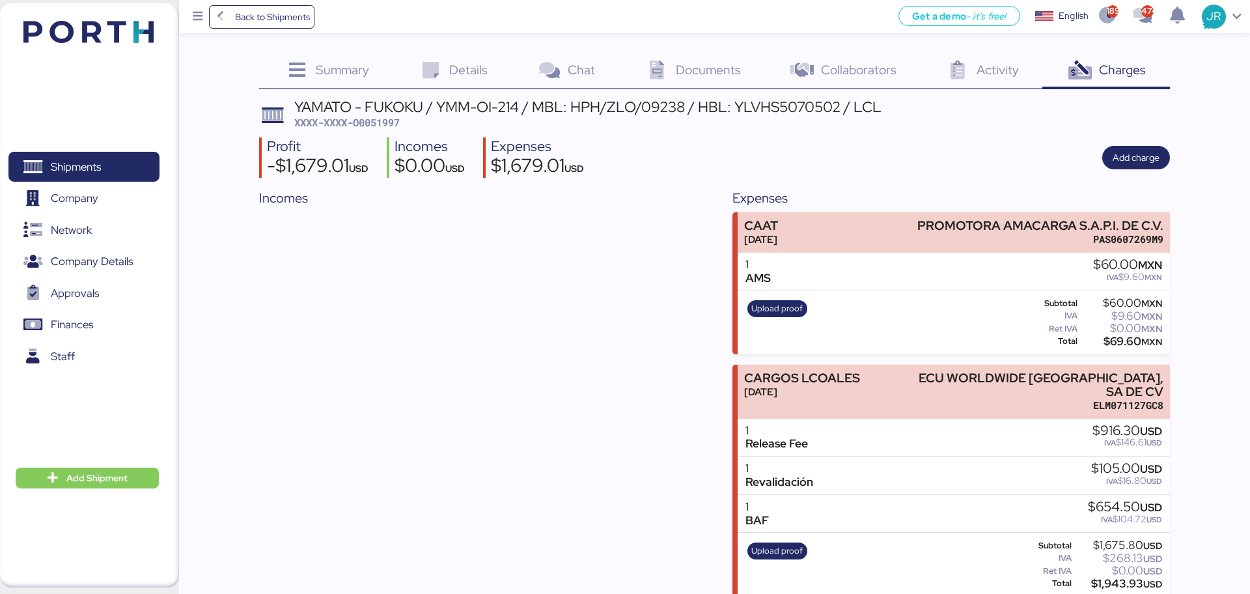
click at [773, 545] on div "Upload proof" at bounding box center [777, 564] width 68 height 53
click at [773, 544] on span "Upload proof" at bounding box center [776, 551] width 51 height 14
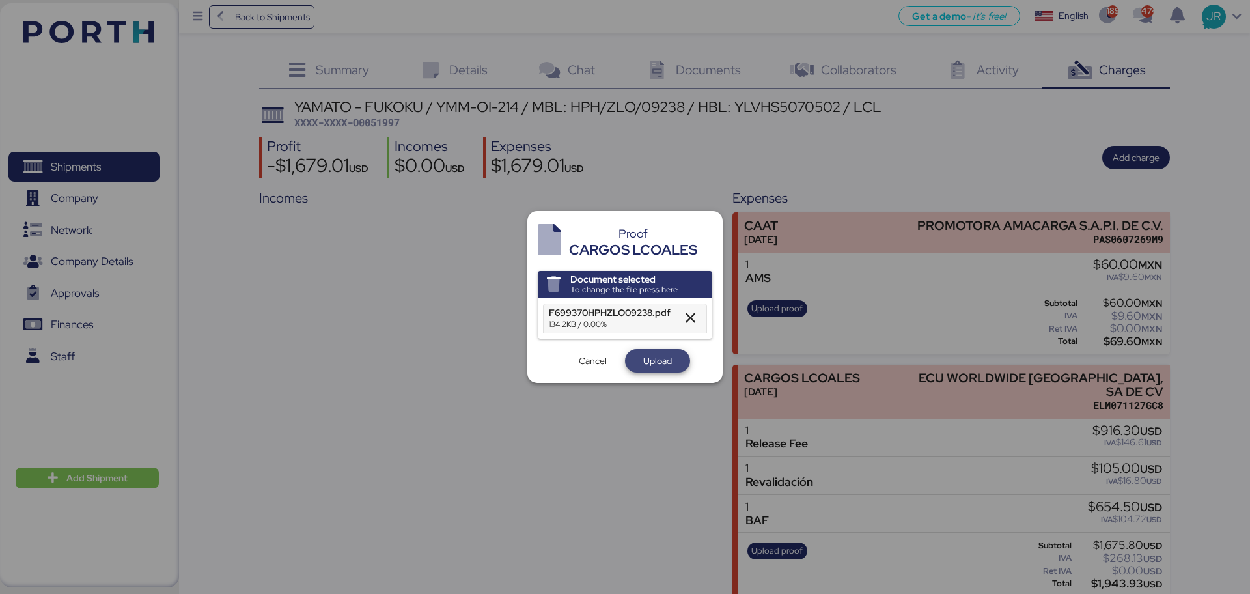
click at [653, 353] on span "Upload" at bounding box center [657, 361] width 29 height 16
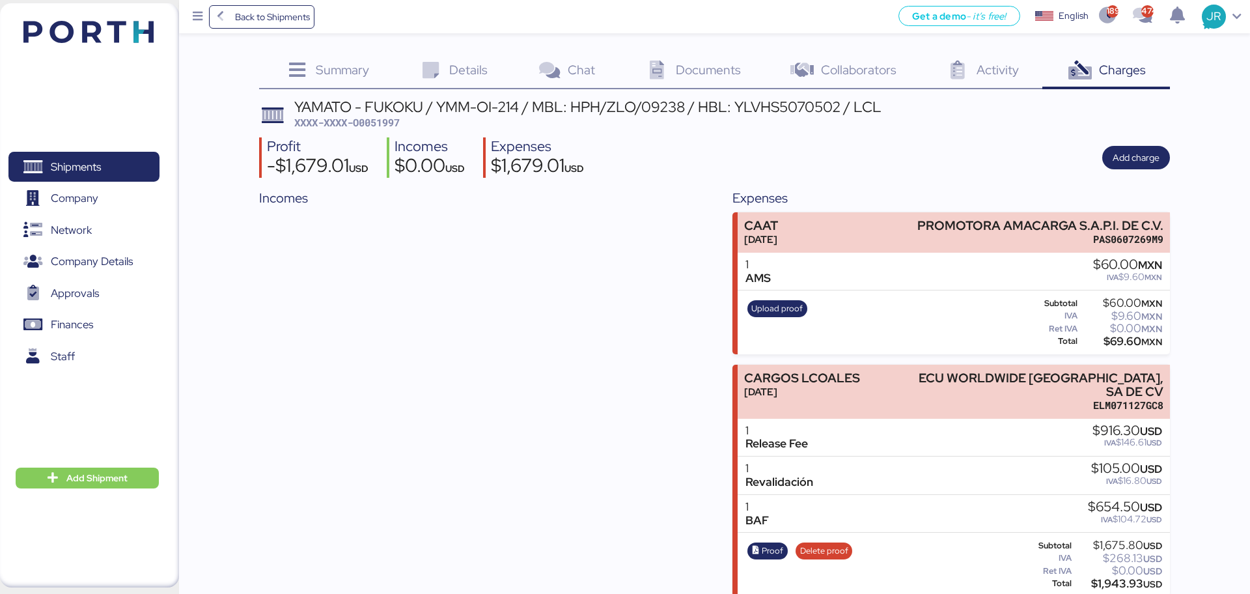
click at [689, 68] on span "Documents" at bounding box center [708, 69] width 65 height 17
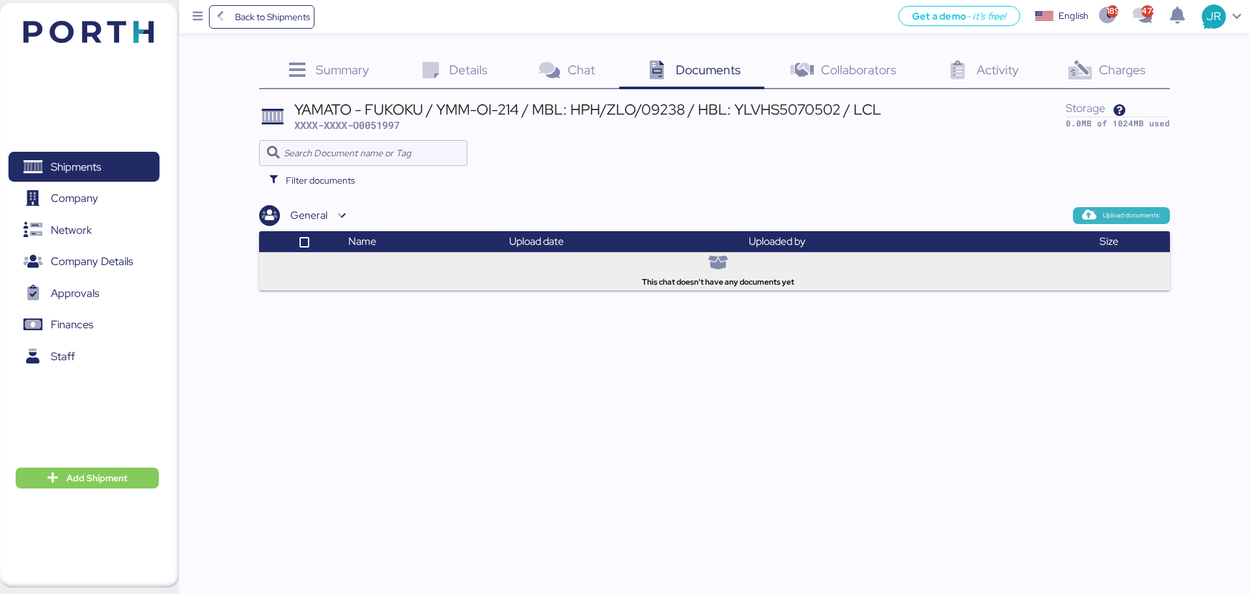
click at [1112, 216] on span "Upload documents" at bounding box center [1131, 216] width 57 height 12
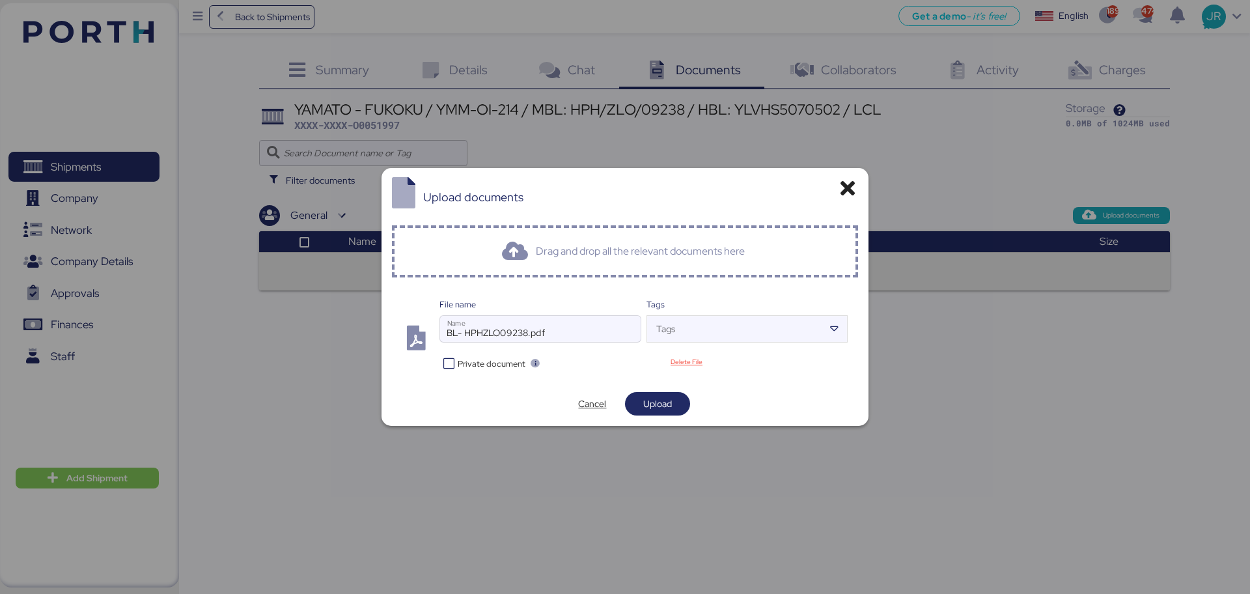
click at [469, 365] on span "Private document" at bounding box center [492, 363] width 68 height 12
click at [649, 408] on span "Upload" at bounding box center [657, 404] width 29 height 16
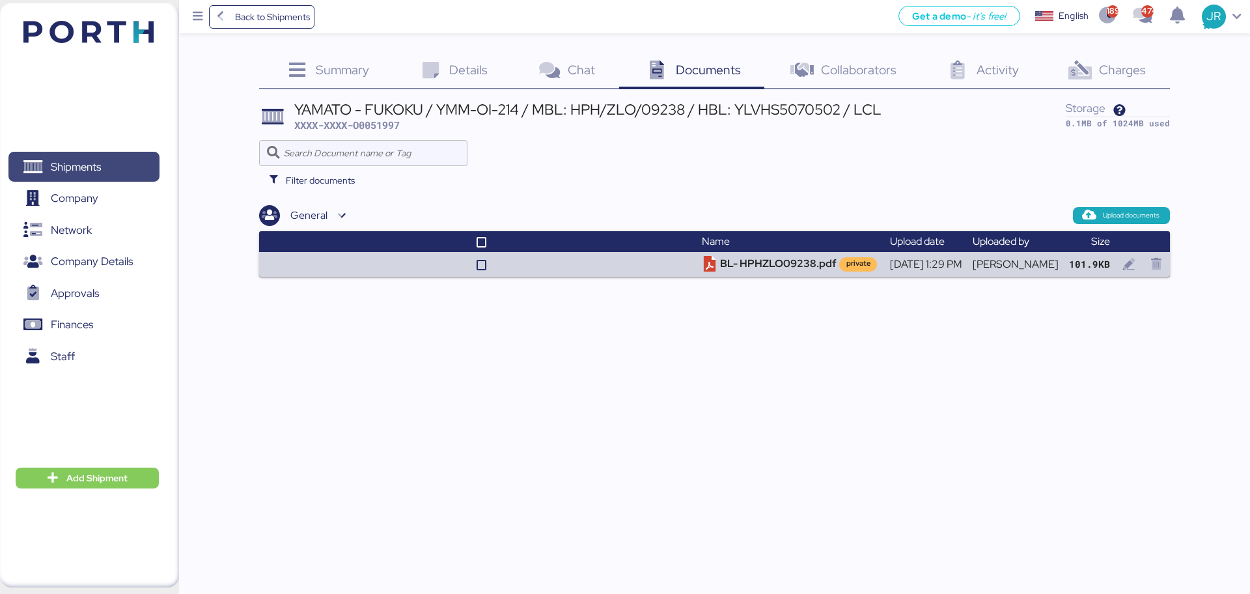
click at [110, 163] on span "Shipments" at bounding box center [84, 167] width 140 height 19
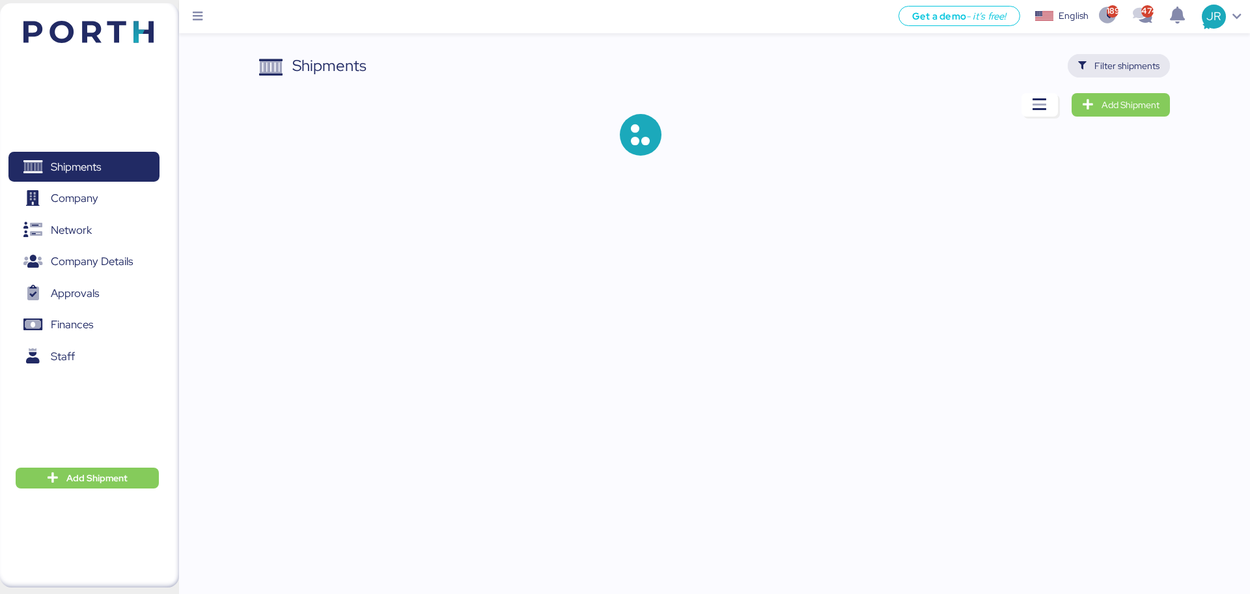
click at [1137, 76] on span "Filter shipments" at bounding box center [1119, 65] width 102 height 23
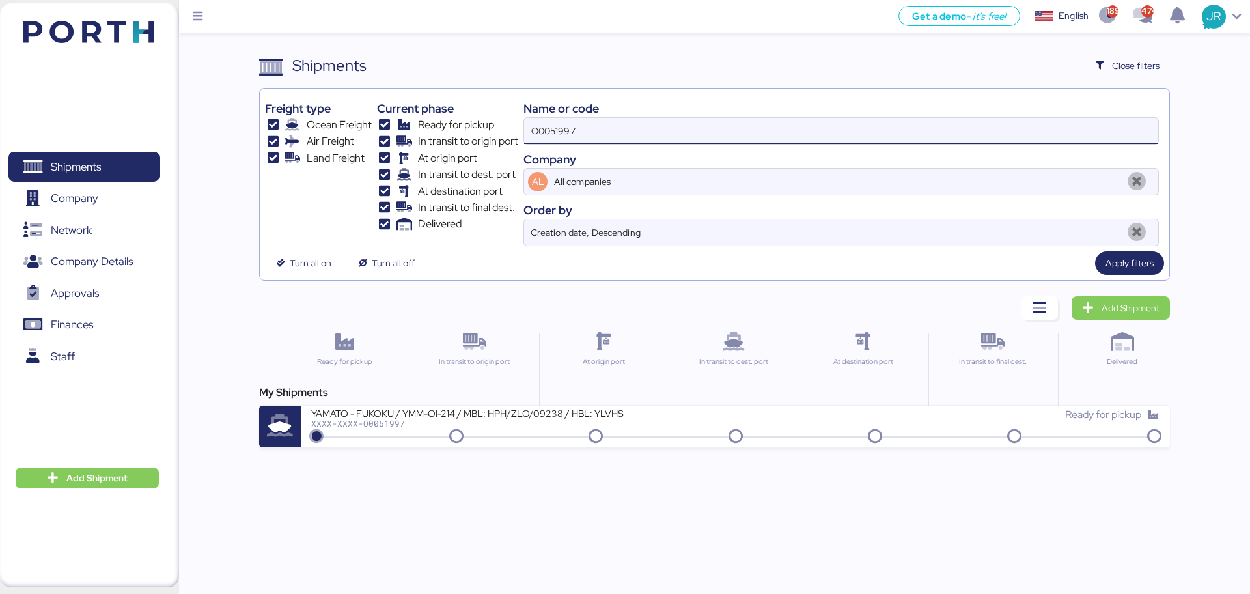
drag, startPoint x: 621, startPoint y: 131, endPoint x: 407, endPoint y: 131, distance: 213.5
click at [408, 131] on div "Freight type Ocean Freight Air Freight Land Freight Current phase Ready for pic…" at bounding box center [714, 170] width 898 height 152
paste input "8"
type input "O0051998"
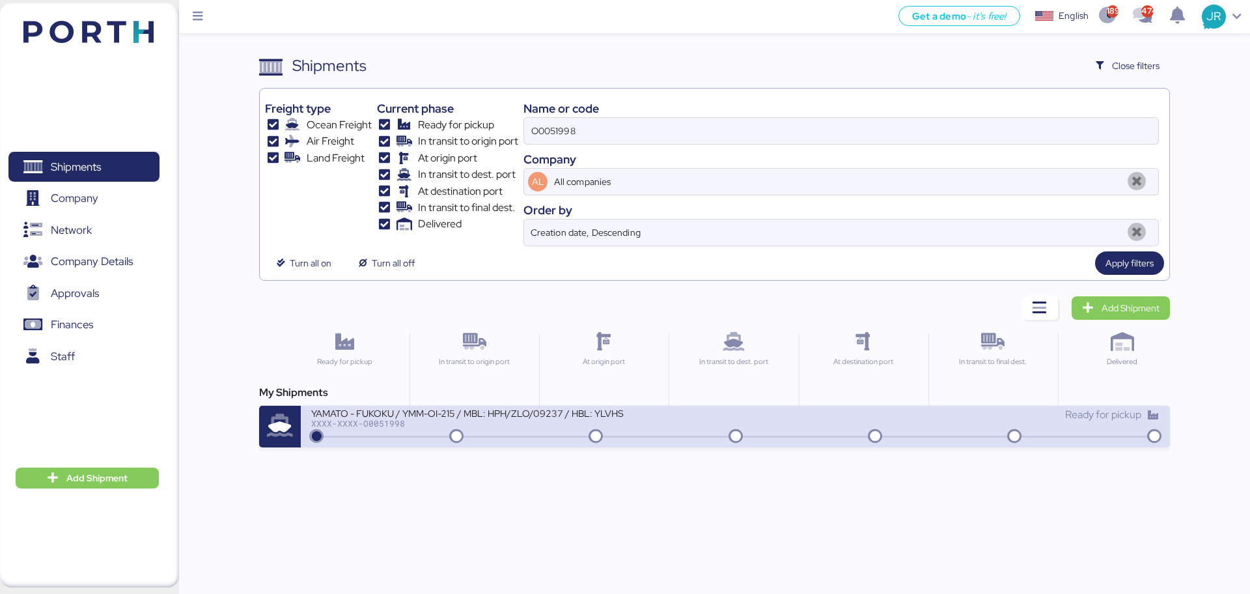
click at [374, 416] on div "YAMATO - FUKOKU / YMM-OI-215 / MBL: HPH/ZLO/09237 / HBL: YLVHS5070513 / LCL" at bounding box center [467, 412] width 312 height 11
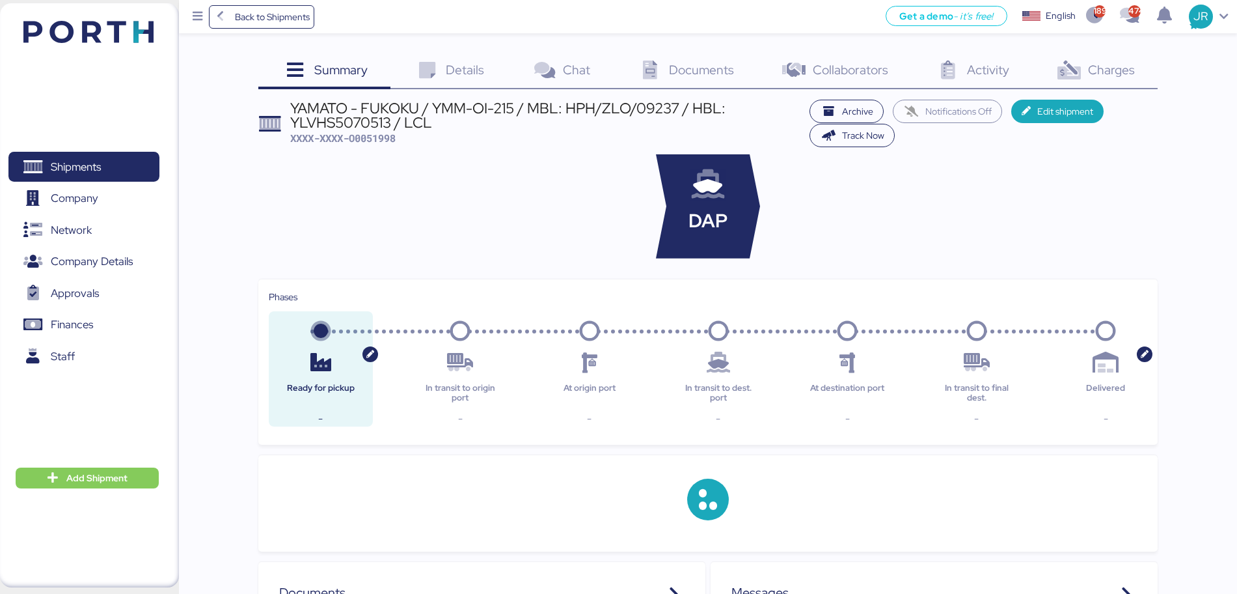
click at [1103, 79] on div "Charges 0" at bounding box center [1095, 71] width 126 height 35
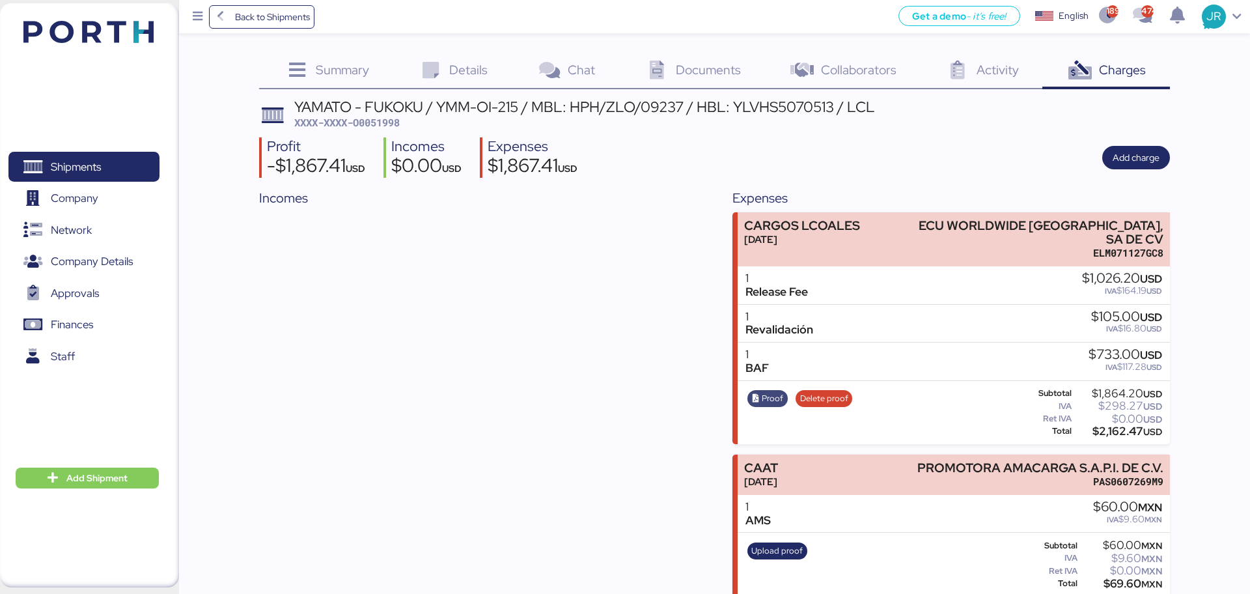
click at [771, 391] on span "Proof" at bounding box center [772, 398] width 21 height 14
click at [818, 391] on span "Delete proof" at bounding box center [824, 398] width 48 height 14
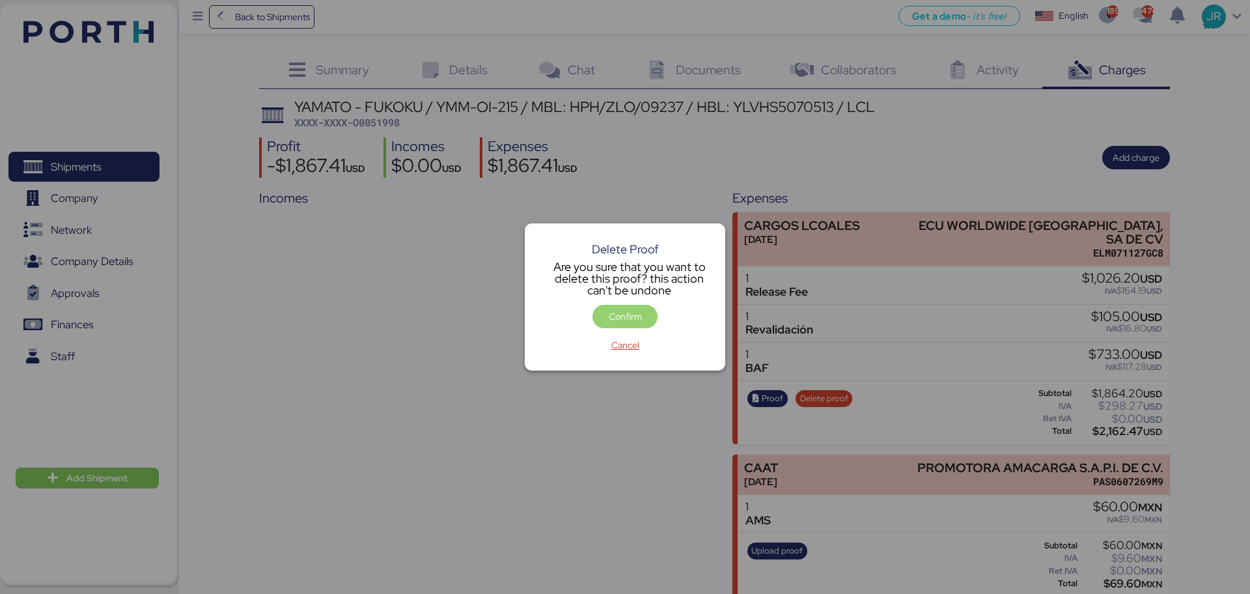
click at [607, 314] on span "Confirm" at bounding box center [625, 316] width 44 height 18
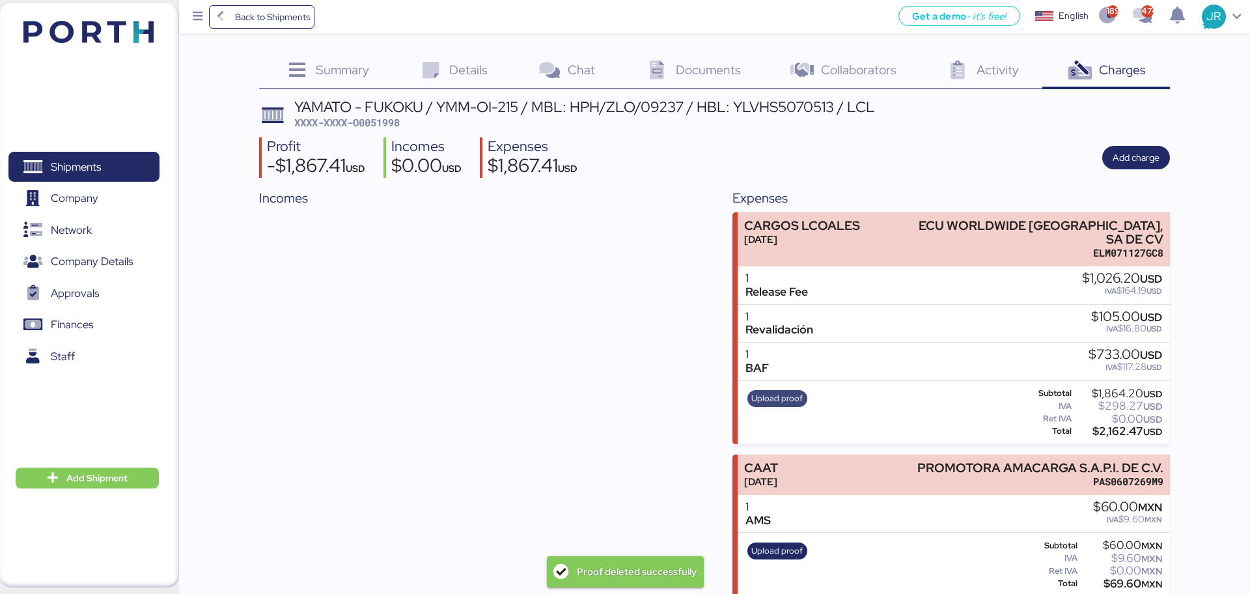
click at [771, 391] on span "Upload proof" at bounding box center [776, 398] width 51 height 14
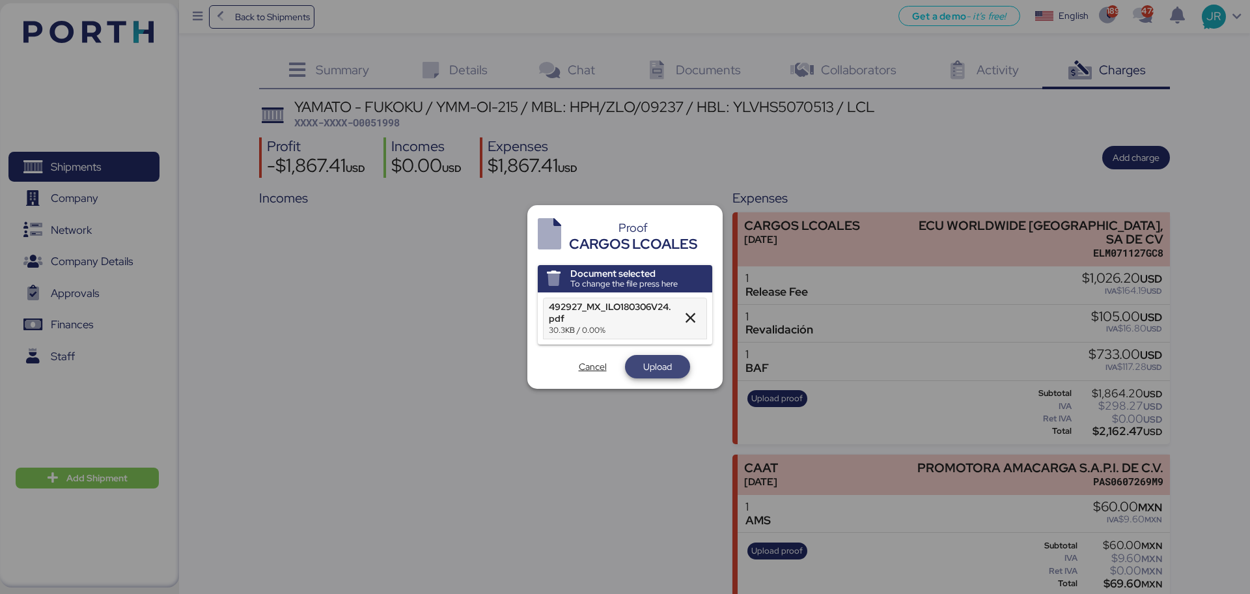
click at [655, 366] on span "Upload" at bounding box center [657, 367] width 29 height 16
